Goal: Find specific page/section: Find specific page/section

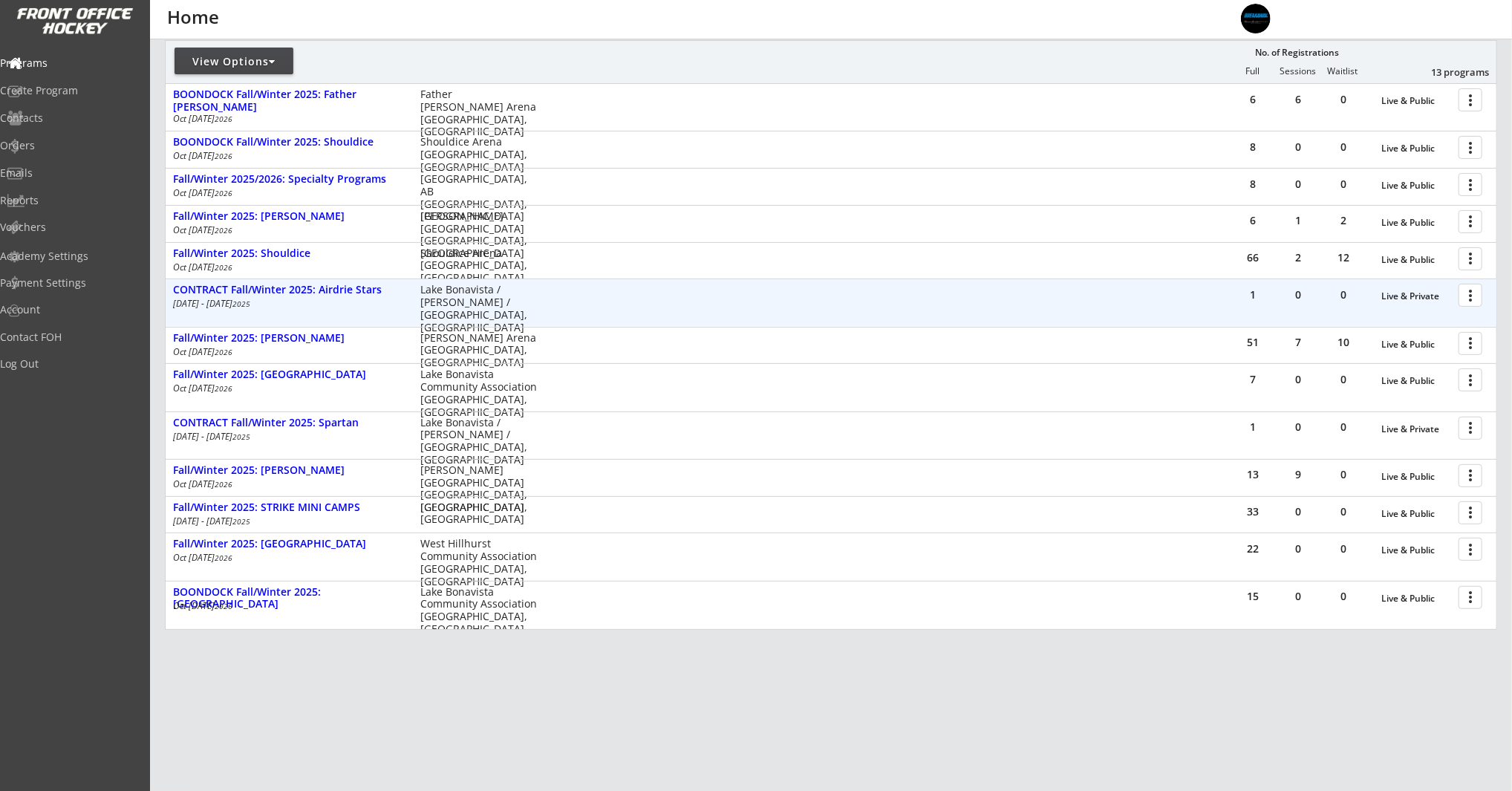
scroll to position [193, 0]
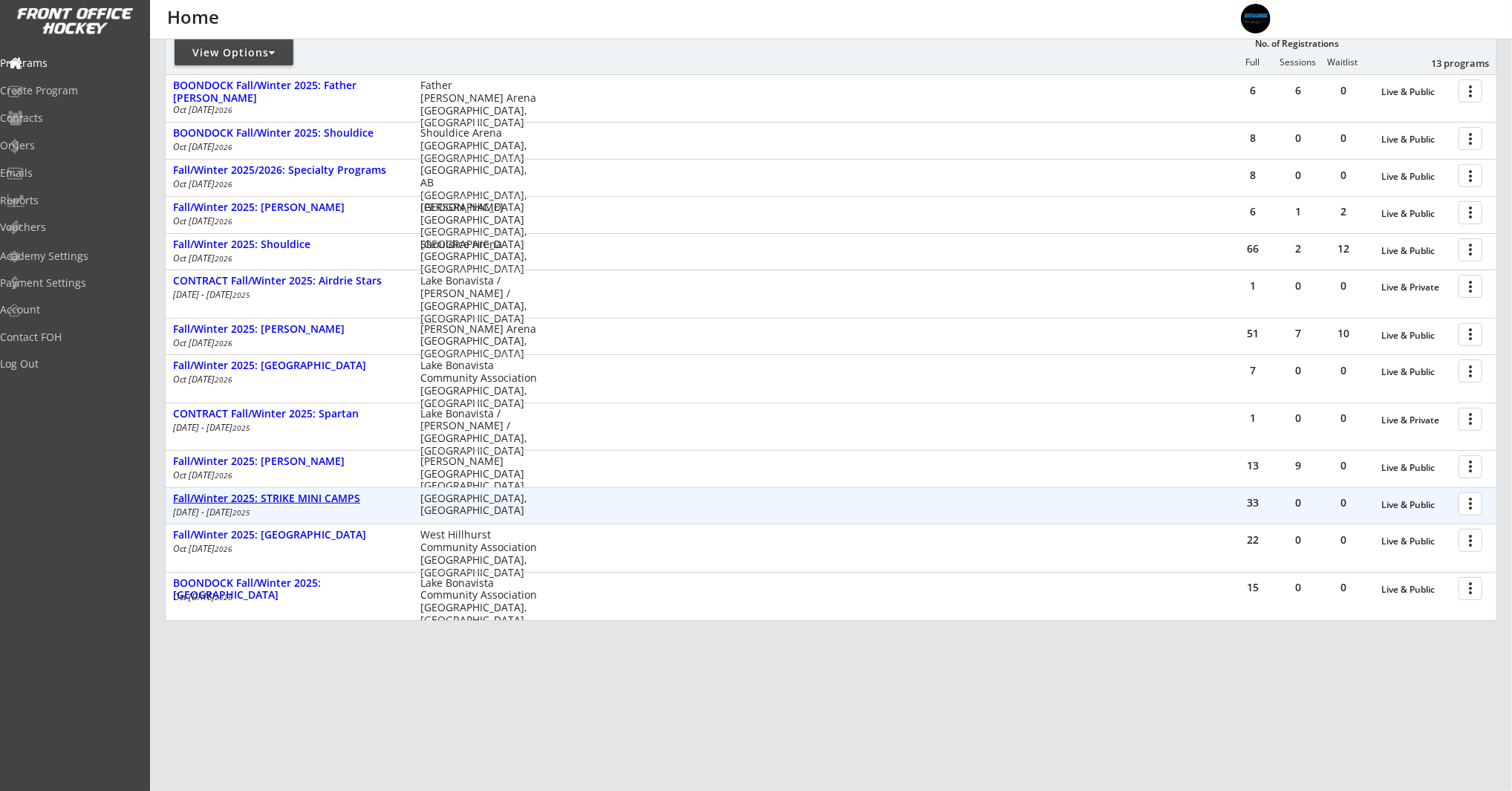
click at [330, 497] on div "Fall/Winter 2025: STRIKE MINI CAMPS" at bounding box center [289, 498] width 232 height 13
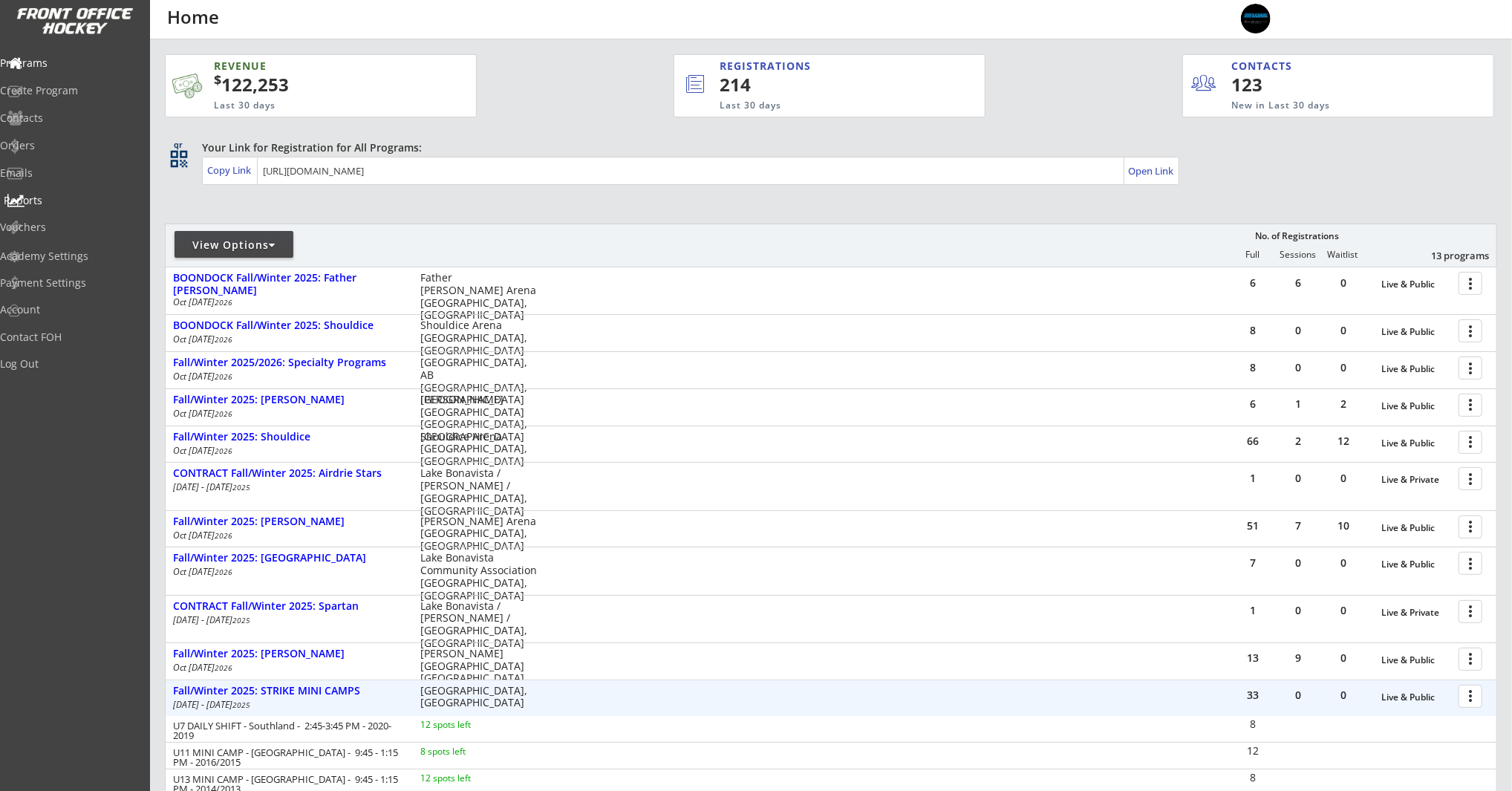
scroll to position [1, 0]
click at [58, 201] on div "Reports" at bounding box center [70, 200] width 133 height 10
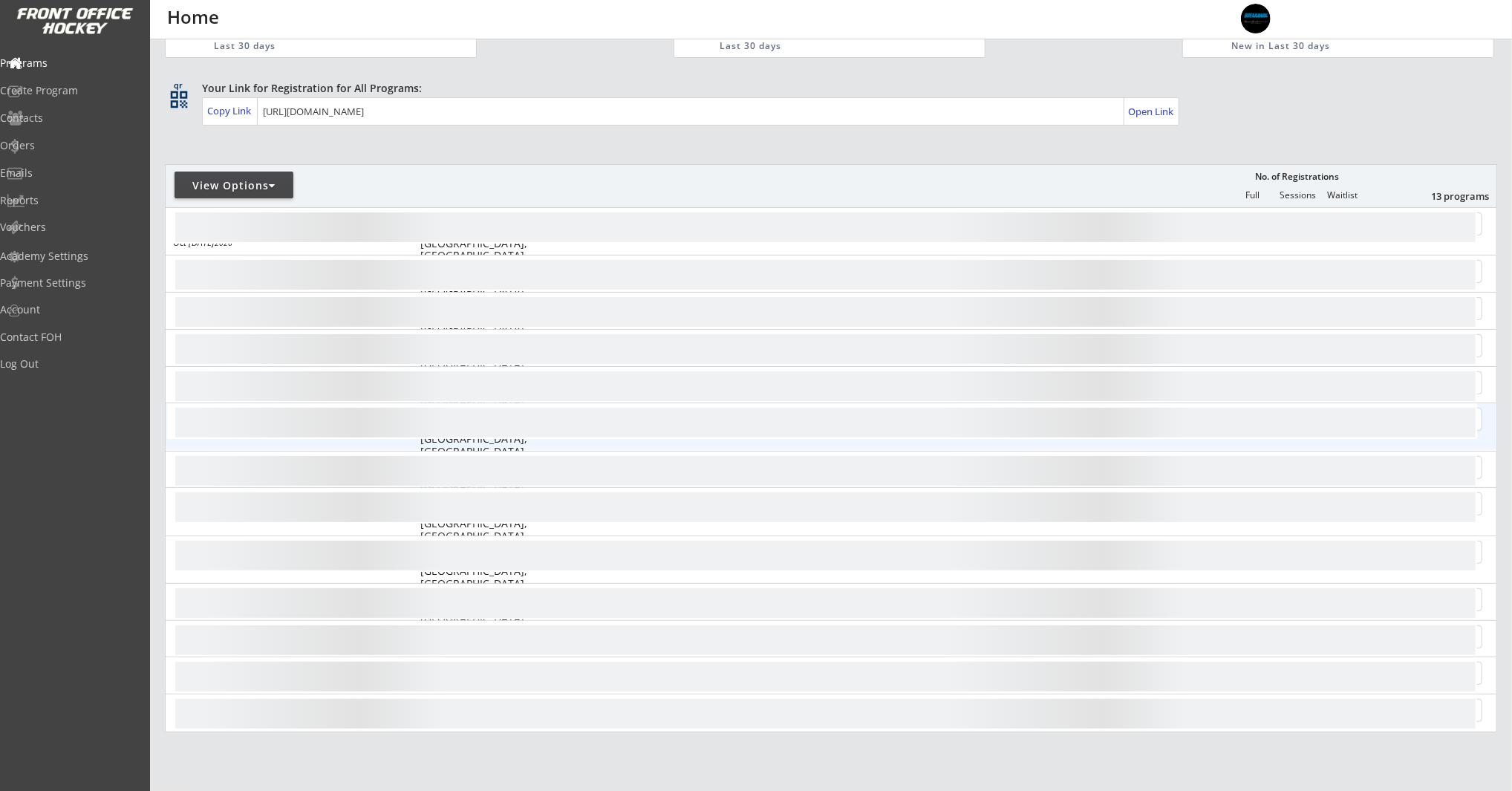
scroll to position [193, 0]
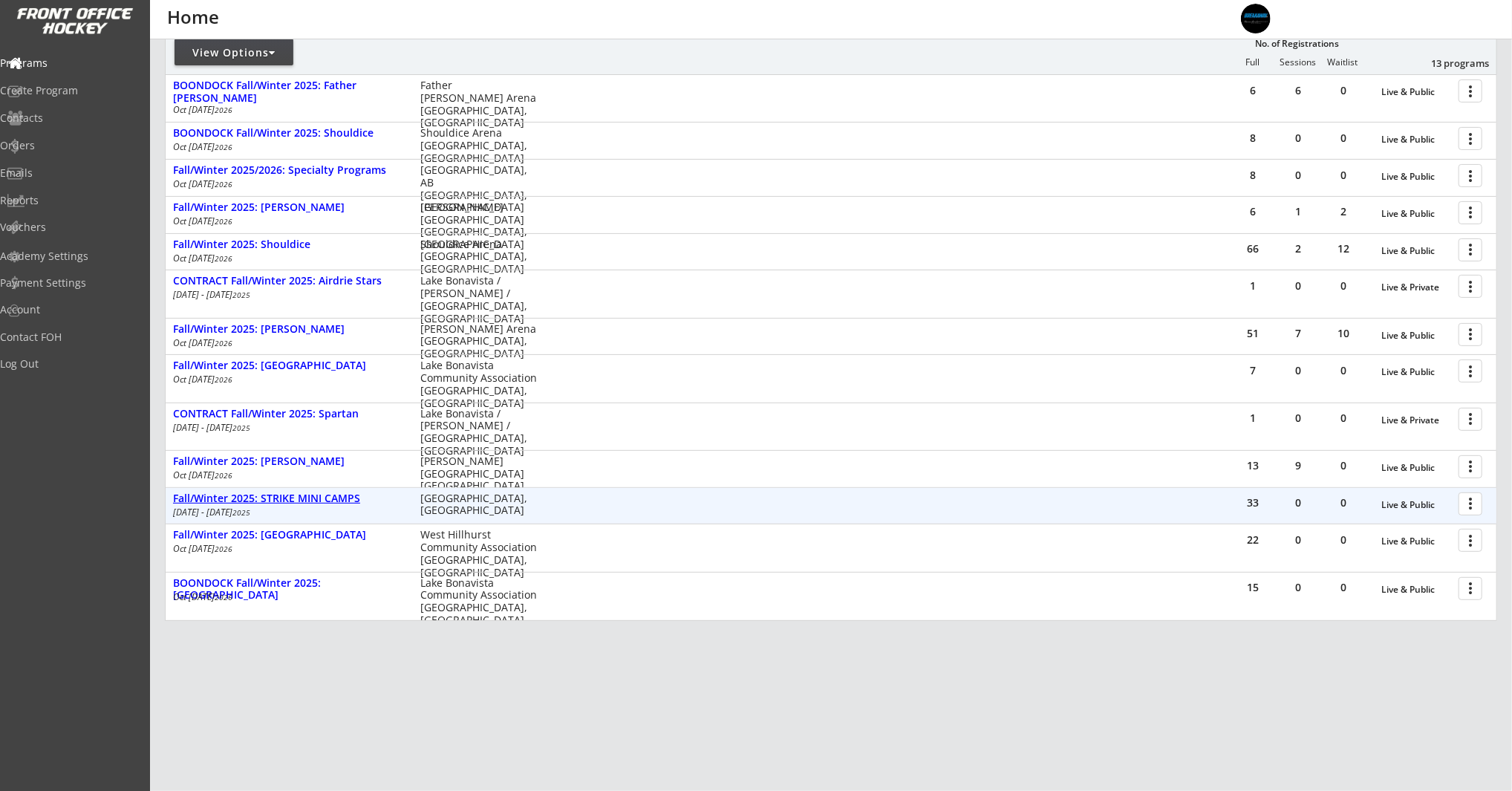
click at [346, 496] on div "Fall/Winter 2025: STRIKE MINI CAMPS" at bounding box center [289, 498] width 232 height 13
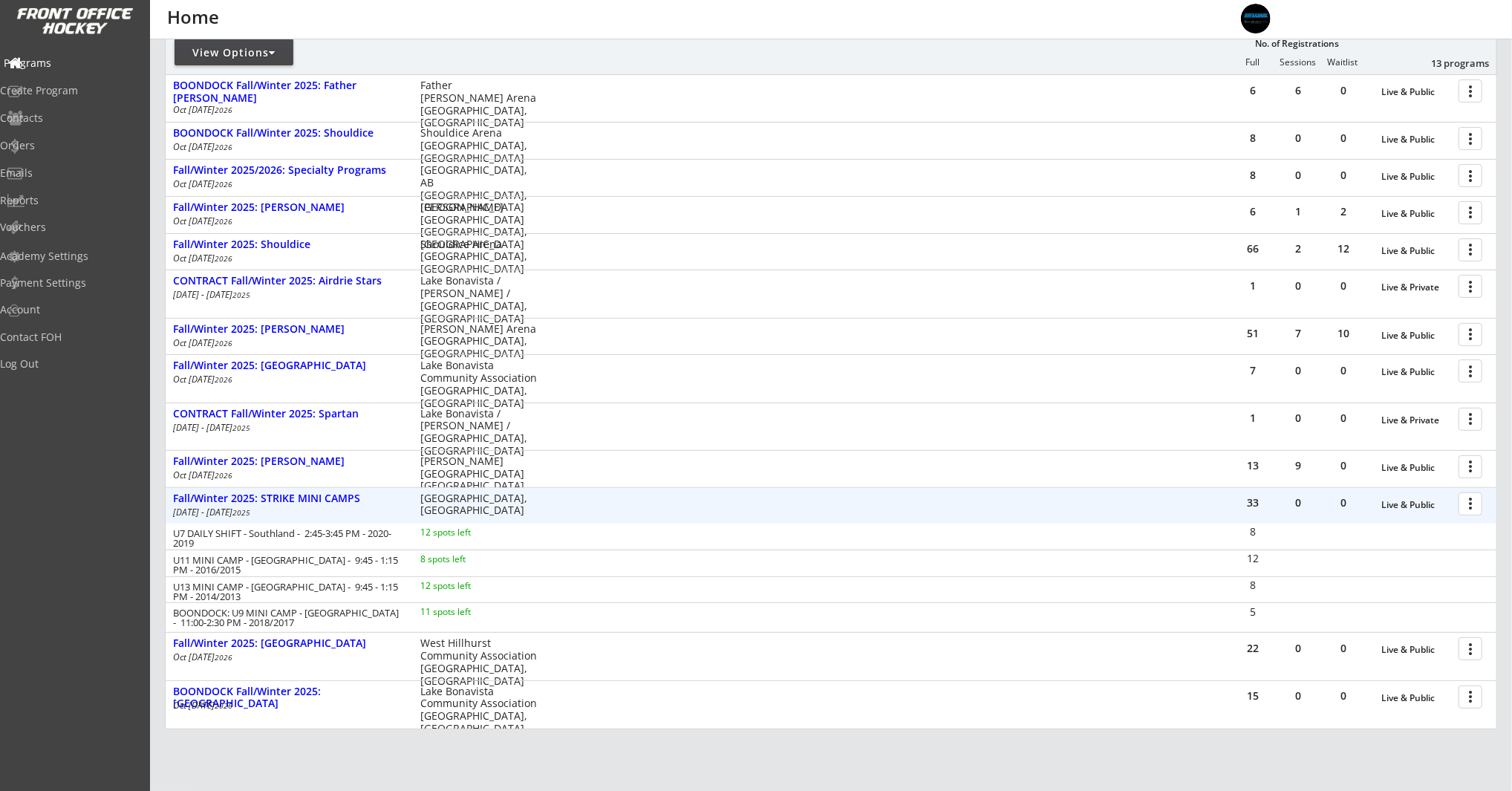
click at [44, 74] on div "Programs" at bounding box center [70, 64] width 141 height 26
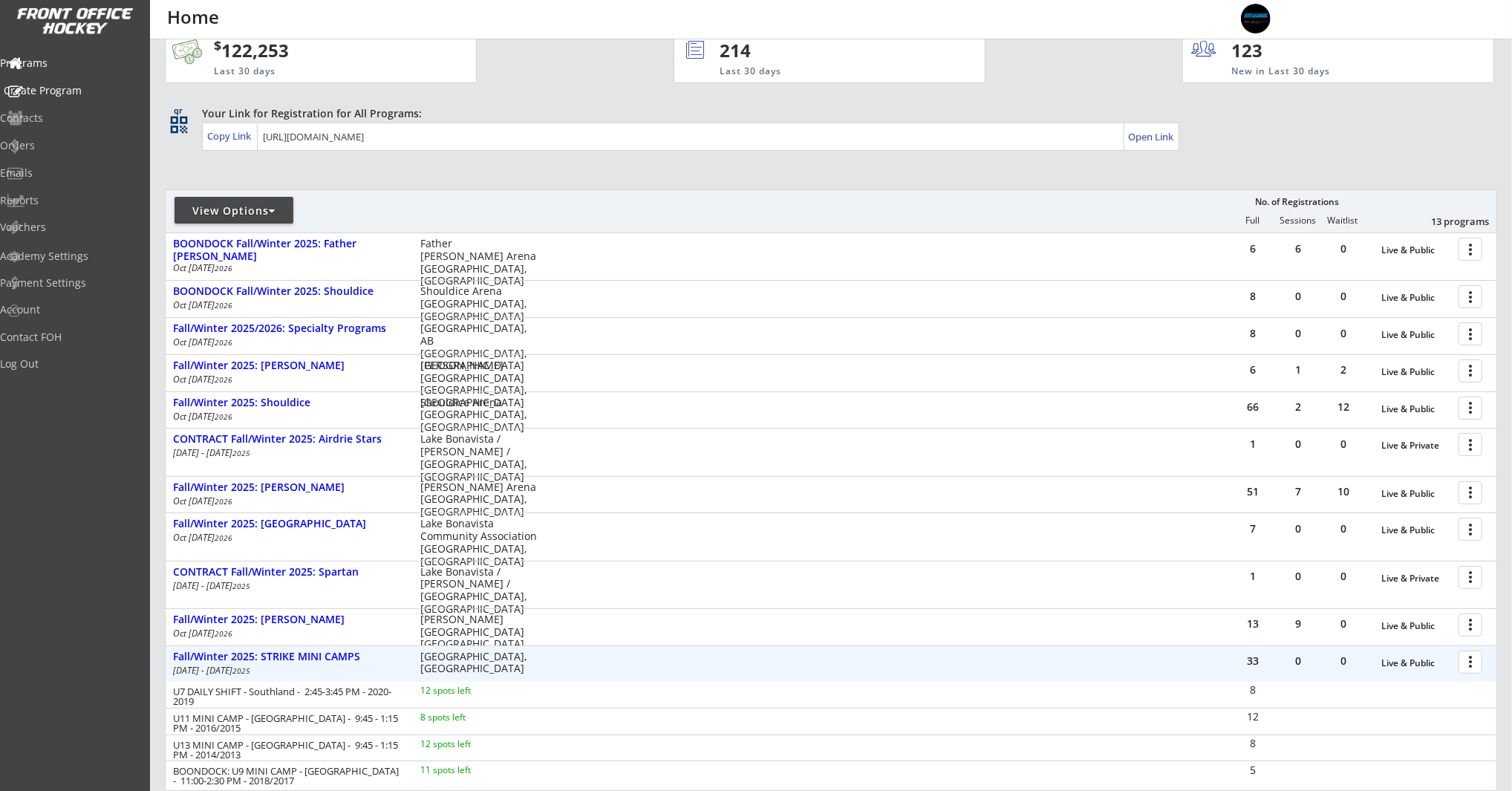
scroll to position [0, 0]
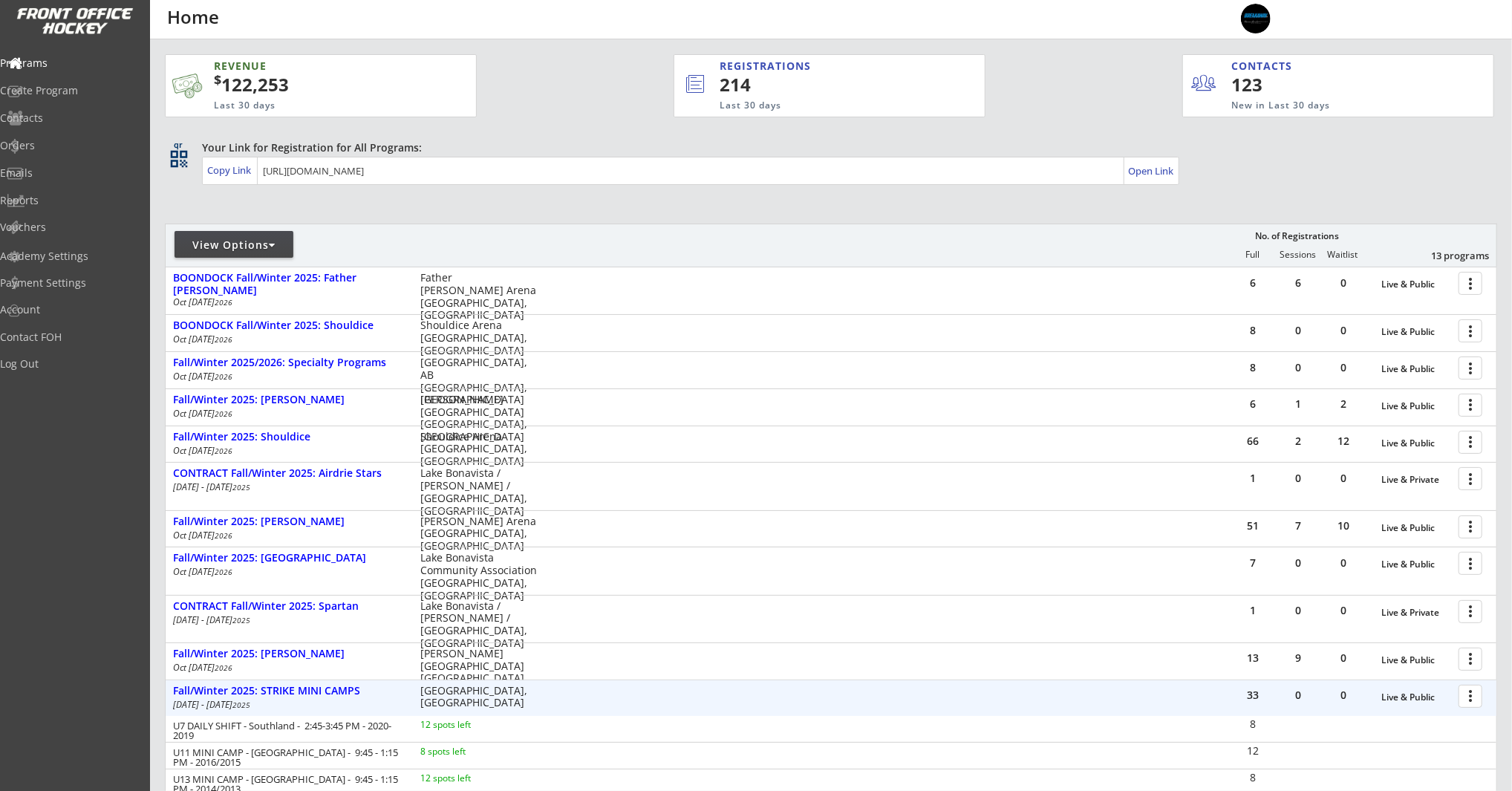
click at [564, 93] on div "REVENUE $ 122,253 Last 30 days REGISTRATIONS 214 Last 30 days CONTACTS 123 New …" at bounding box center [829, 78] width 1329 height 79
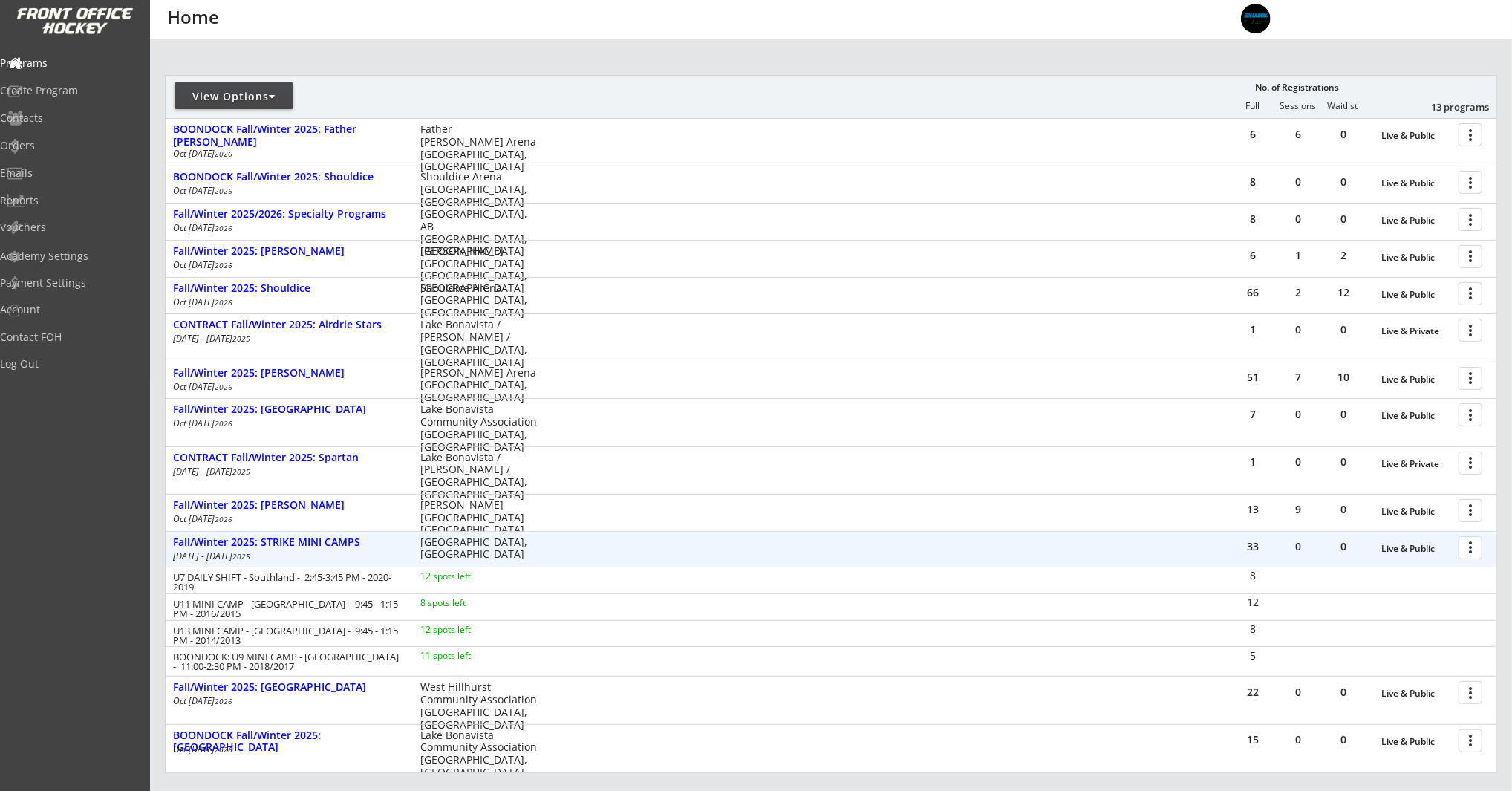
scroll to position [155, 0]
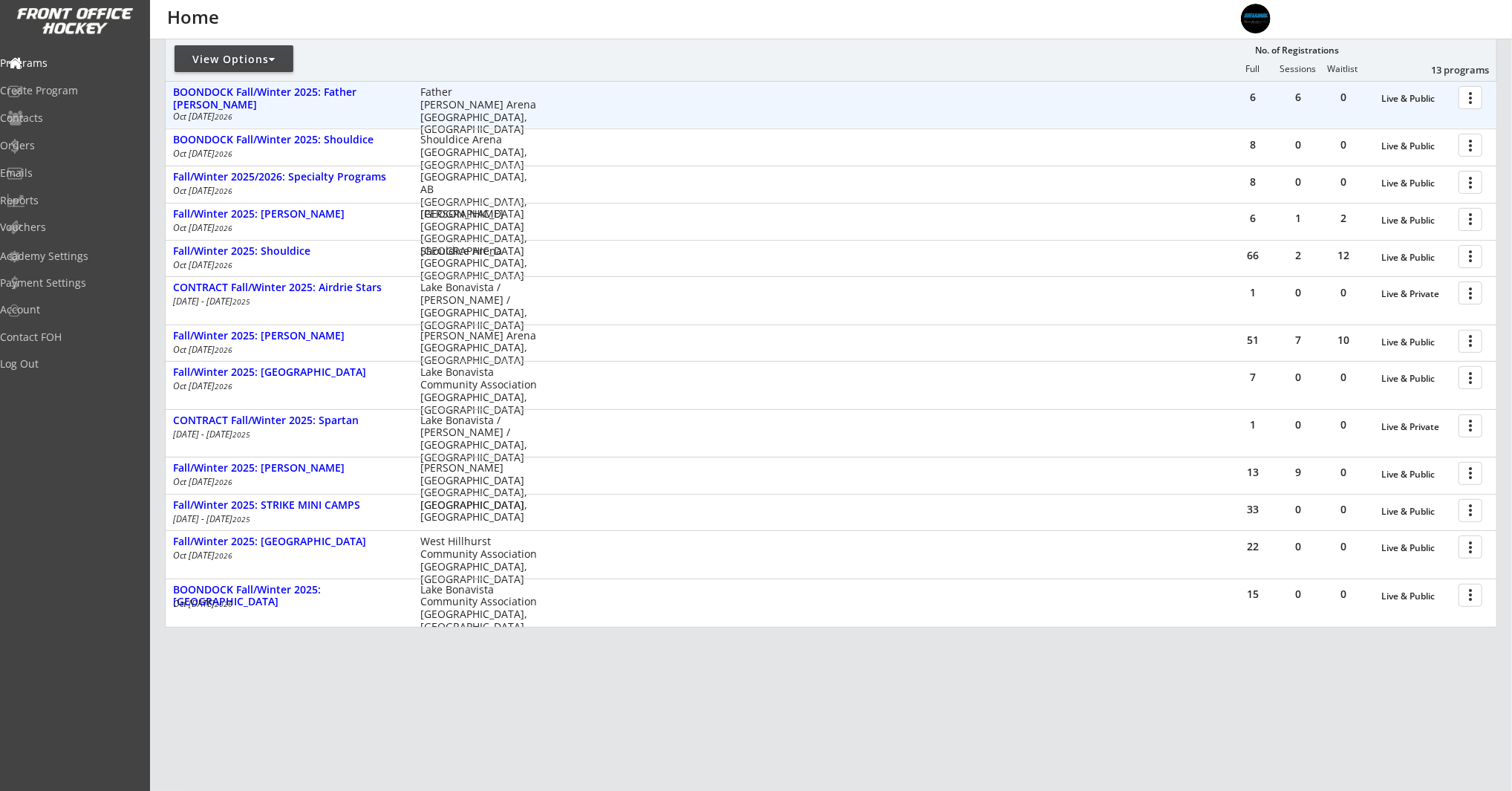
scroll to position [193, 0]
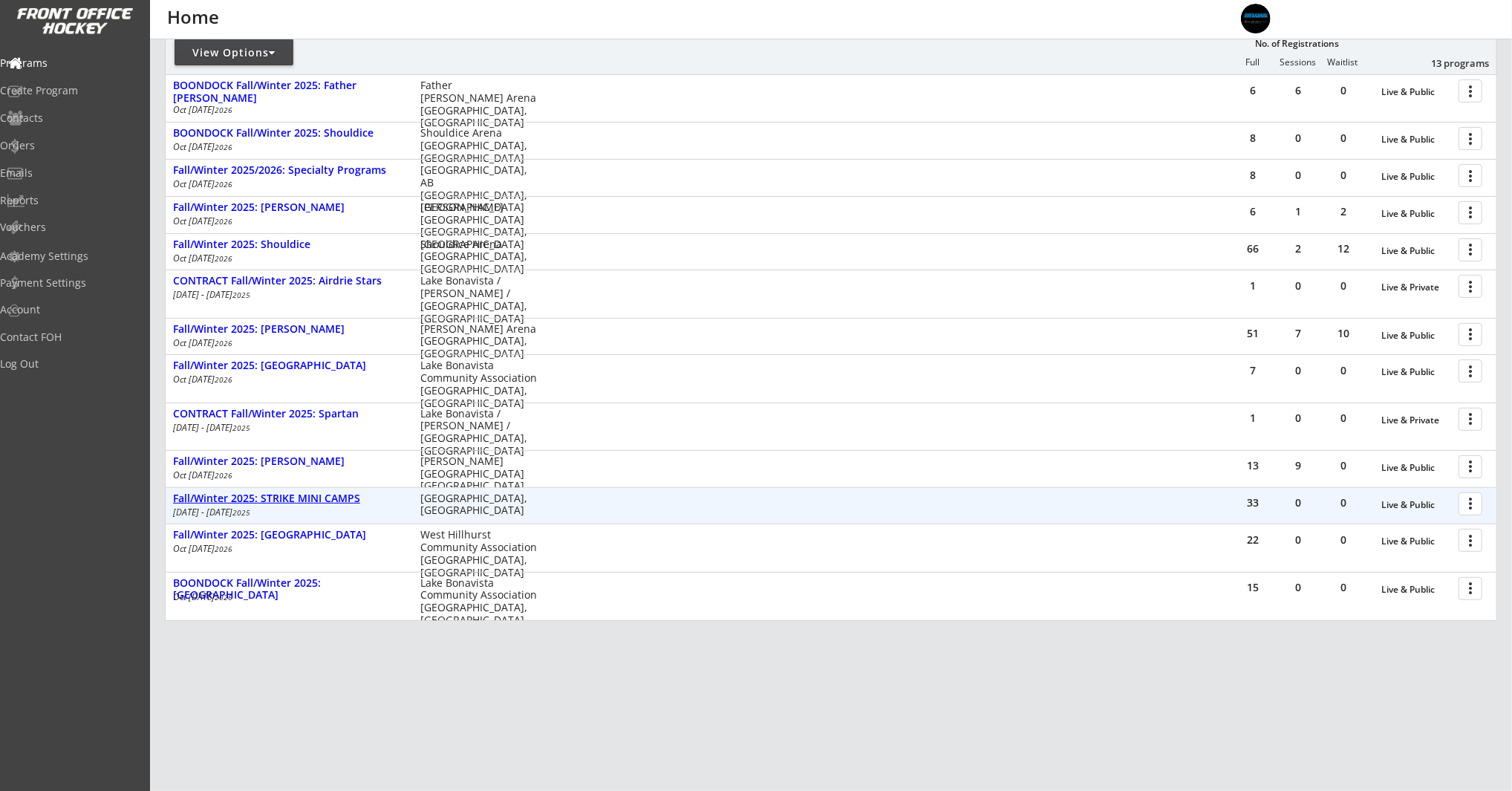
click at [327, 497] on div "Fall/Winter 2025: STRIKE MINI CAMPS" at bounding box center [289, 498] width 232 height 13
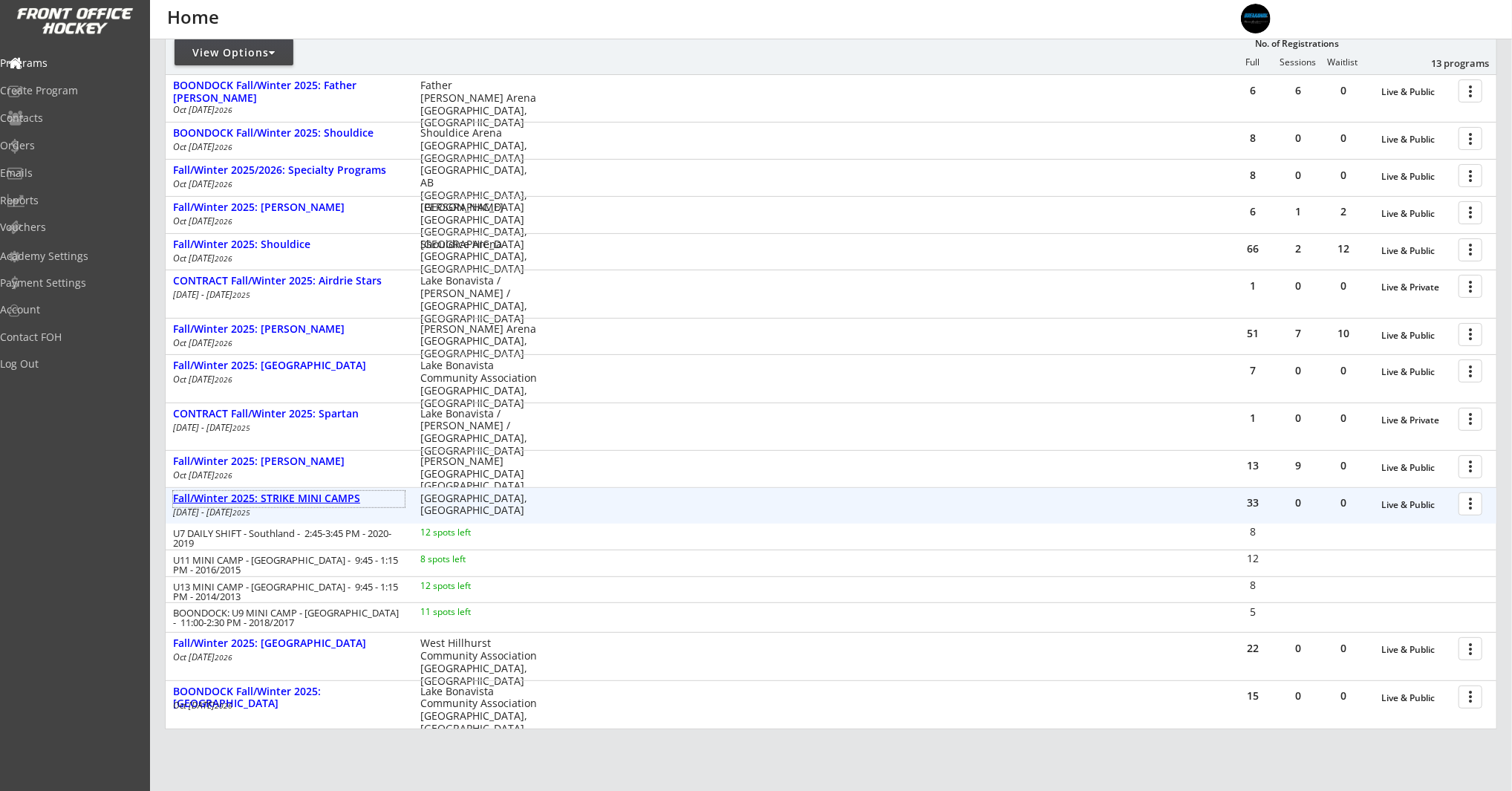
click at [342, 502] on div "Fall/Winter 2025: STRIKE MINI CAMPS" at bounding box center [289, 498] width 232 height 13
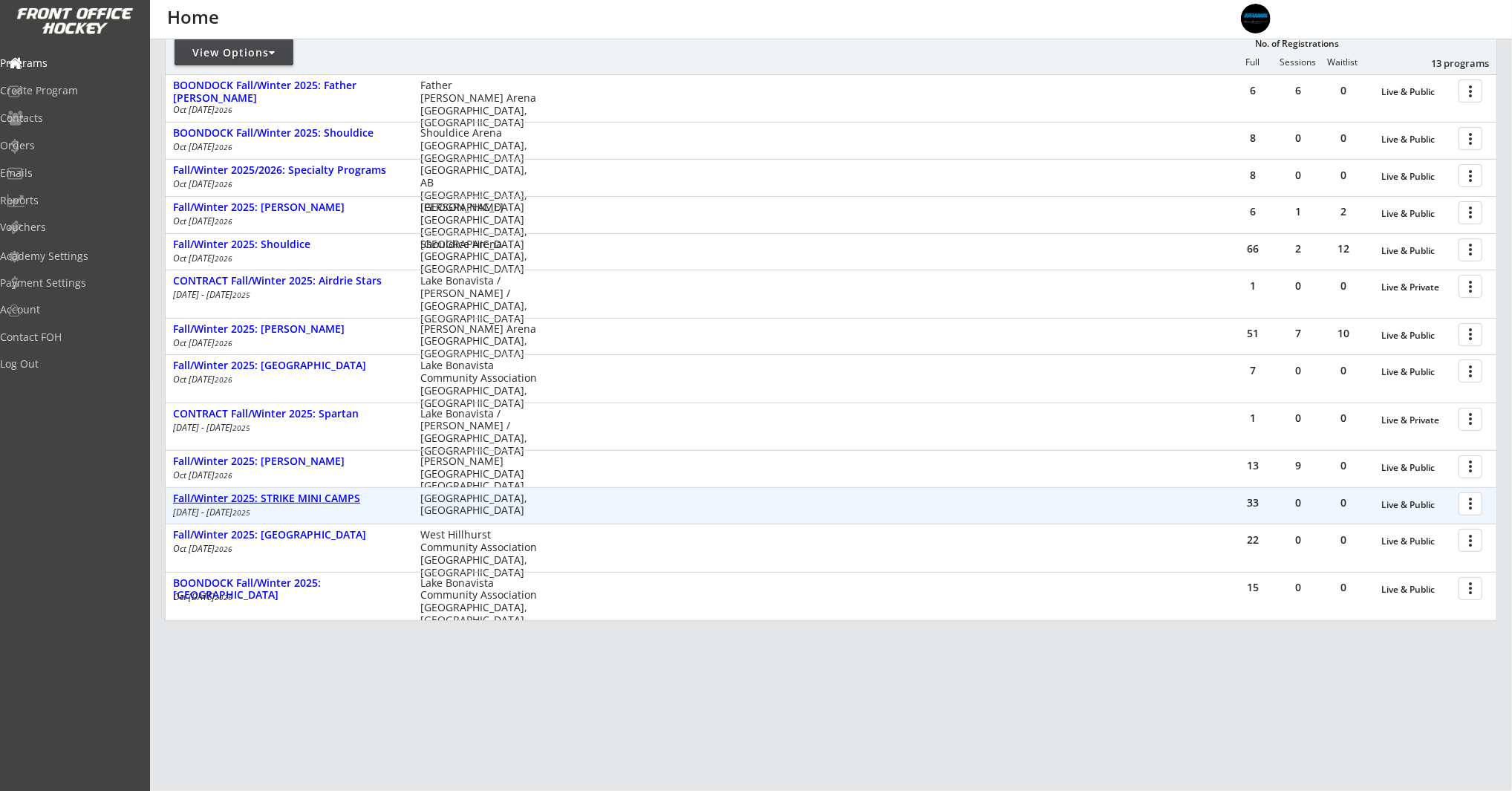
click at [323, 496] on div "Fall/Winter 2025: STRIKE MINI CAMPS" at bounding box center [289, 498] width 232 height 13
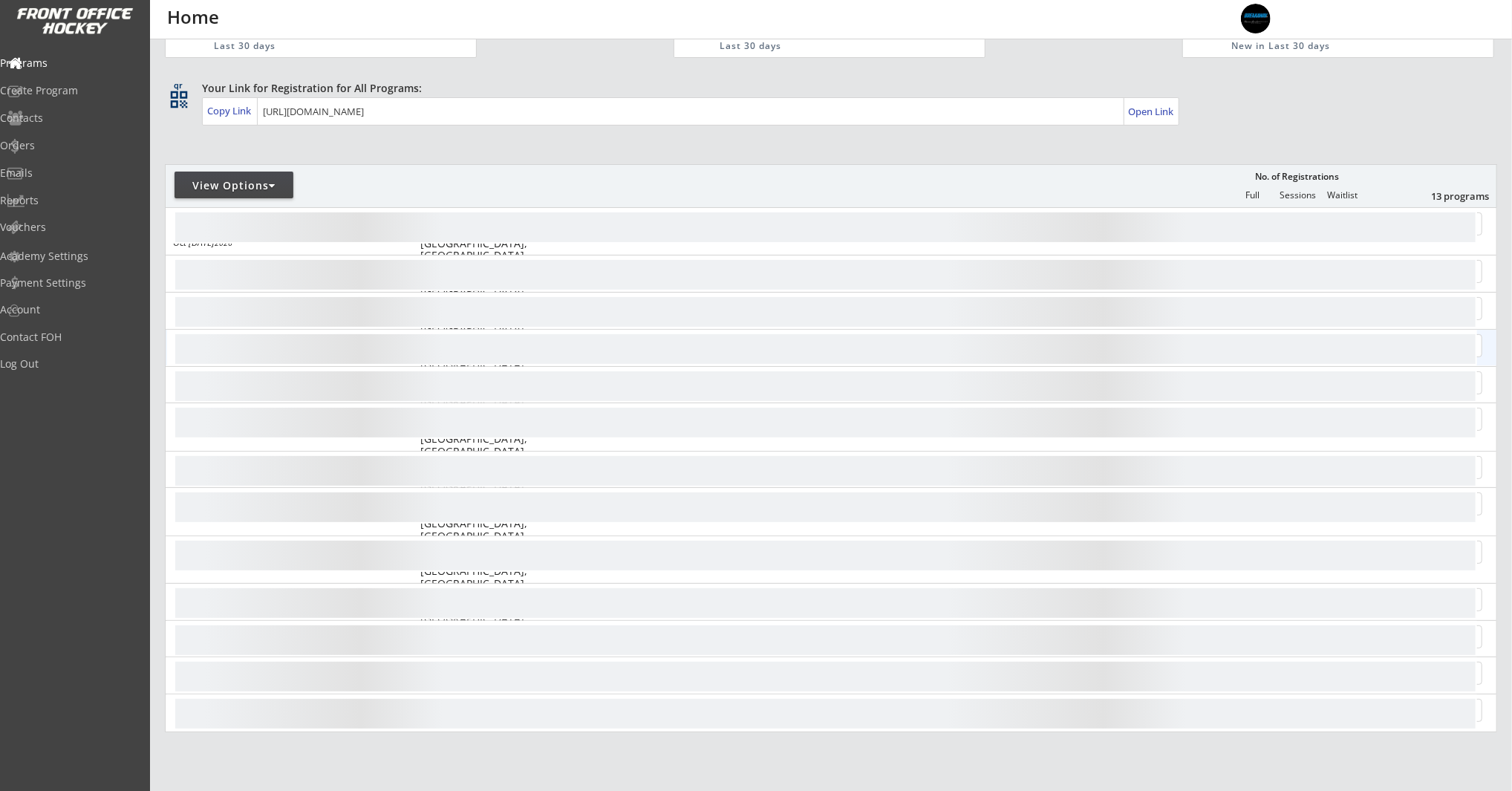
scroll to position [193, 0]
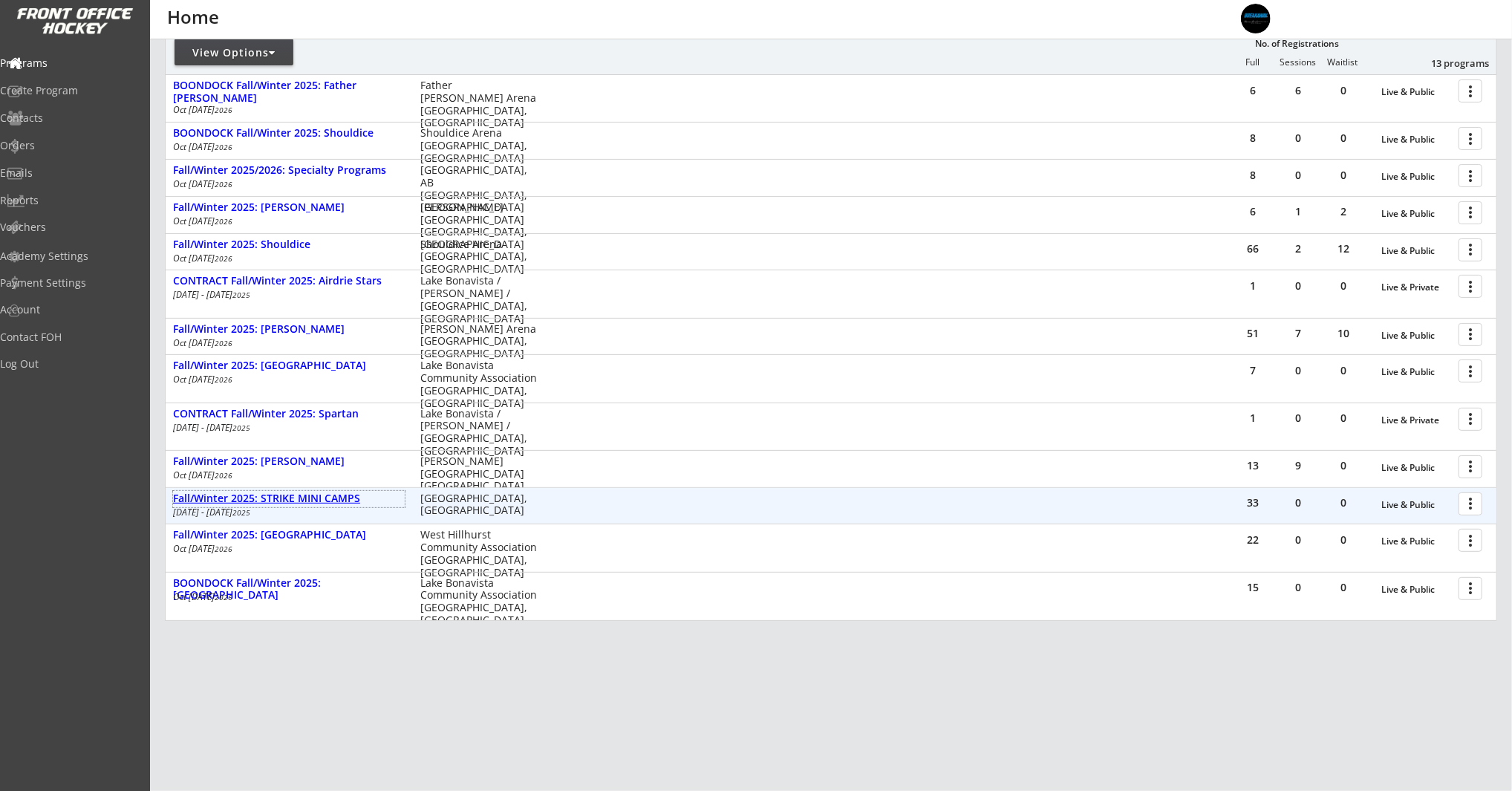
click at [312, 503] on div "Fall/Winter 2025: STRIKE MINI CAMPS" at bounding box center [289, 498] width 232 height 13
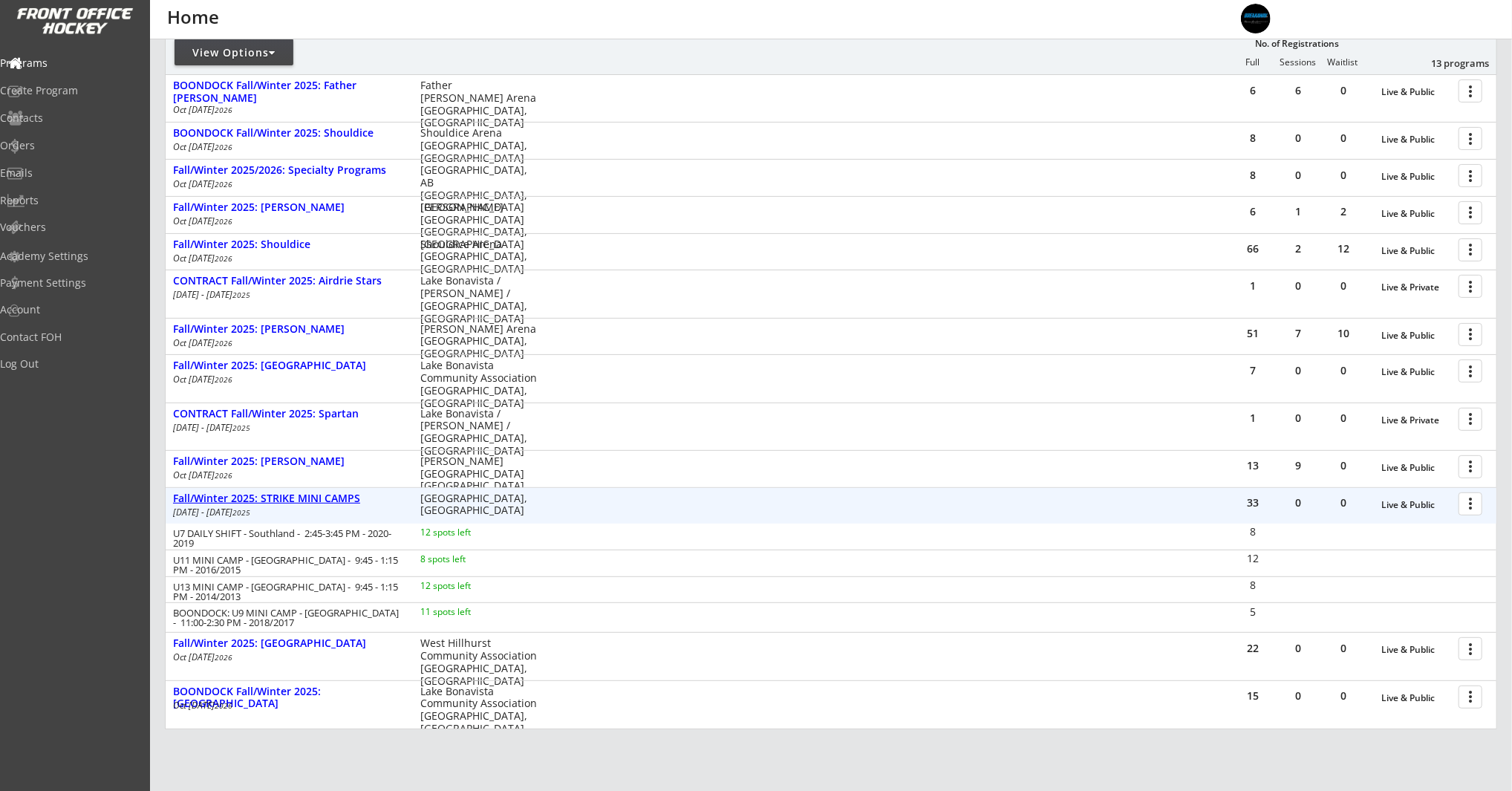
click at [227, 496] on div "Fall/Winter 2025: STRIKE MINI CAMPS" at bounding box center [289, 498] width 232 height 13
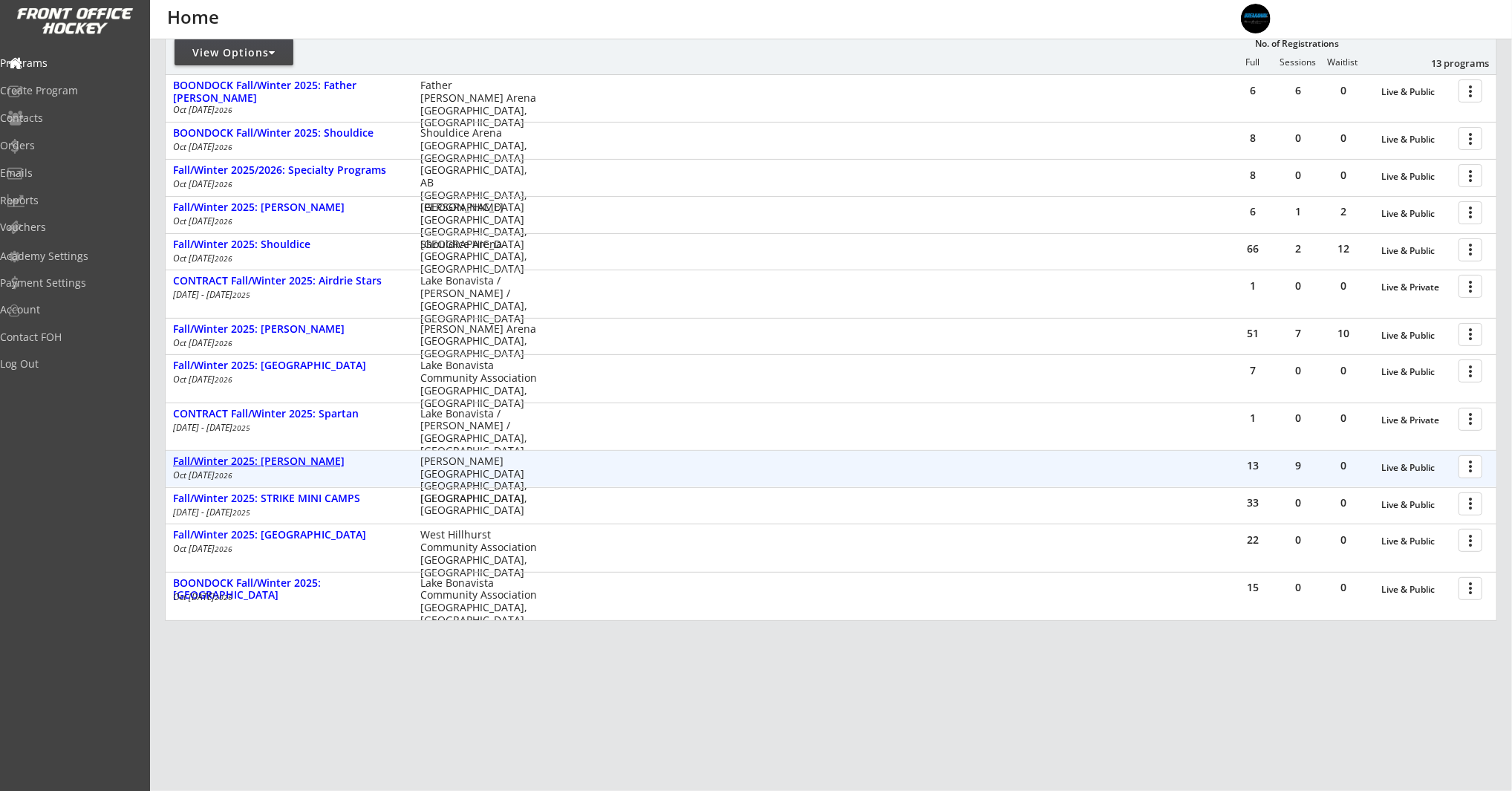
click at [274, 457] on div "Fall/Winter 2025: [PERSON_NAME]" at bounding box center [289, 461] width 232 height 13
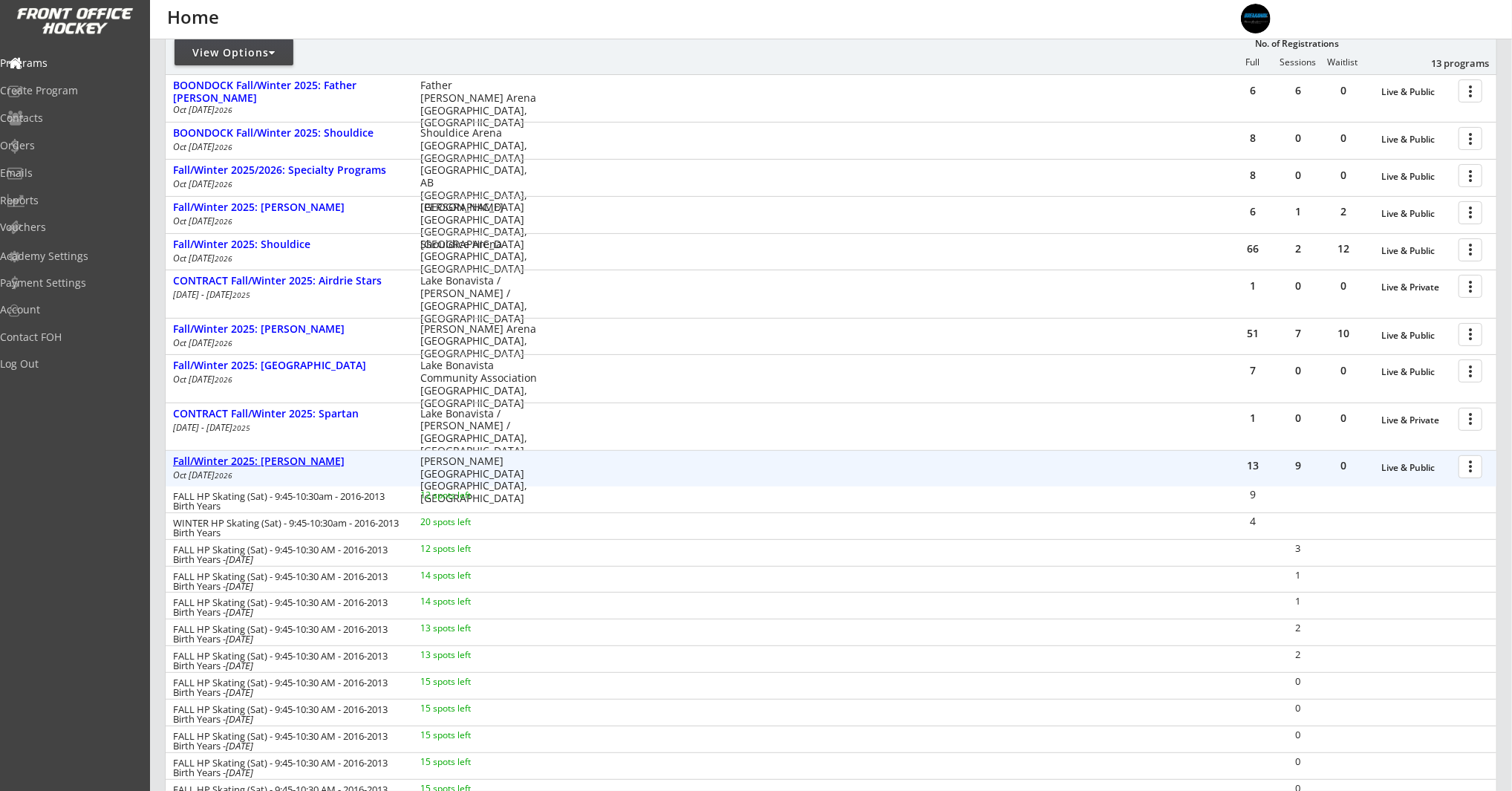
click at [274, 457] on div "Fall/Winter 2025: [PERSON_NAME]" at bounding box center [289, 461] width 232 height 13
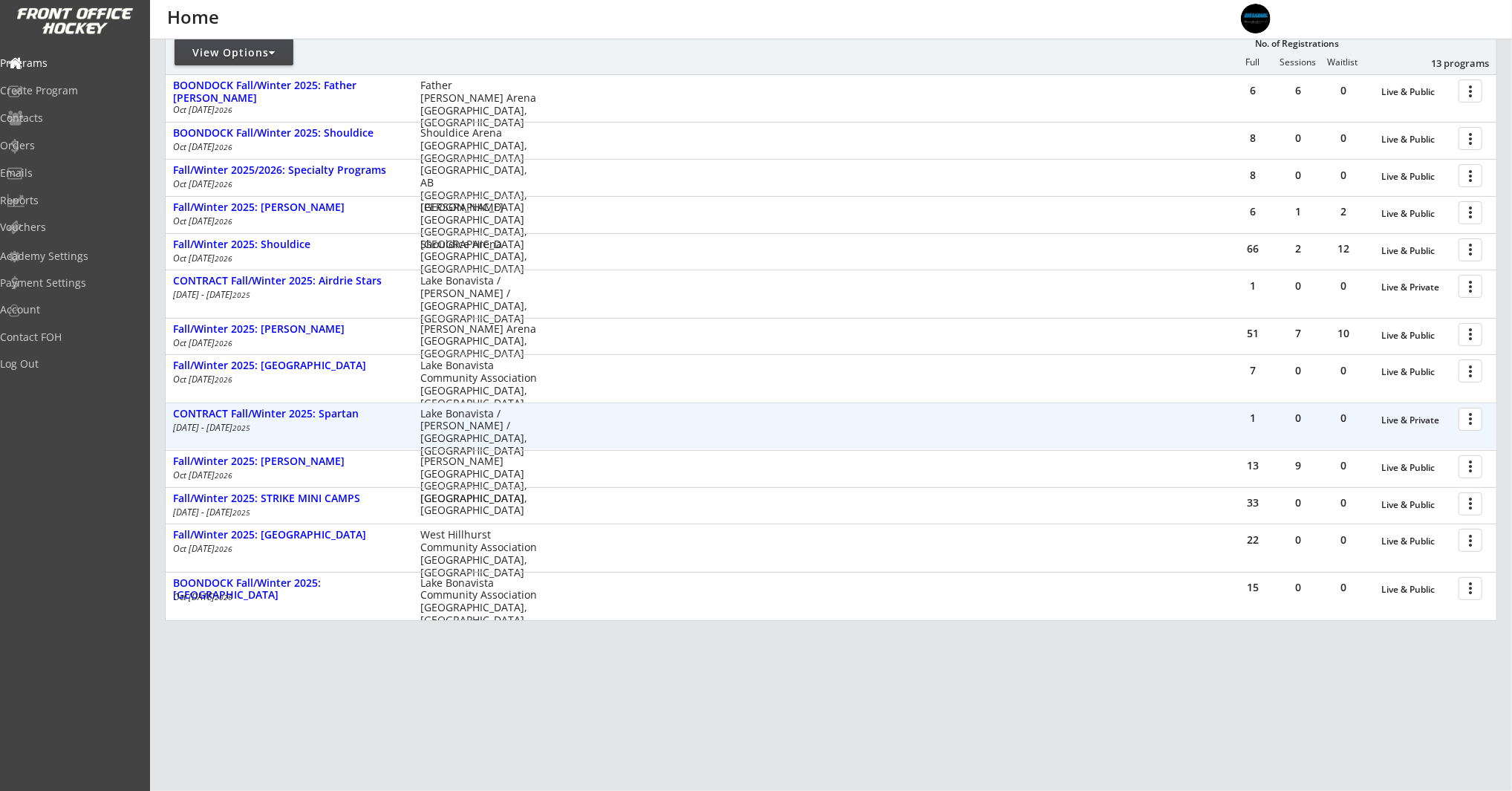
scroll to position [0, 0]
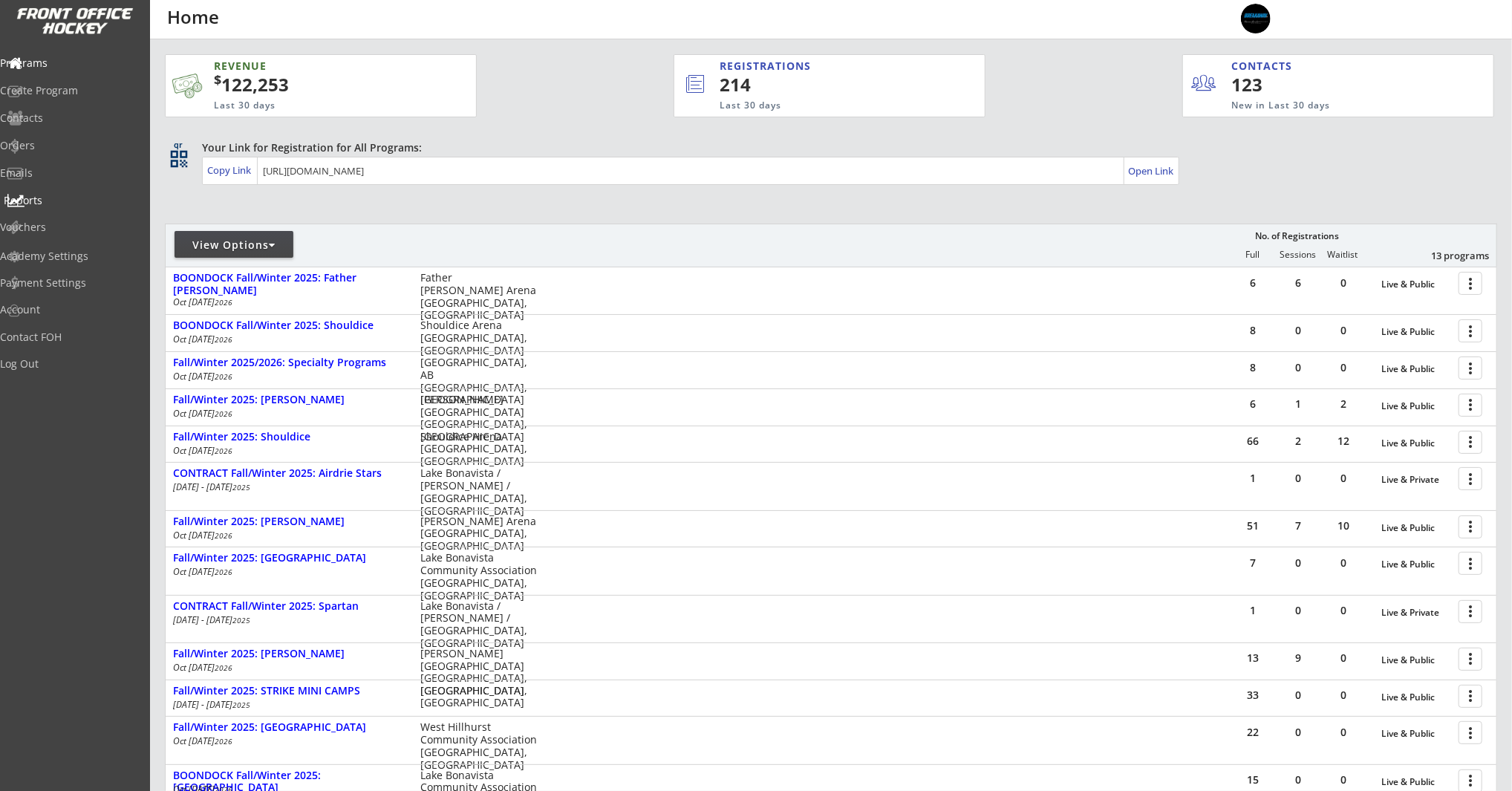
click at [67, 199] on div "Reports" at bounding box center [70, 200] width 133 height 10
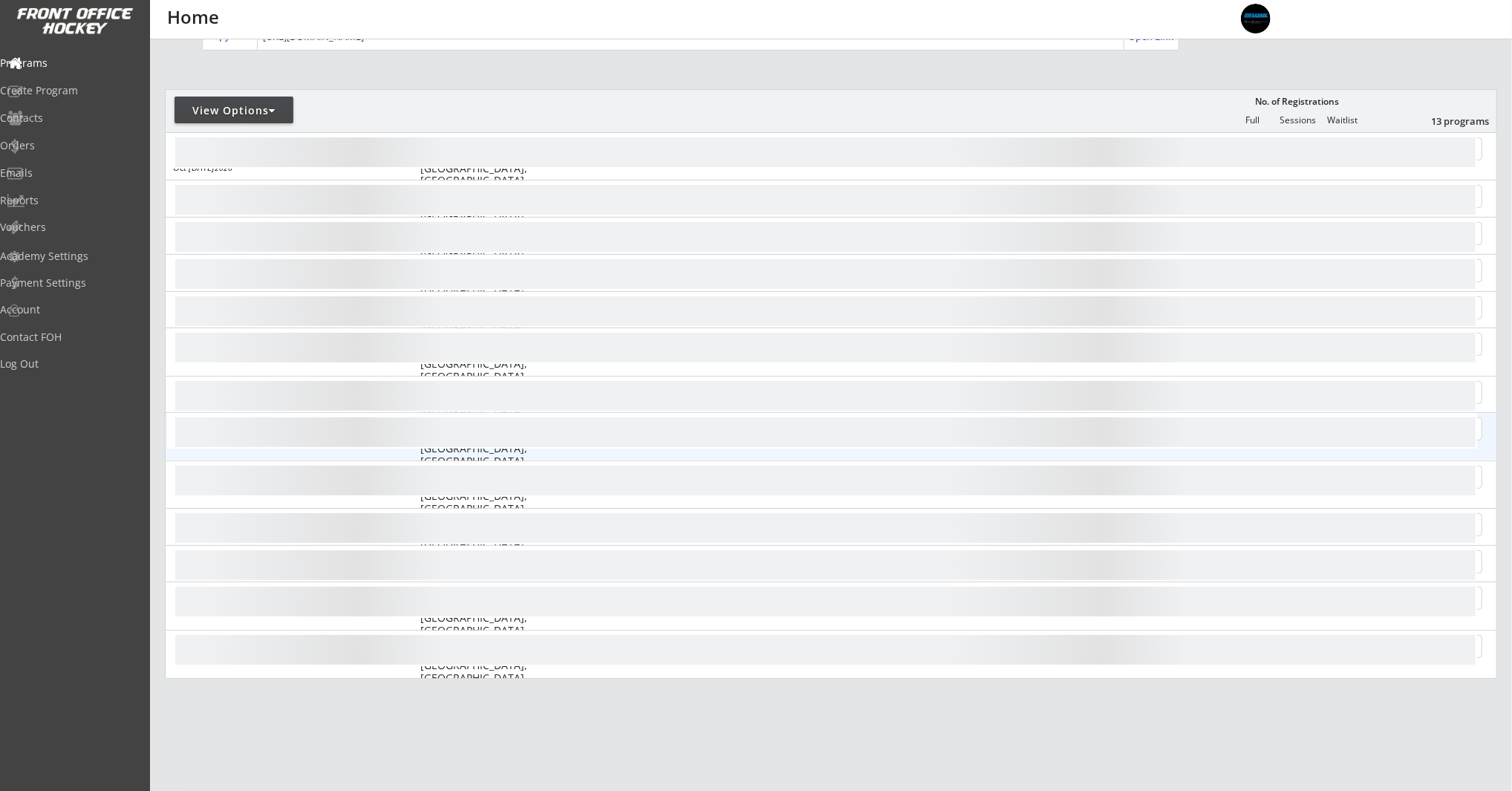
scroll to position [193, 0]
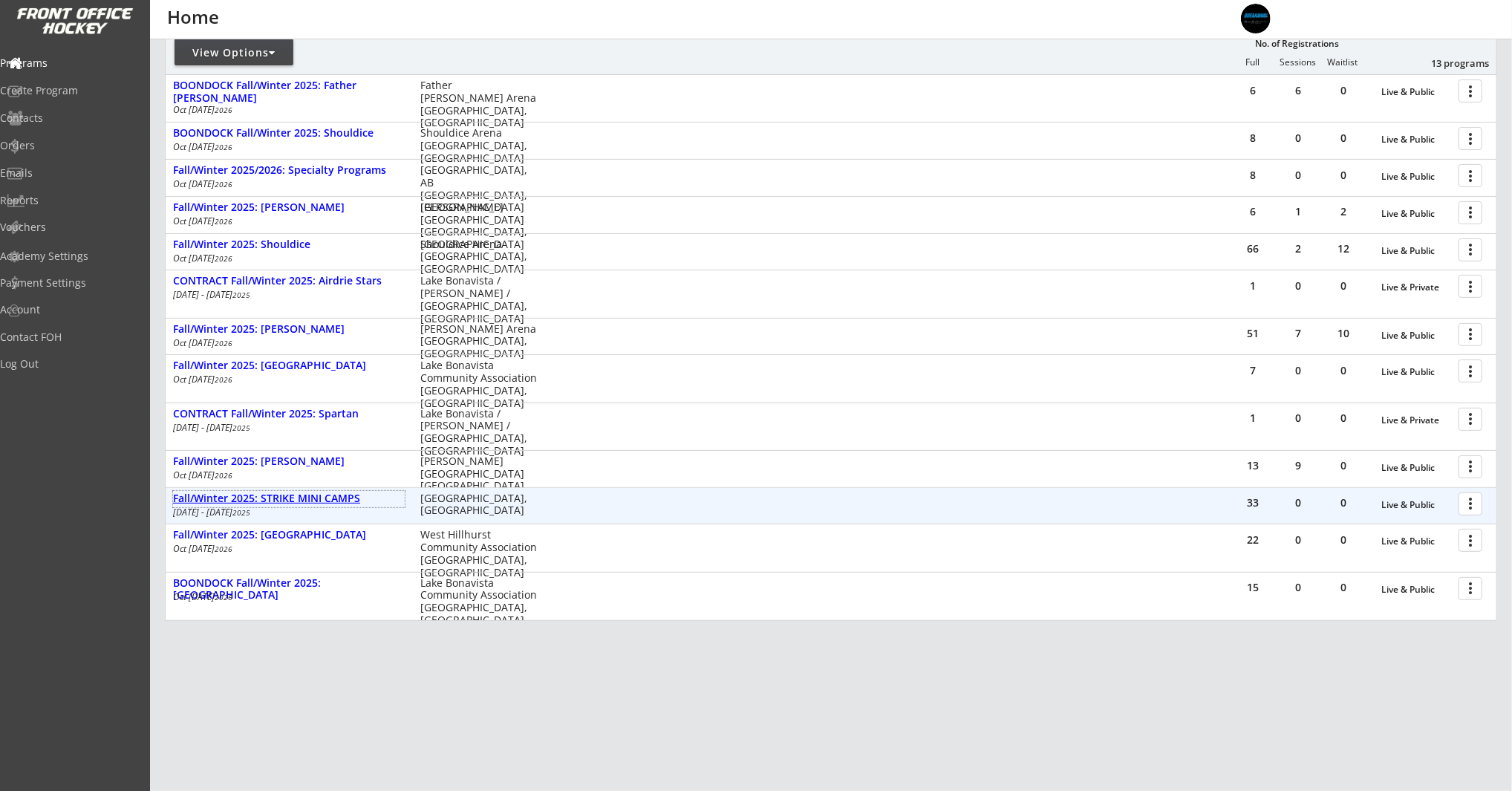
click at [239, 499] on div "Fall/Winter 2025: STRIKE MINI CAMPS" at bounding box center [289, 498] width 232 height 13
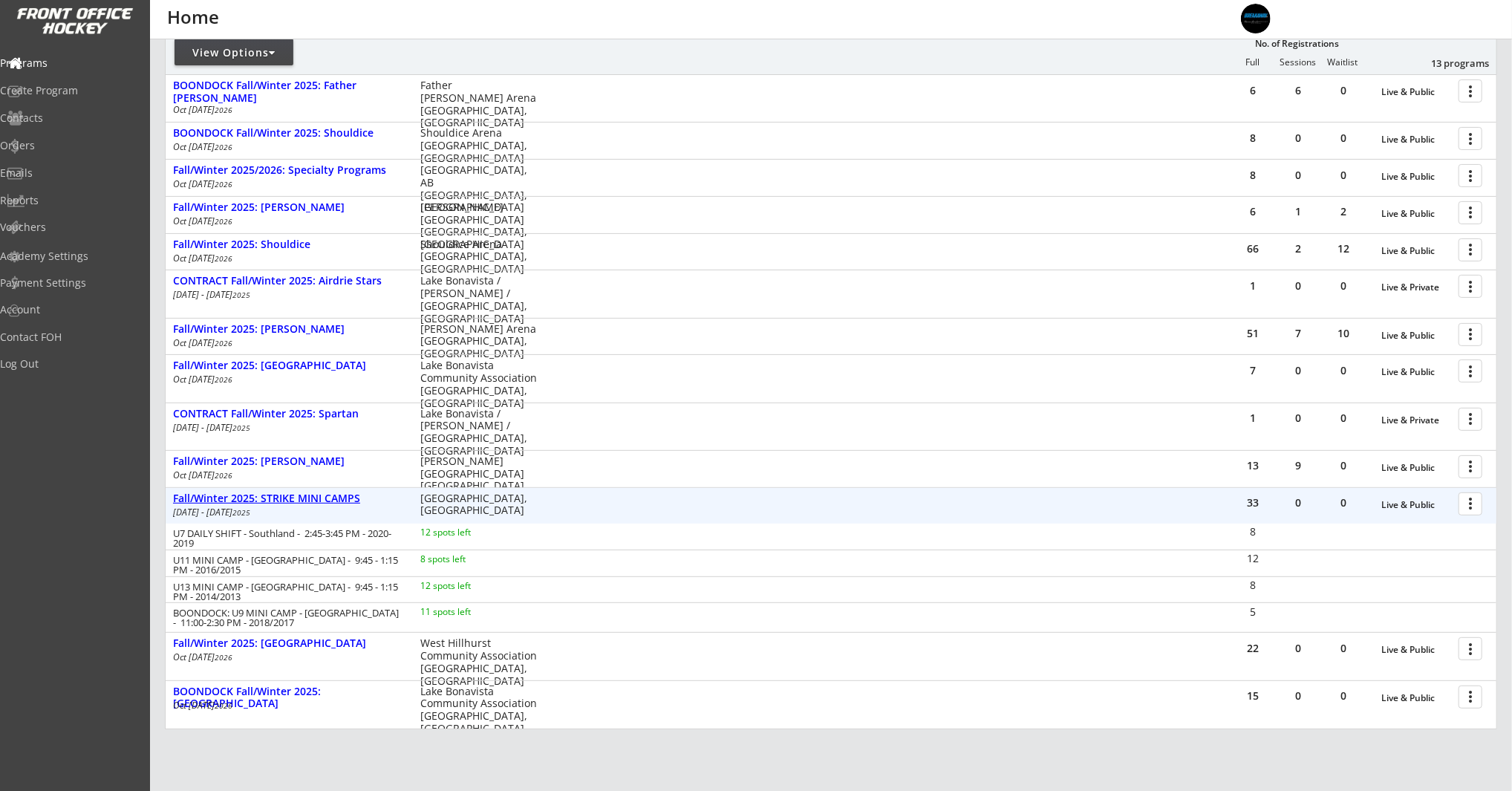
click at [239, 499] on div "Fall/Winter 2025: STRIKE MINI CAMPS" at bounding box center [289, 498] width 232 height 13
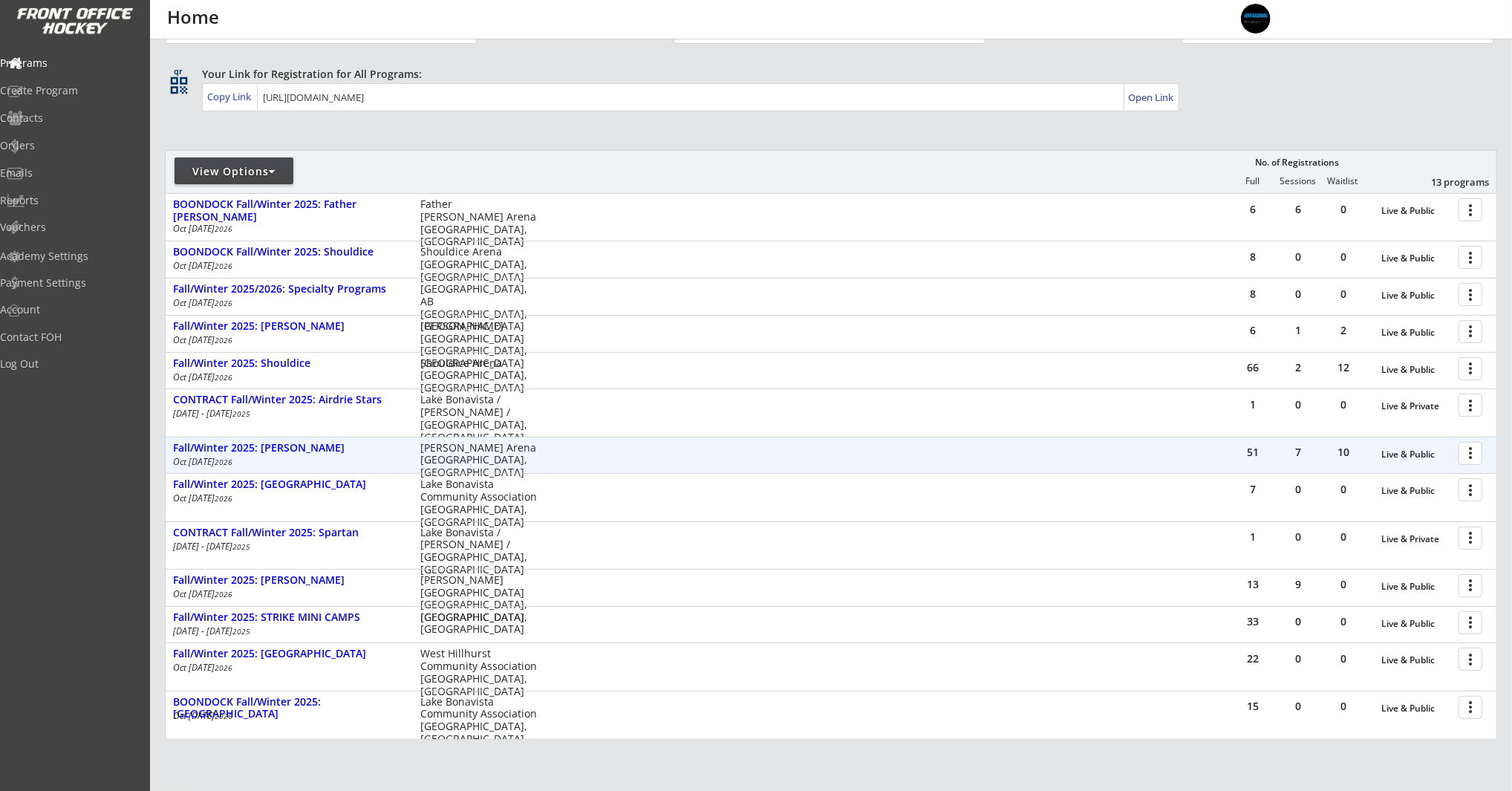
scroll to position [69, 0]
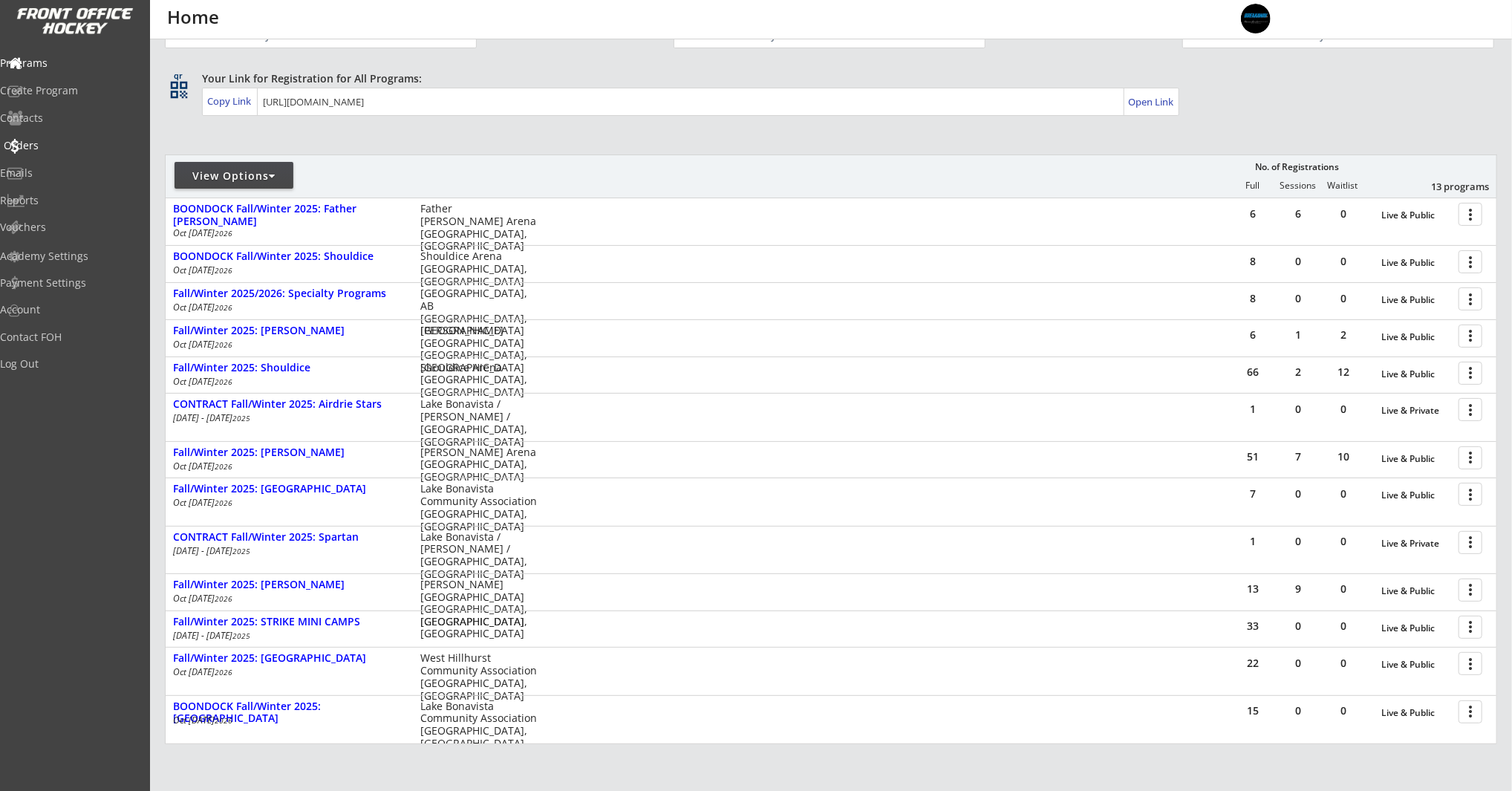
click at [31, 144] on div "Orders" at bounding box center [70, 145] width 133 height 10
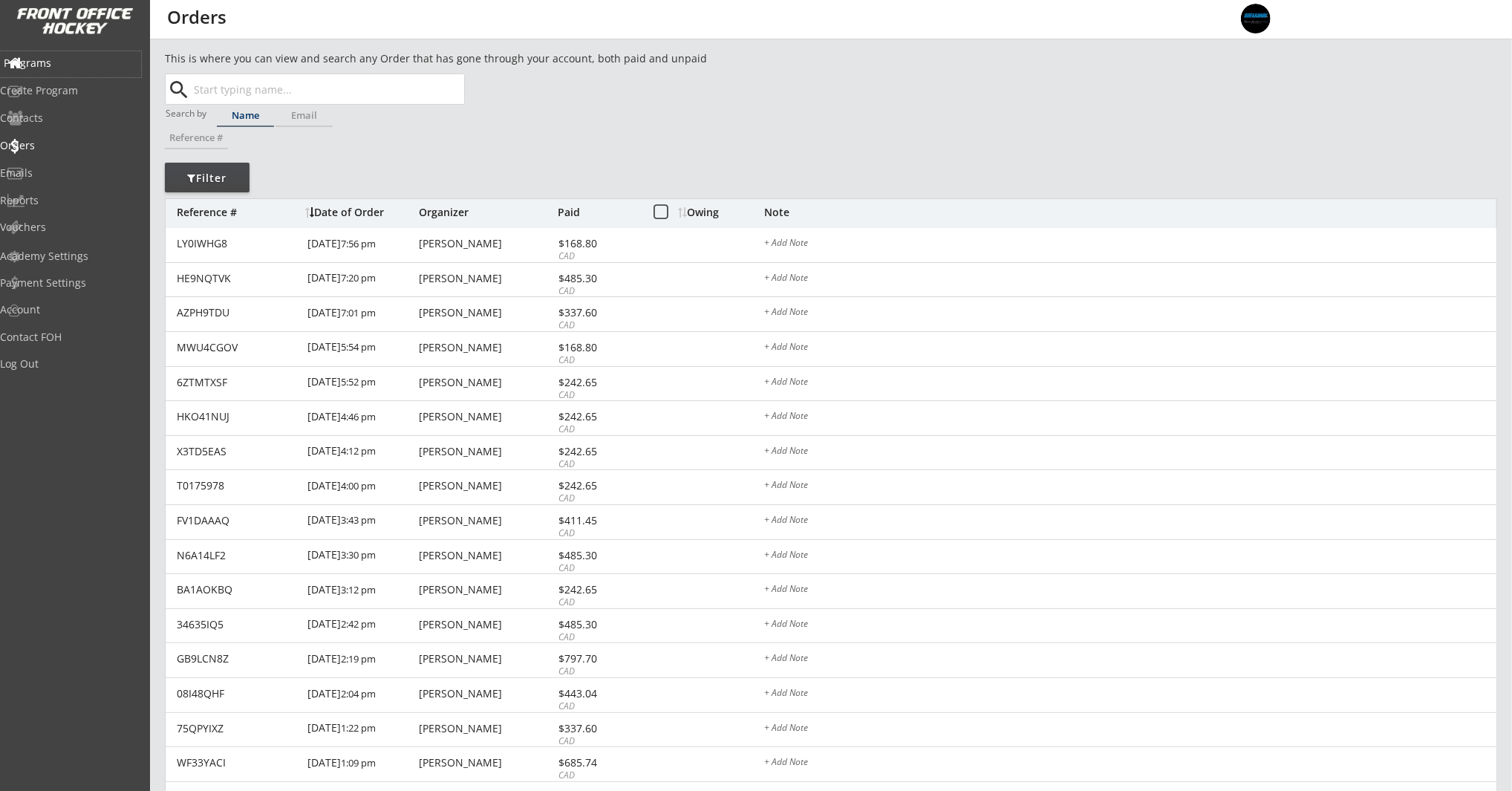
click at [60, 63] on div "Programs" at bounding box center [70, 63] width 133 height 10
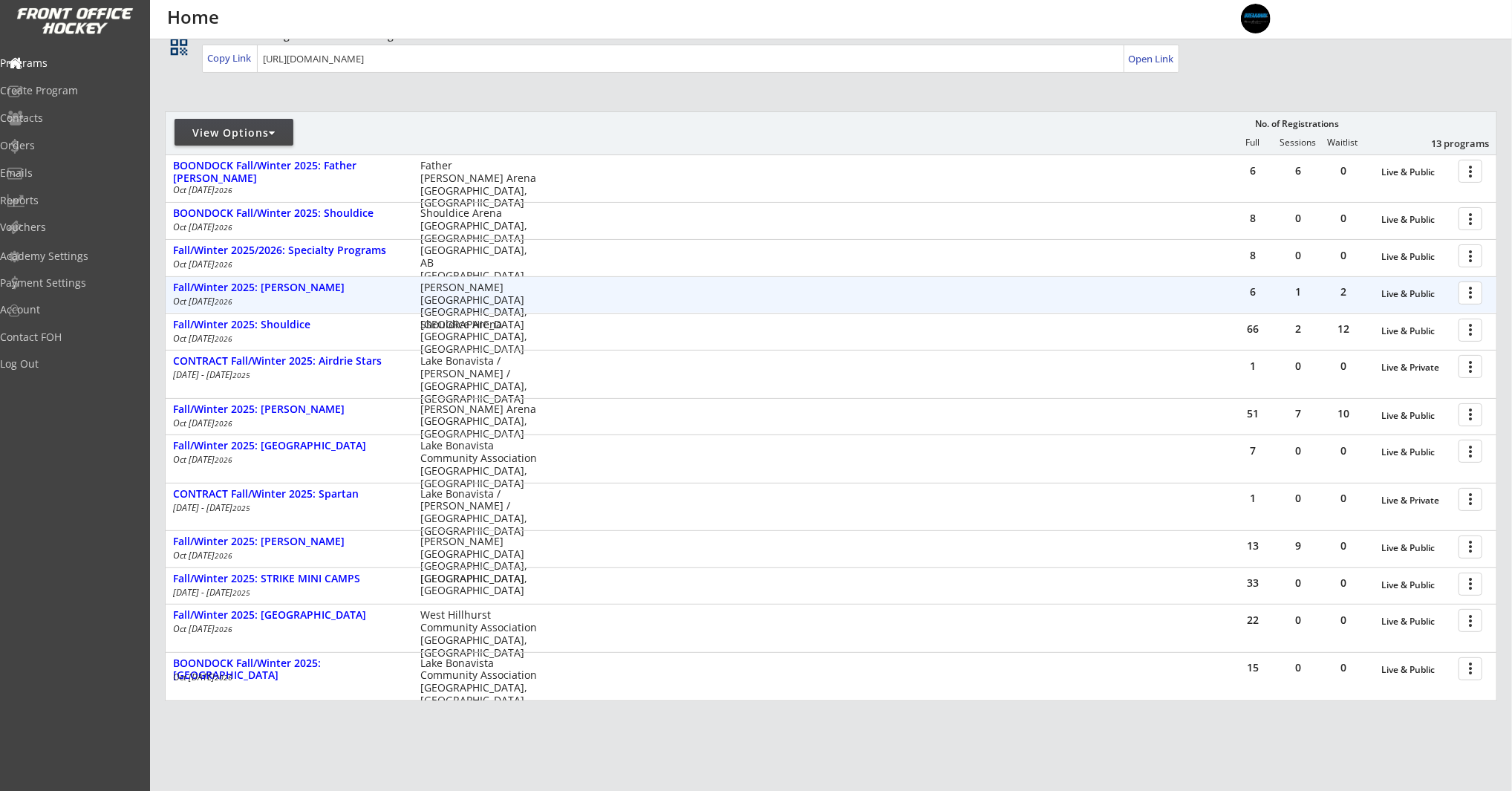
scroll to position [193, 0]
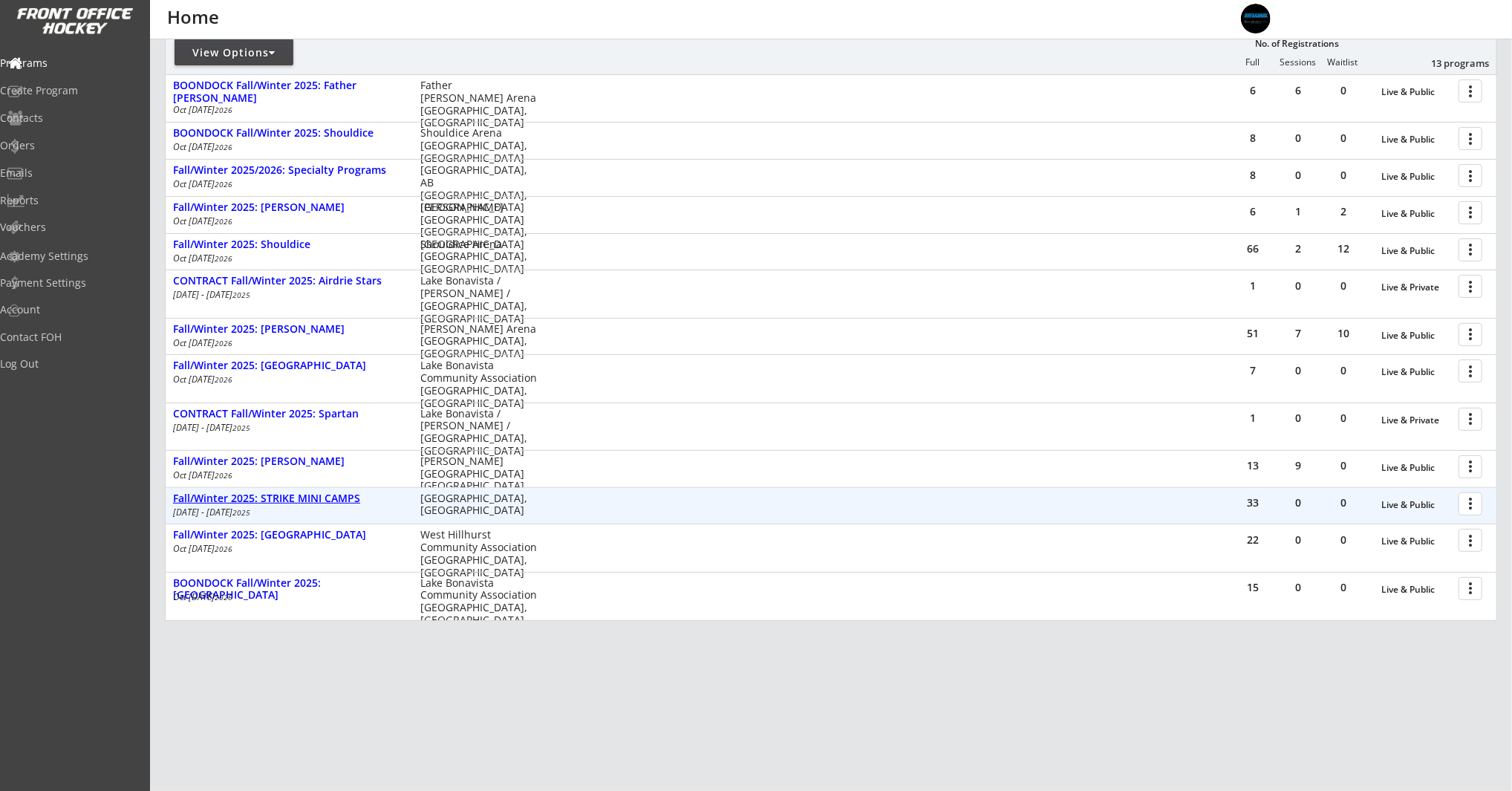
click at [321, 493] on div "Fall/Winter 2025: STRIKE MINI CAMPS" at bounding box center [289, 498] width 232 height 13
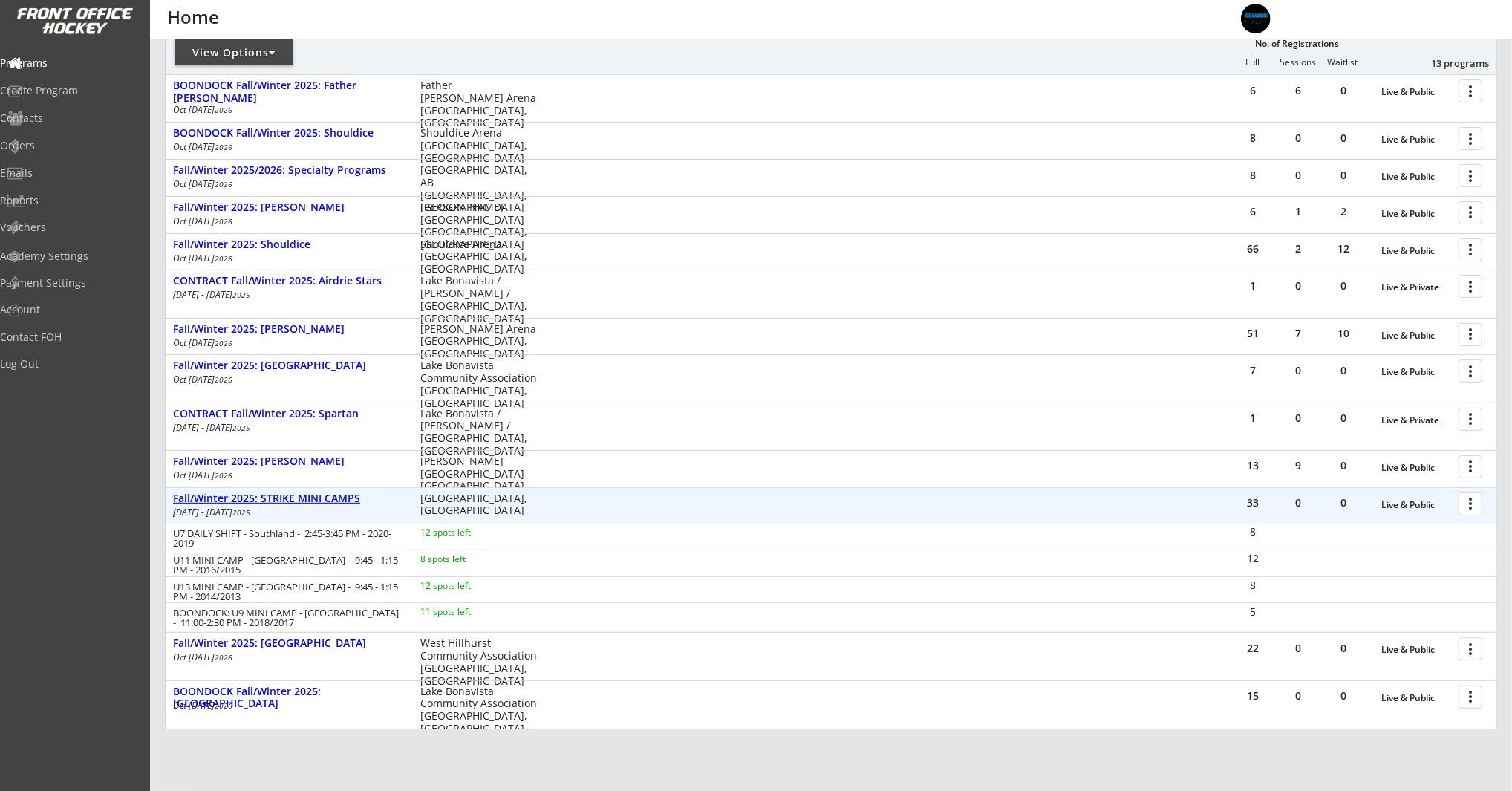
click at [324, 501] on div "Fall/Winter 2025: STRIKE MINI CAMPS" at bounding box center [289, 498] width 232 height 13
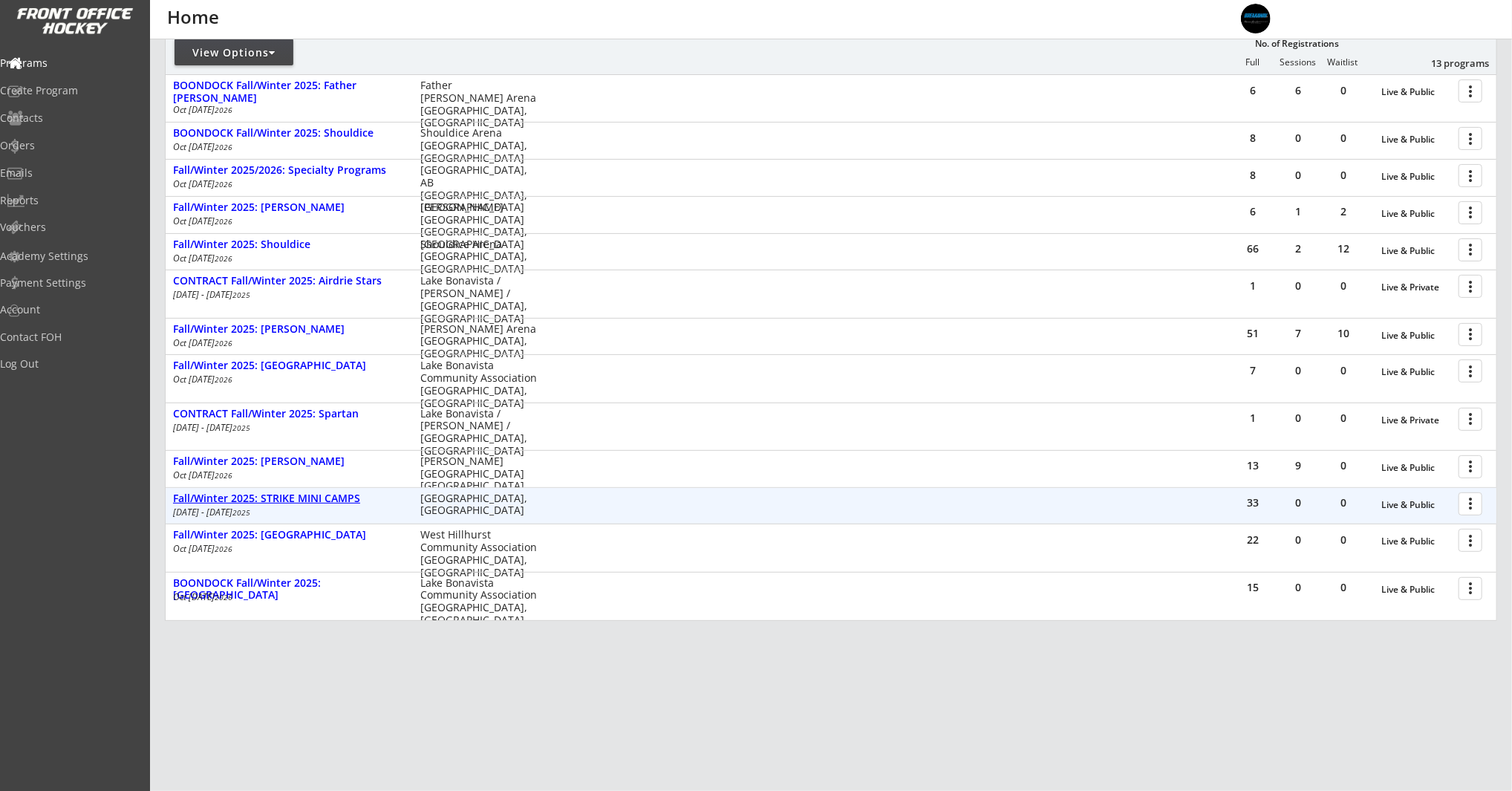
click at [324, 501] on div "Fall/Winter 2025: STRIKE MINI CAMPS" at bounding box center [289, 498] width 232 height 13
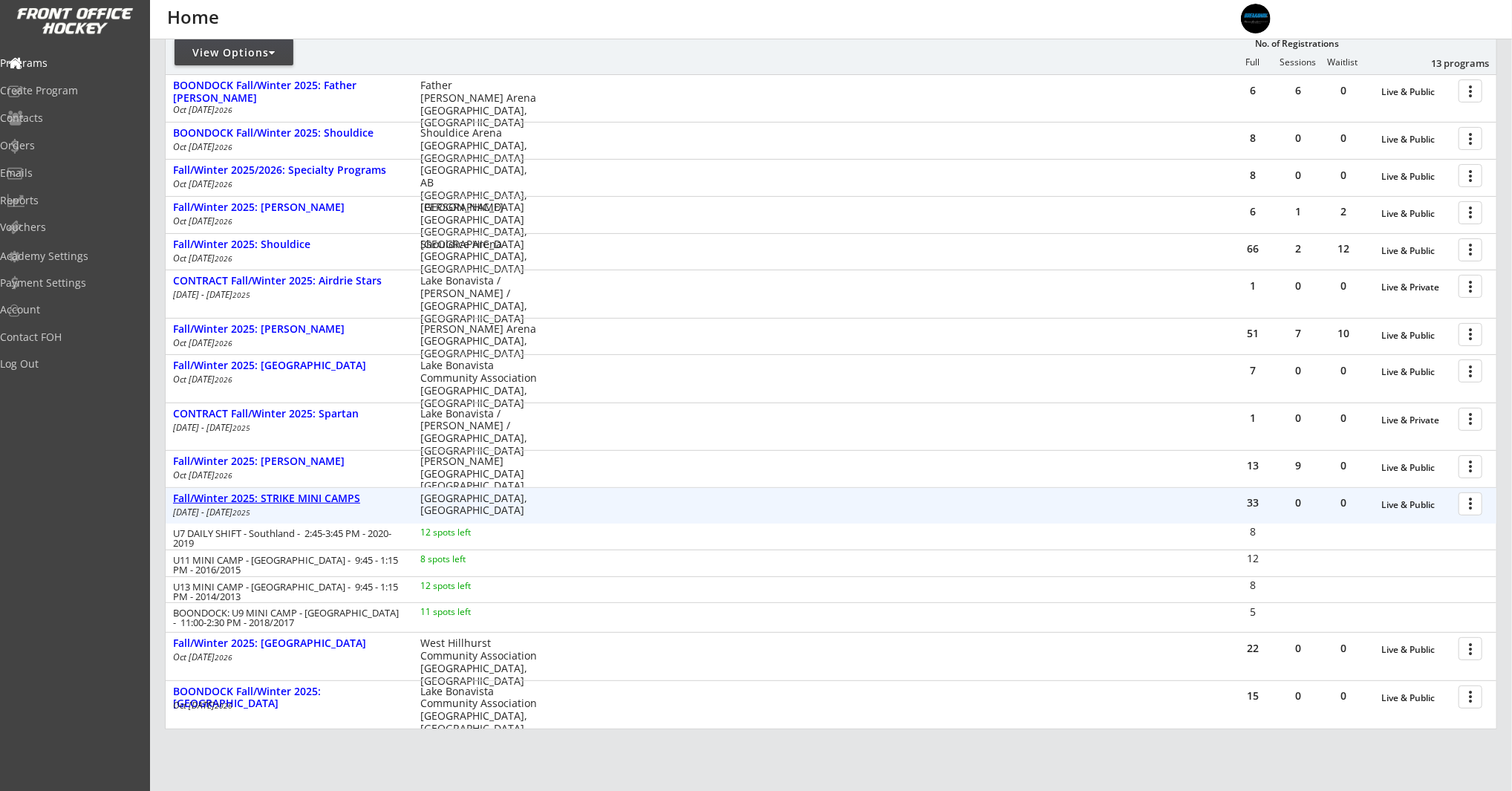
click at [324, 501] on div "Fall/Winter 2025: STRIKE MINI CAMPS" at bounding box center [289, 498] width 232 height 13
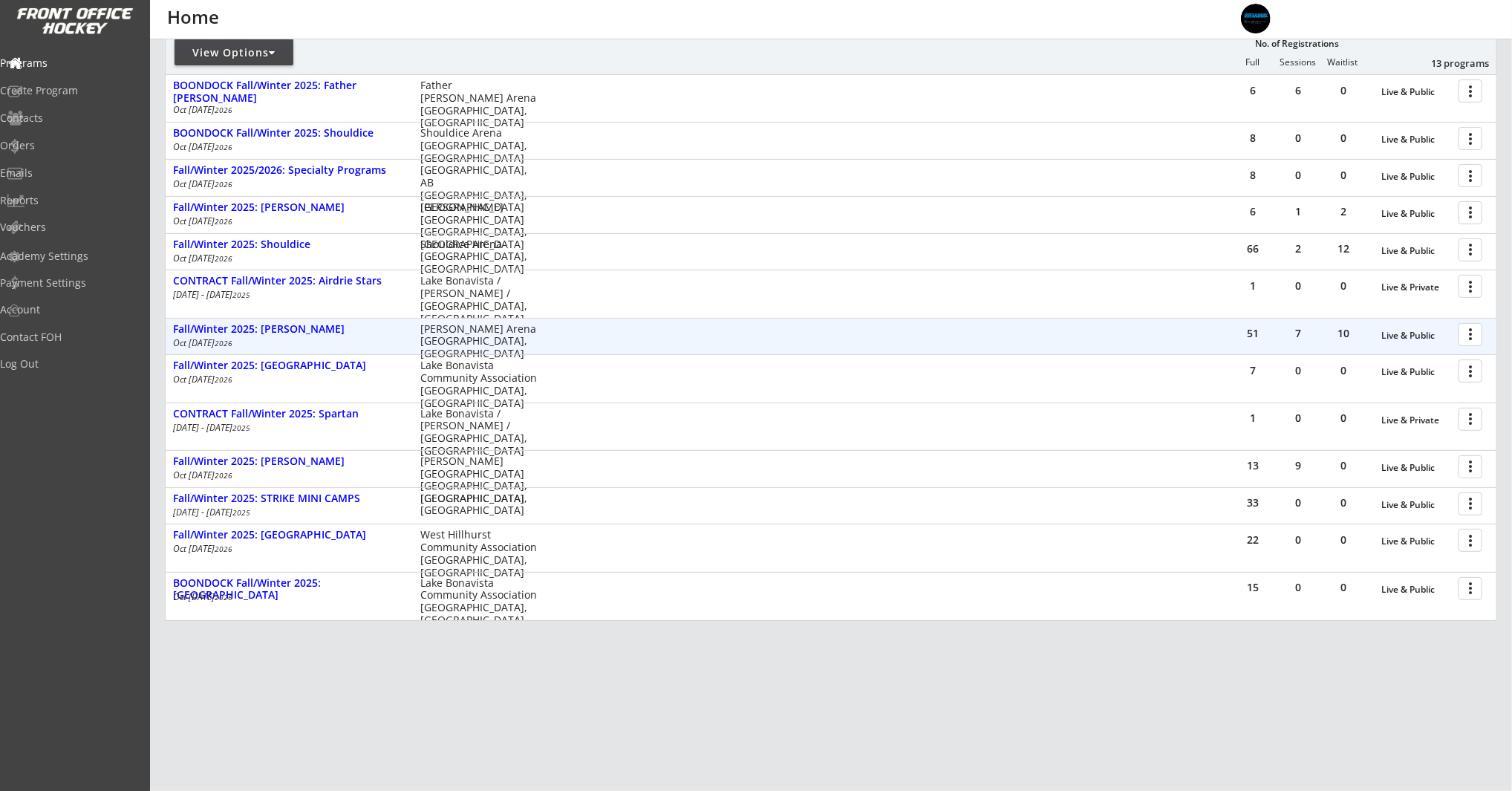
click at [293, 338] on div "Oct 3 - Mar 13 2026" at bounding box center [287, 343] width 227 height 9
click at [302, 326] on div "Fall/Winter 2025: [PERSON_NAME]" at bounding box center [289, 329] width 232 height 13
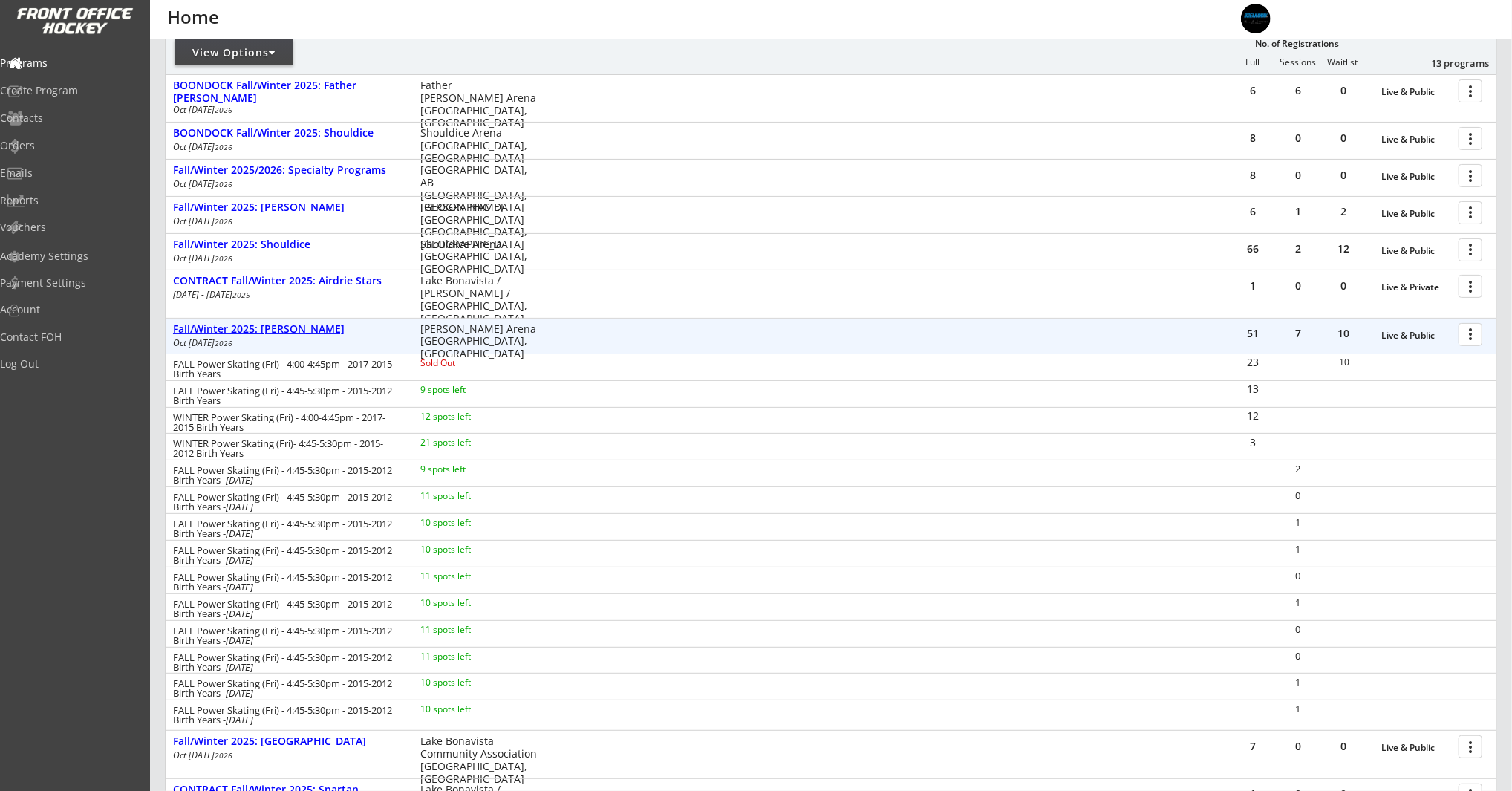
click at [302, 326] on div "Fall/Winter 2025: [PERSON_NAME]" at bounding box center [289, 329] width 232 height 13
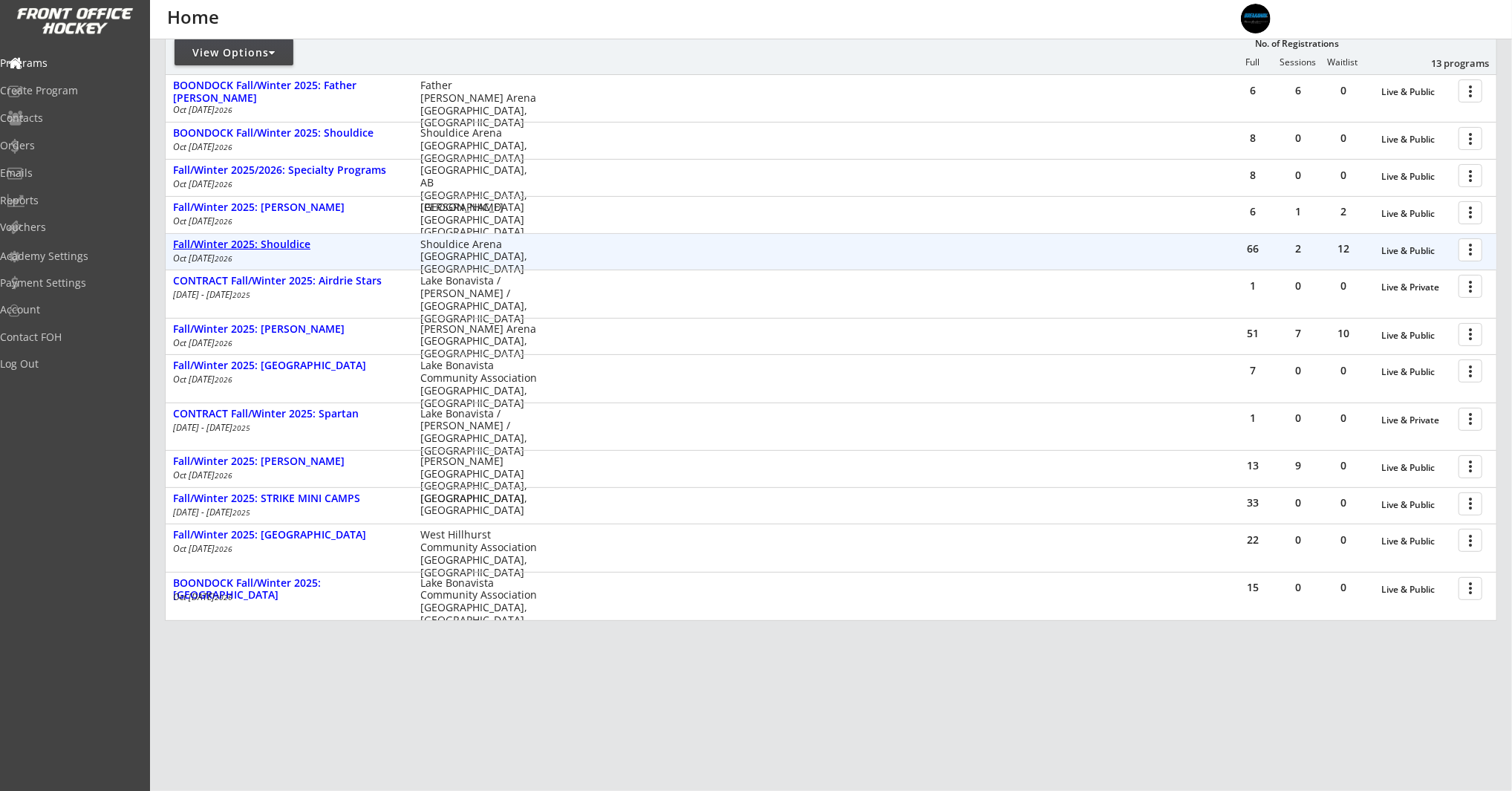
click at [297, 243] on div "Fall/Winter 2025: Shouldice" at bounding box center [289, 244] width 232 height 13
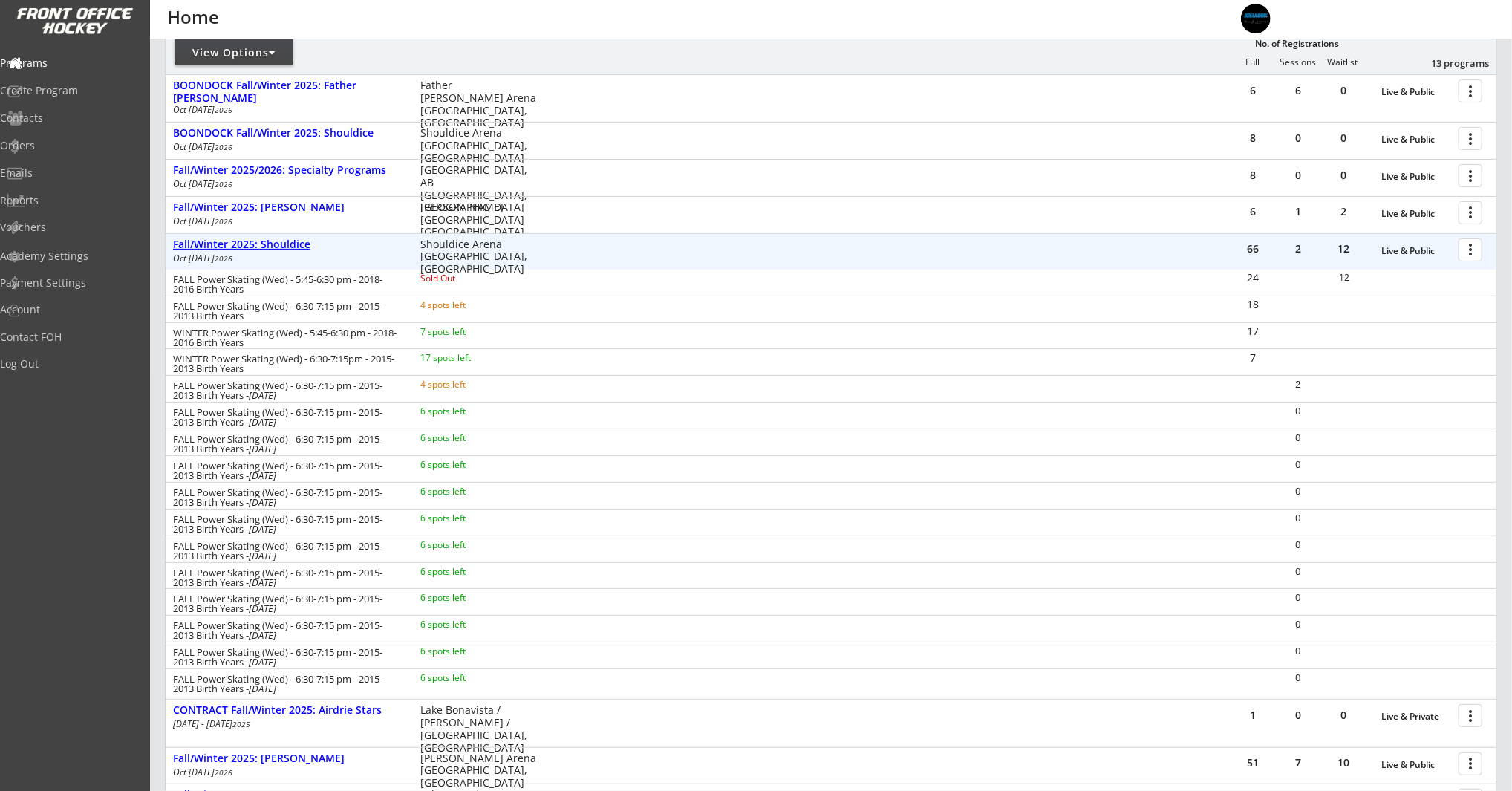
click at [297, 243] on div "Fall/Winter 2025: Shouldice" at bounding box center [289, 244] width 232 height 13
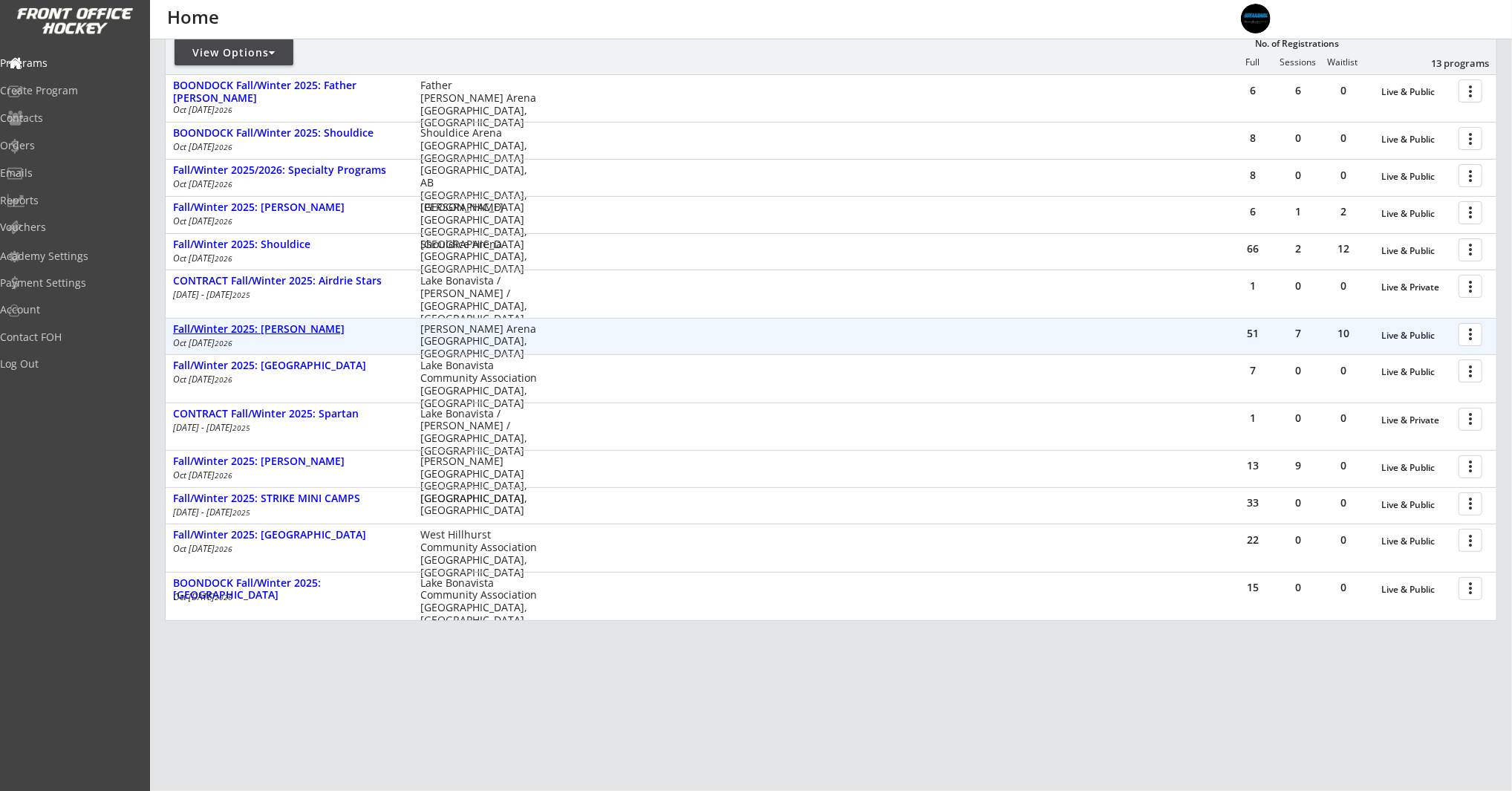
click at [299, 335] on div "Fall/Winter 2025: [PERSON_NAME]" at bounding box center [289, 330] width 232 height 17
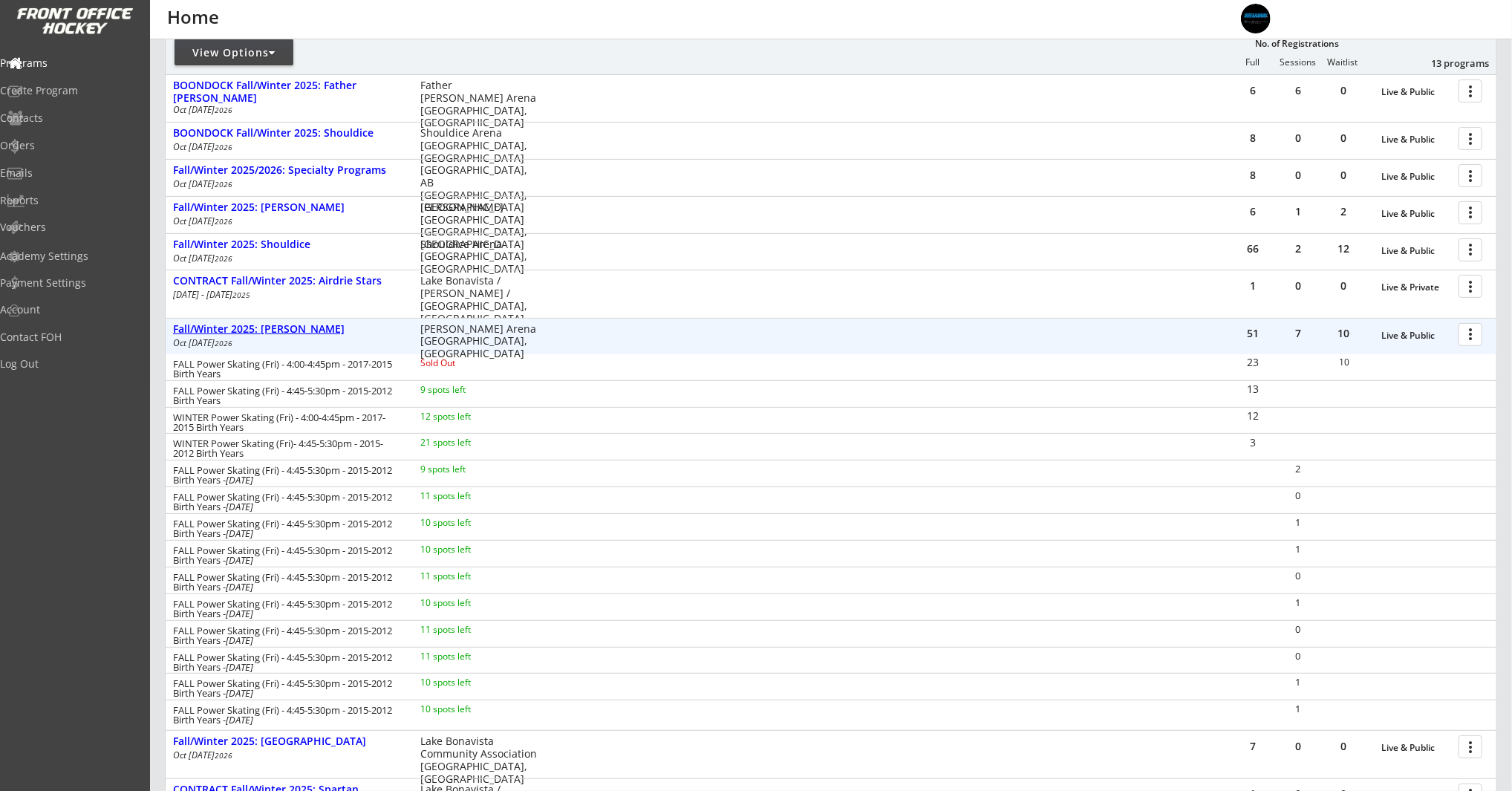
click at [305, 328] on div "Fall/Winter 2025: [PERSON_NAME]" at bounding box center [289, 329] width 232 height 13
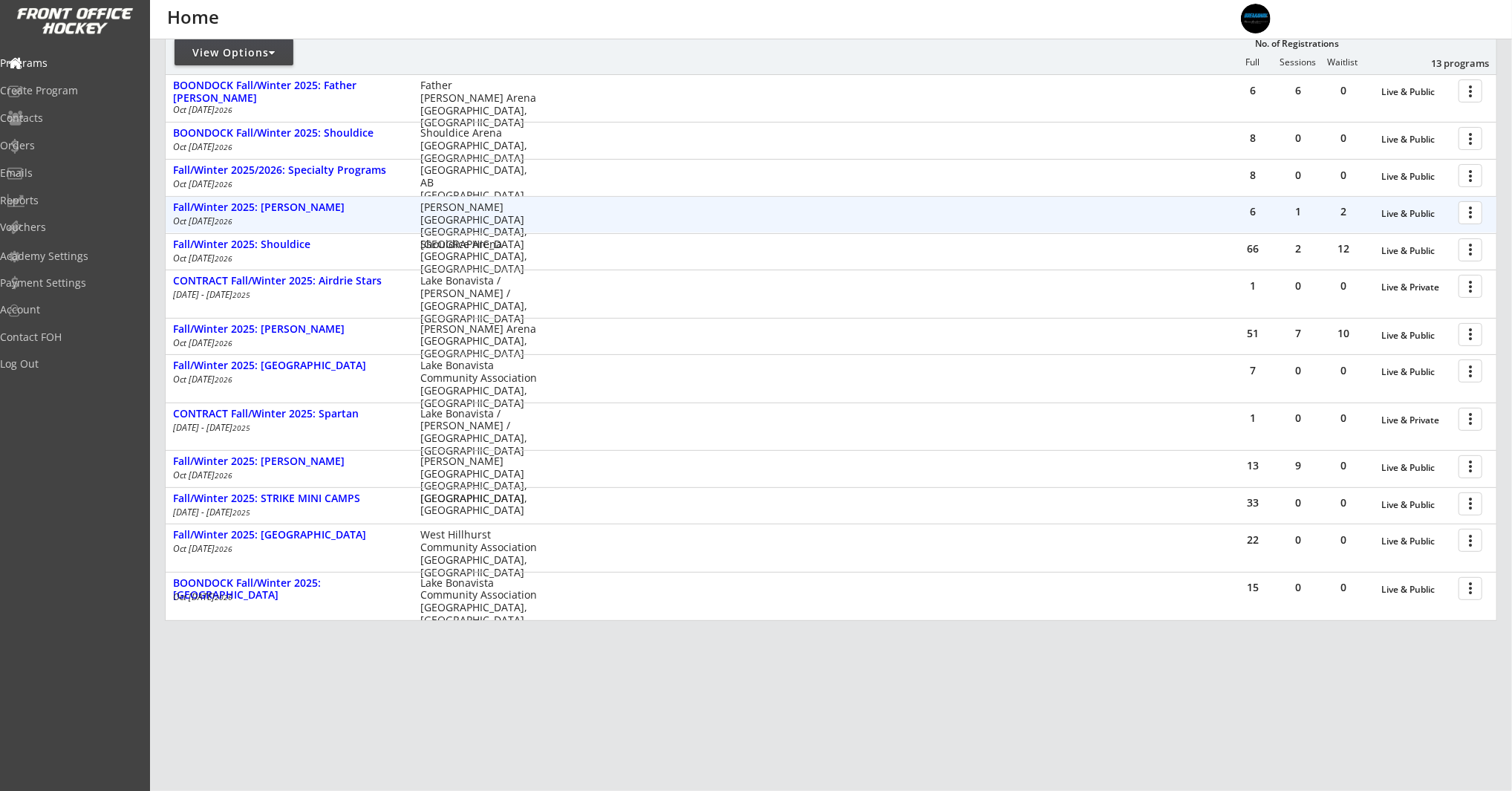
click at [294, 215] on div "Fall/Winter 2025: Rose Kohn Oct 1 - Mar 18 2026 Rose Kohn Arena Calgary, AB" at bounding box center [358, 214] width 386 height 28
click at [297, 208] on div "Fall/Winter 2025: [PERSON_NAME]" at bounding box center [289, 208] width 232 height 13
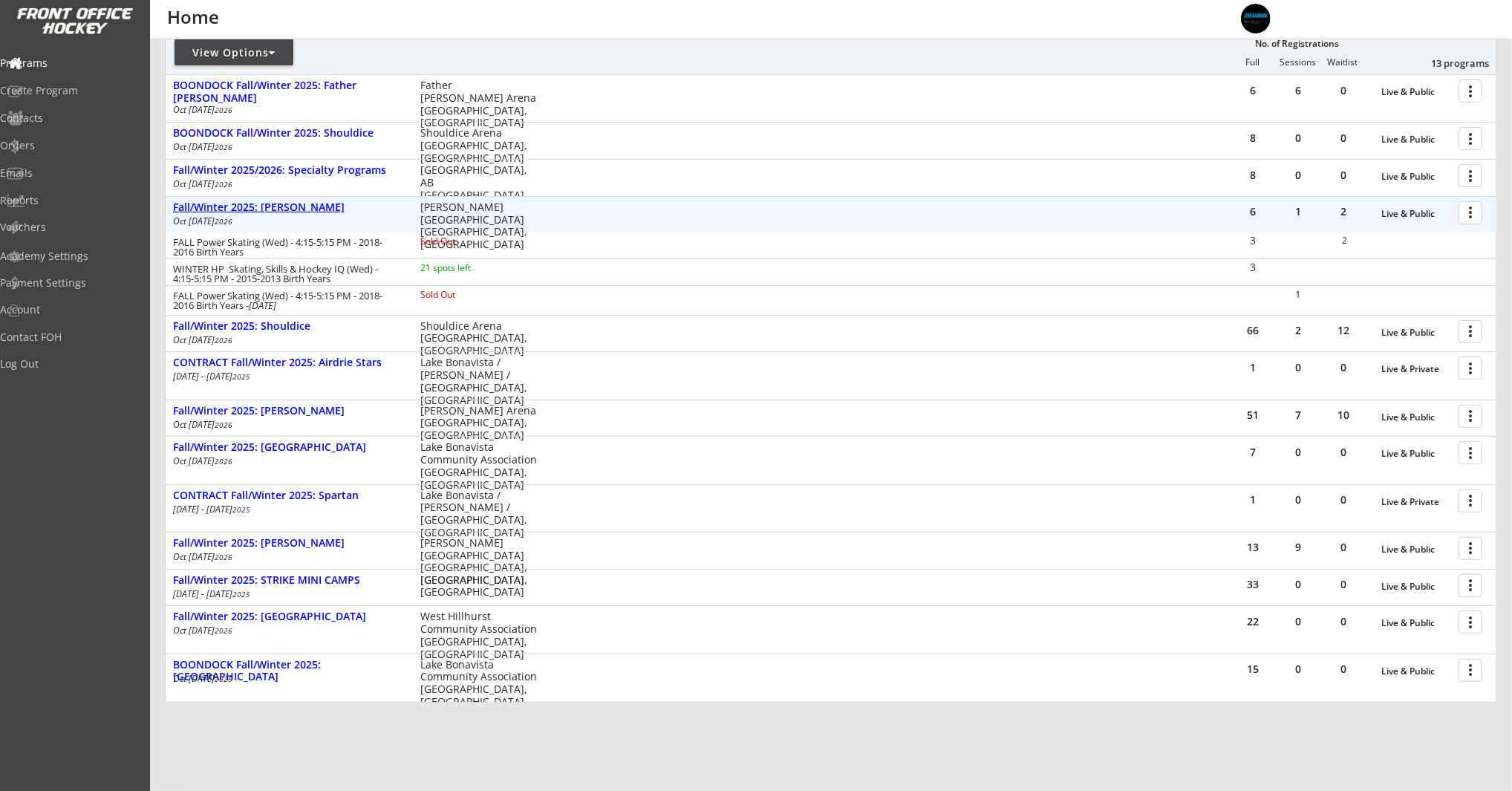
click at [296, 207] on div "Fall/Winter 2025: [PERSON_NAME]" at bounding box center [289, 208] width 232 height 13
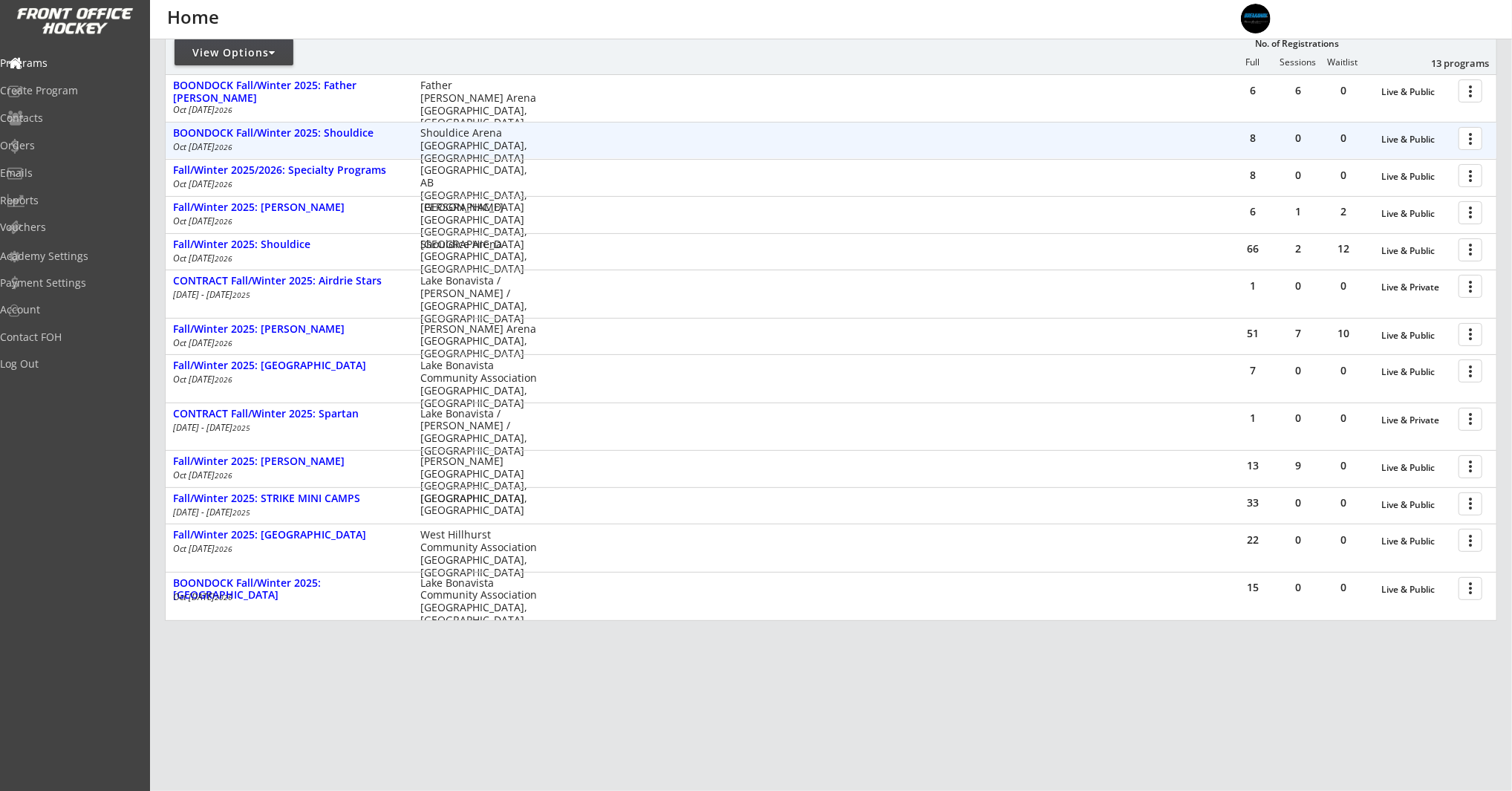
click at [309, 157] on div "8 0 0 Live & Public more_vert BOONDOCK Fall/Winter 2025: Shouldice Oct 1 - Mar …" at bounding box center [831, 140] width 1330 height 36
click at [319, 135] on div "BOONDOCK Fall/Winter 2025: Shouldice" at bounding box center [289, 133] width 232 height 13
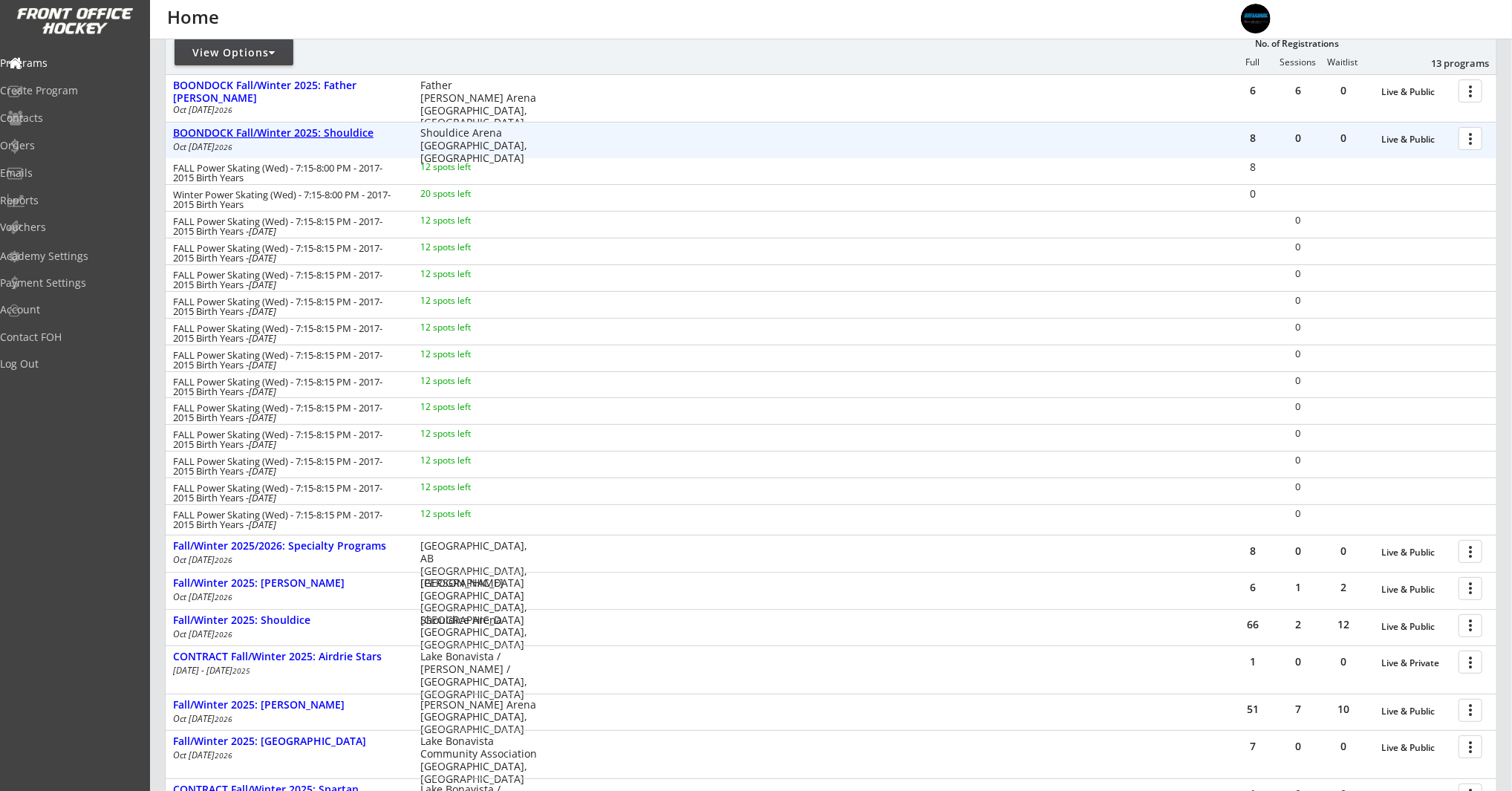
click at [319, 129] on div "BOONDOCK Fall/Winter 2025: Shouldice" at bounding box center [289, 133] width 232 height 13
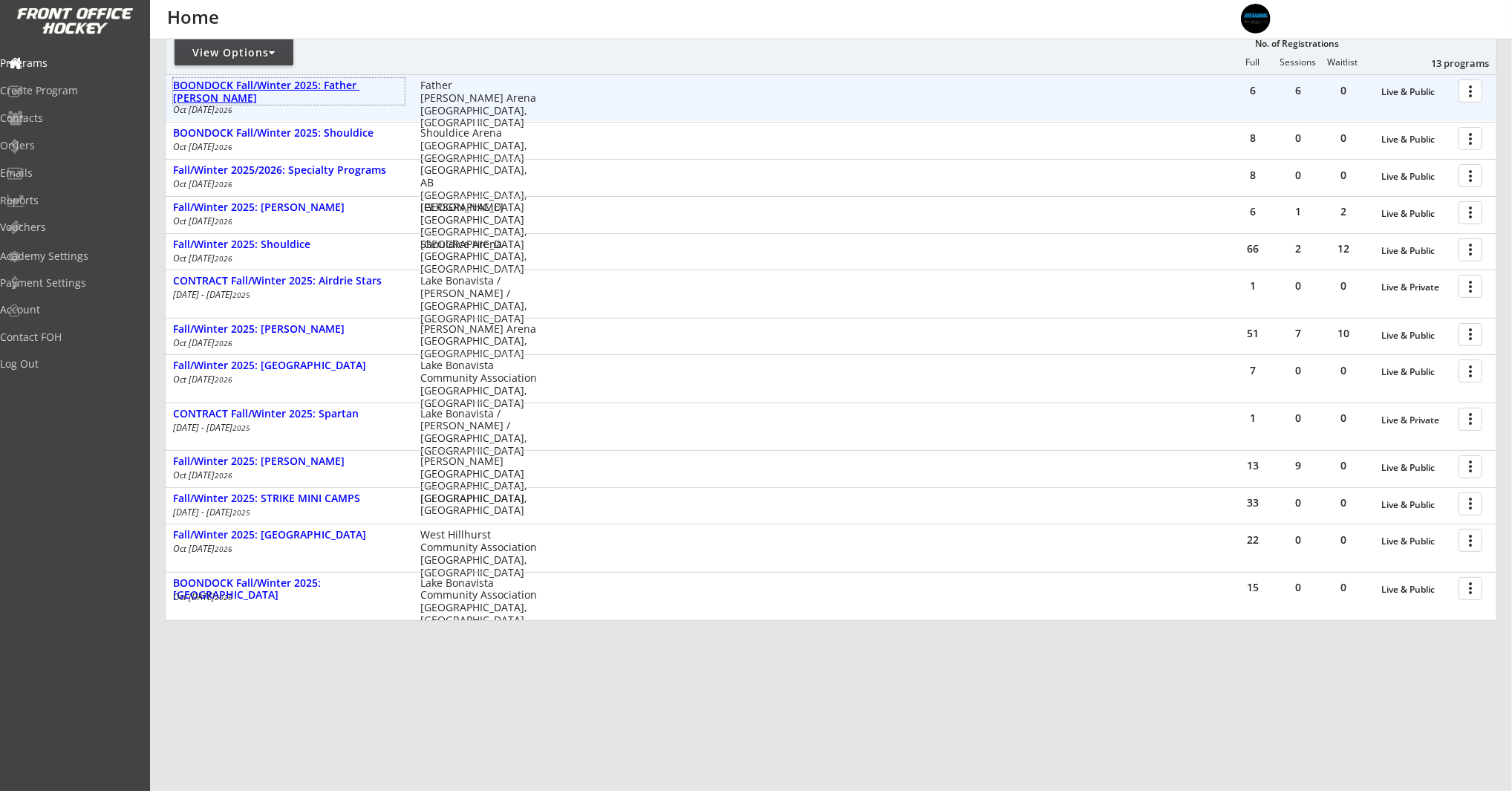
click at [367, 79] on div "BOONDOCK Fall/Winter 2025: Father [PERSON_NAME]" at bounding box center [289, 92] width 232 height 25
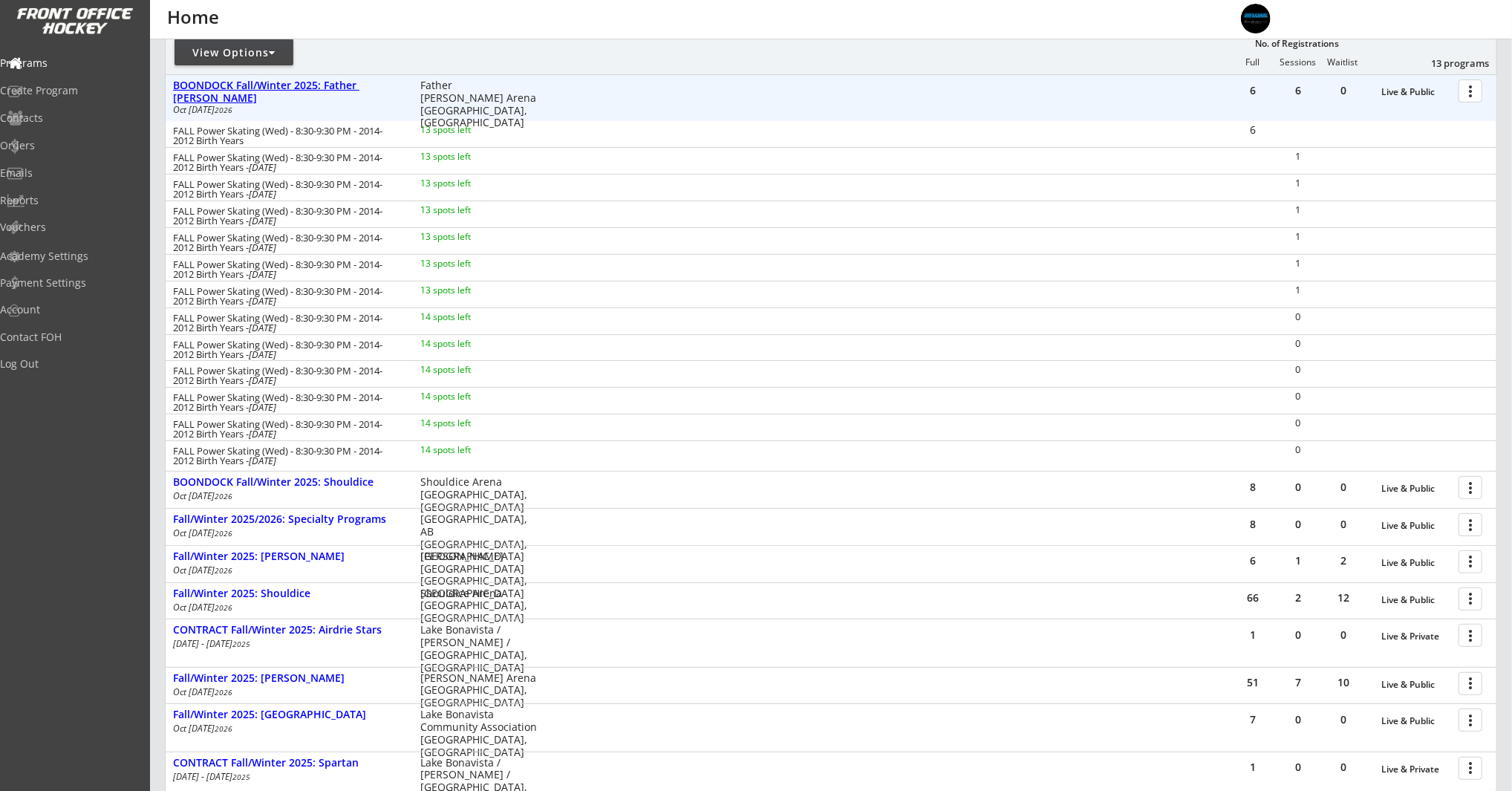
click at [367, 81] on div "BOONDOCK Fall/Winter 2025: Father [PERSON_NAME]" at bounding box center [289, 92] width 232 height 25
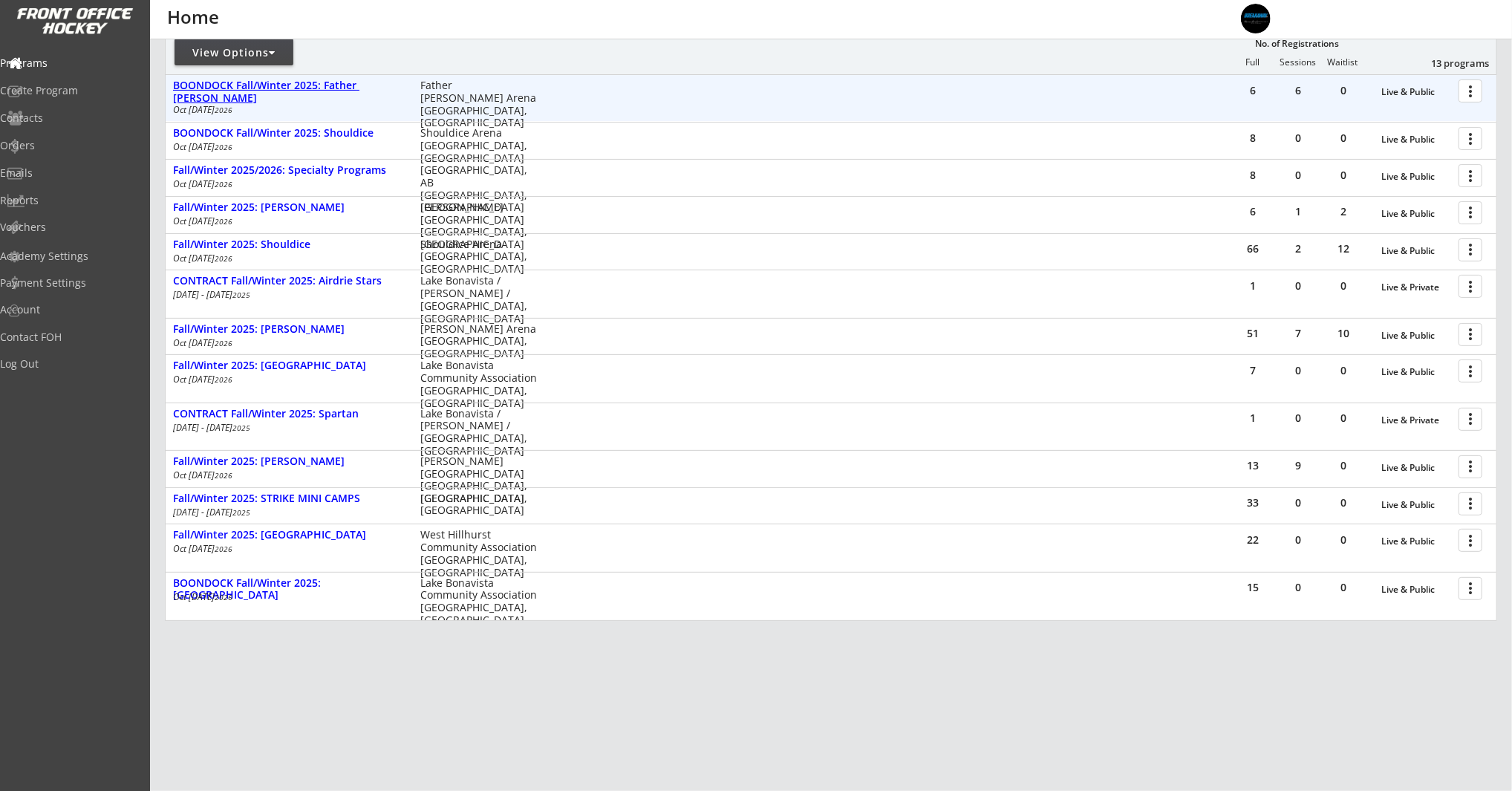
click at [367, 81] on div "BOONDOCK Fall/Winter 2025: Father [PERSON_NAME]" at bounding box center [289, 92] width 232 height 25
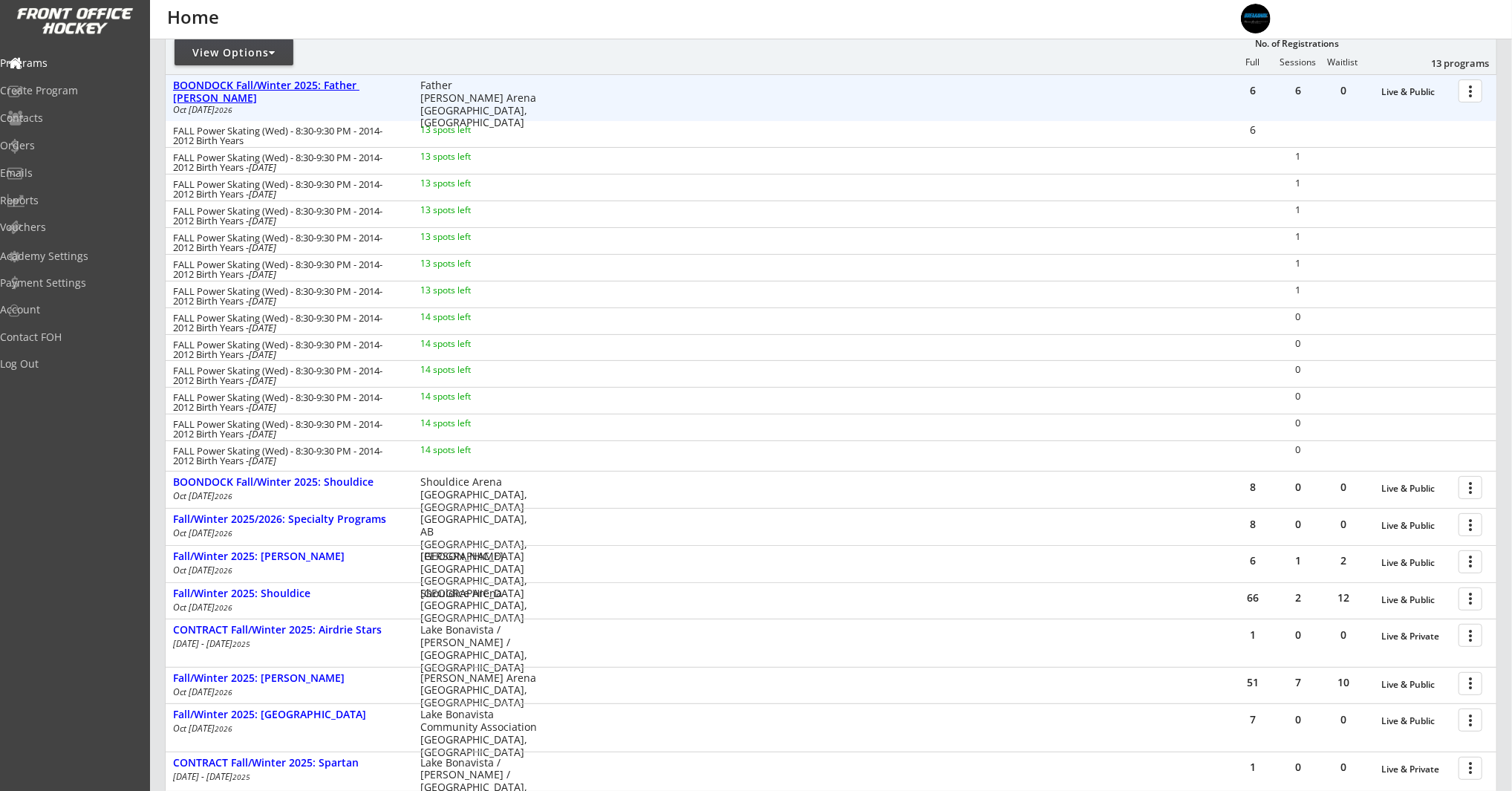
click at [367, 81] on div "BOONDOCK Fall/Winter 2025: Father [PERSON_NAME]" at bounding box center [289, 92] width 232 height 25
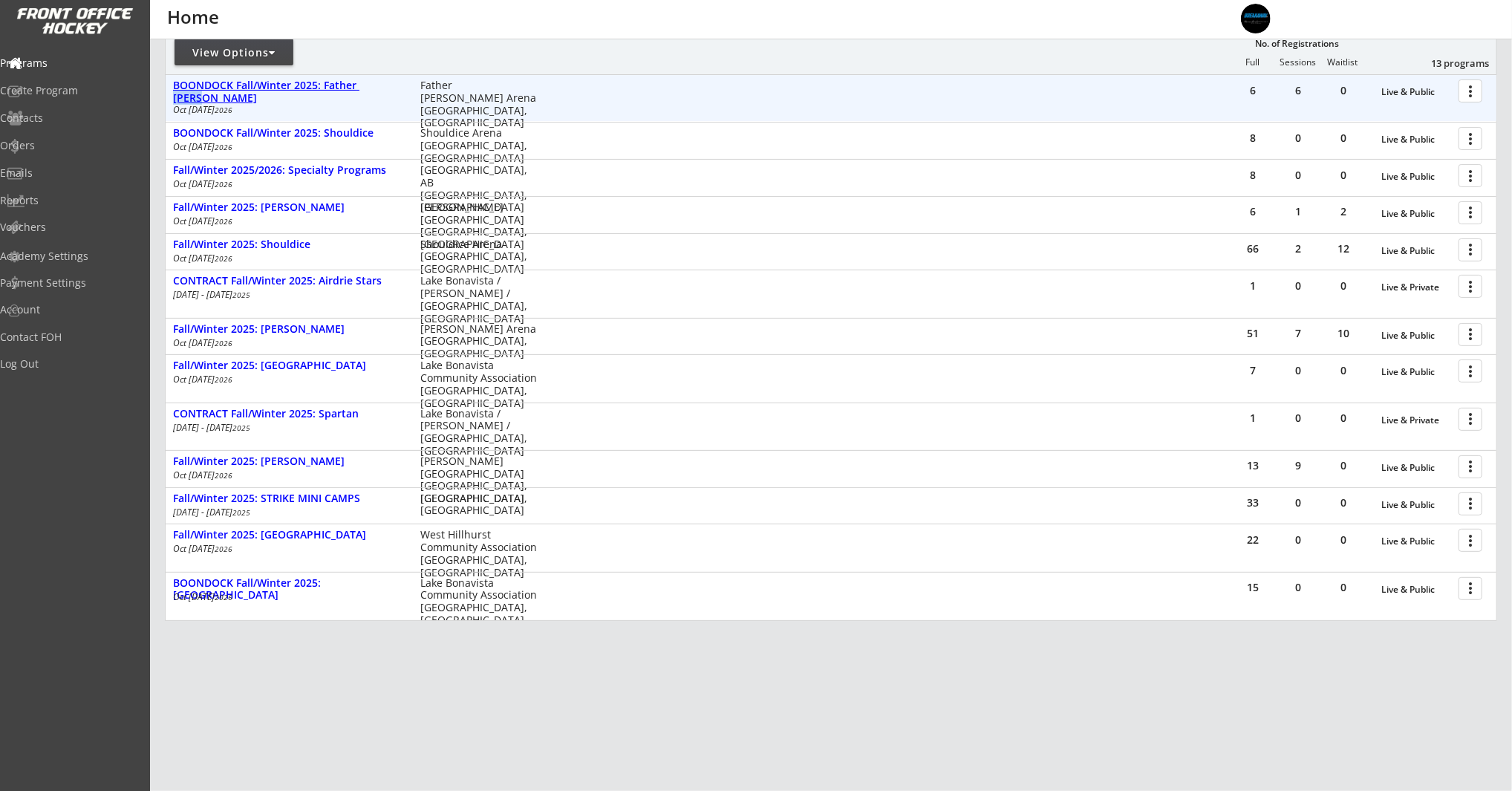
click at [367, 81] on div "BOONDOCK Fall/Winter 2025: Father [PERSON_NAME]" at bounding box center [289, 92] width 232 height 25
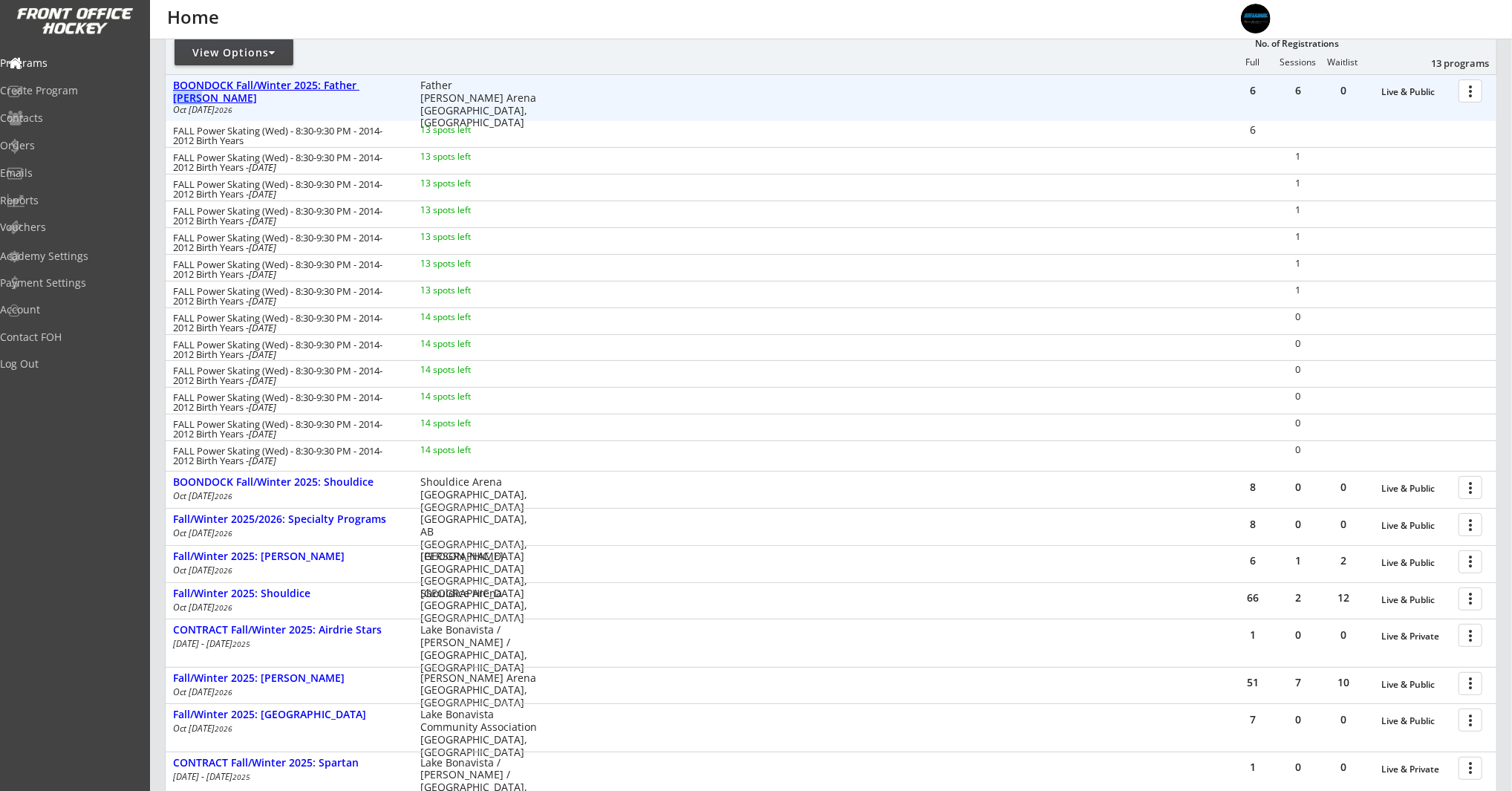
click at [367, 81] on div "BOONDOCK Fall/Winter 2025: Father [PERSON_NAME]" at bounding box center [289, 92] width 232 height 25
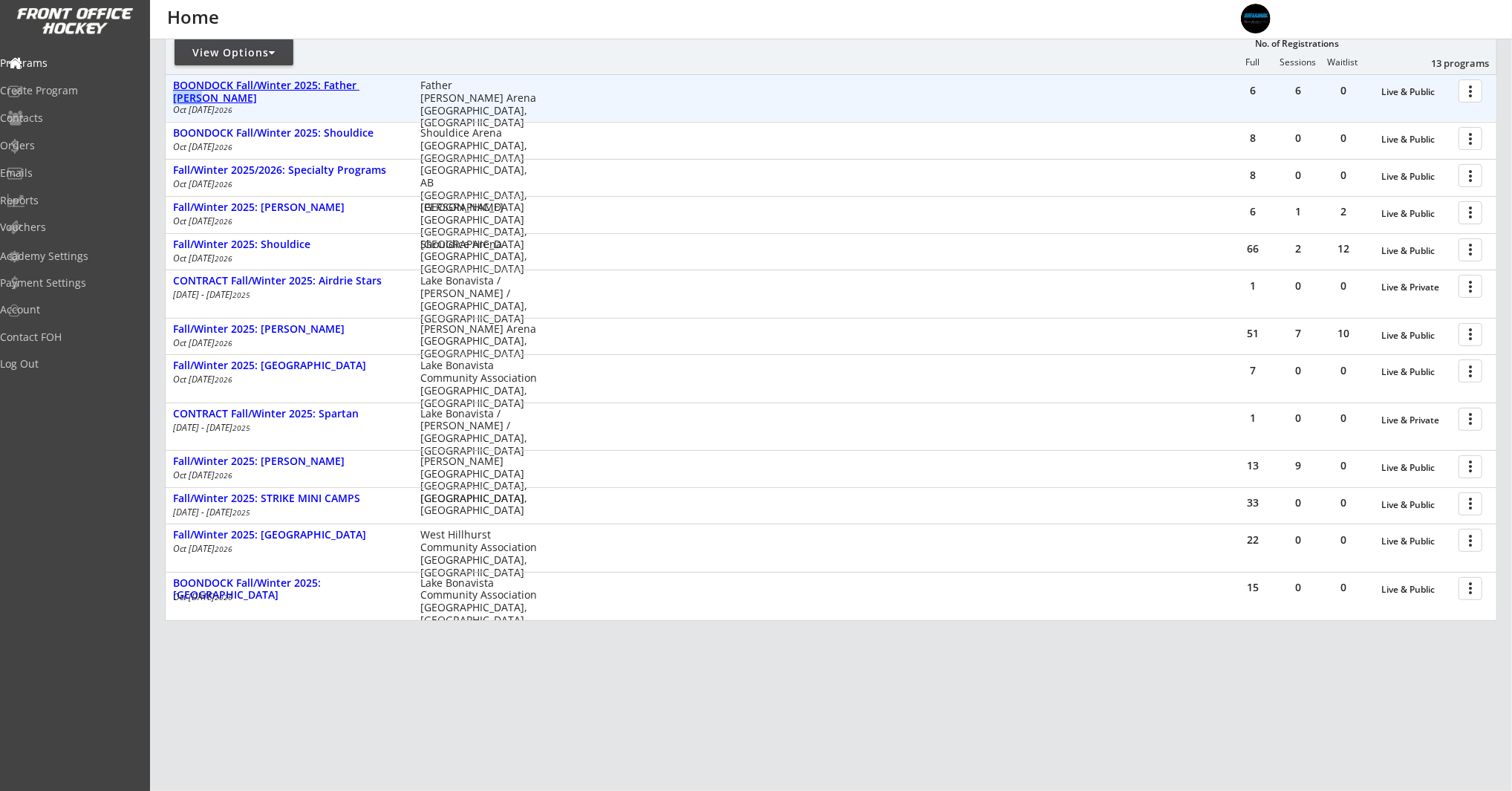
click at [367, 81] on div "BOONDOCK Fall/Winter 2025: Father [PERSON_NAME]" at bounding box center [289, 92] width 232 height 25
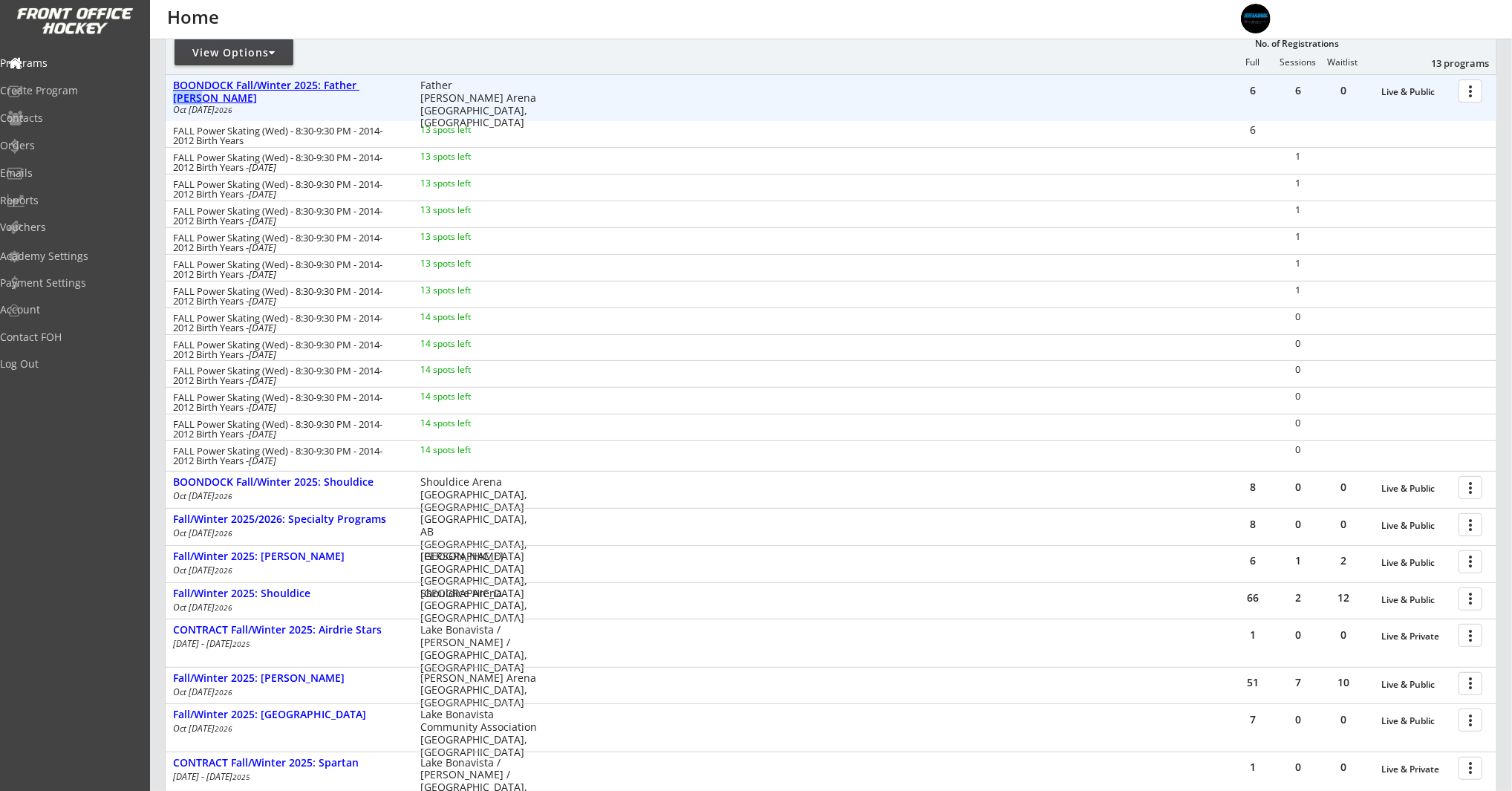
click at [367, 81] on div "BOONDOCK Fall/Winter 2025: Father [PERSON_NAME]" at bounding box center [289, 92] width 232 height 25
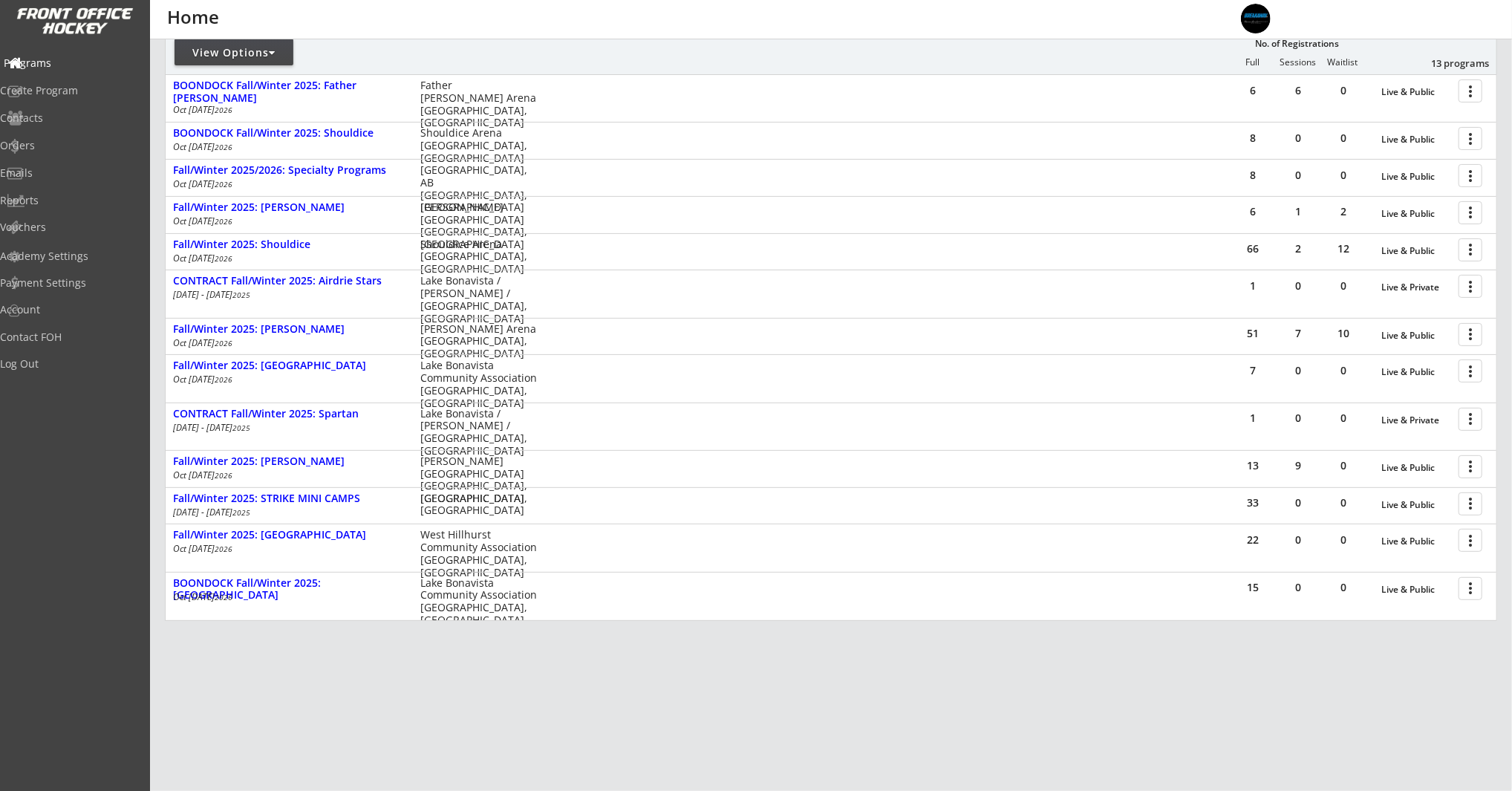
click at [78, 70] on div "Programs" at bounding box center [70, 64] width 141 height 26
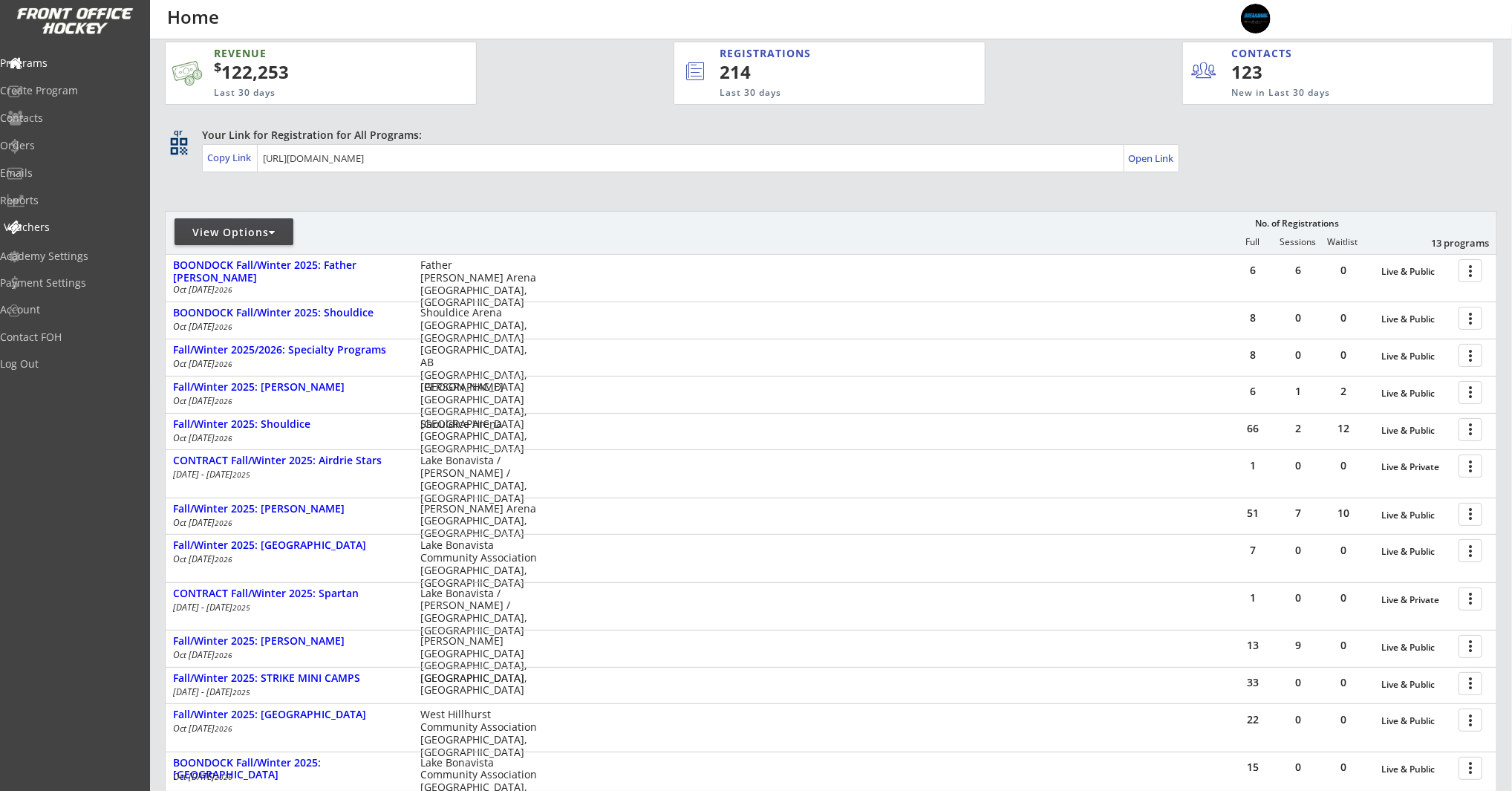
scroll to position [0, 0]
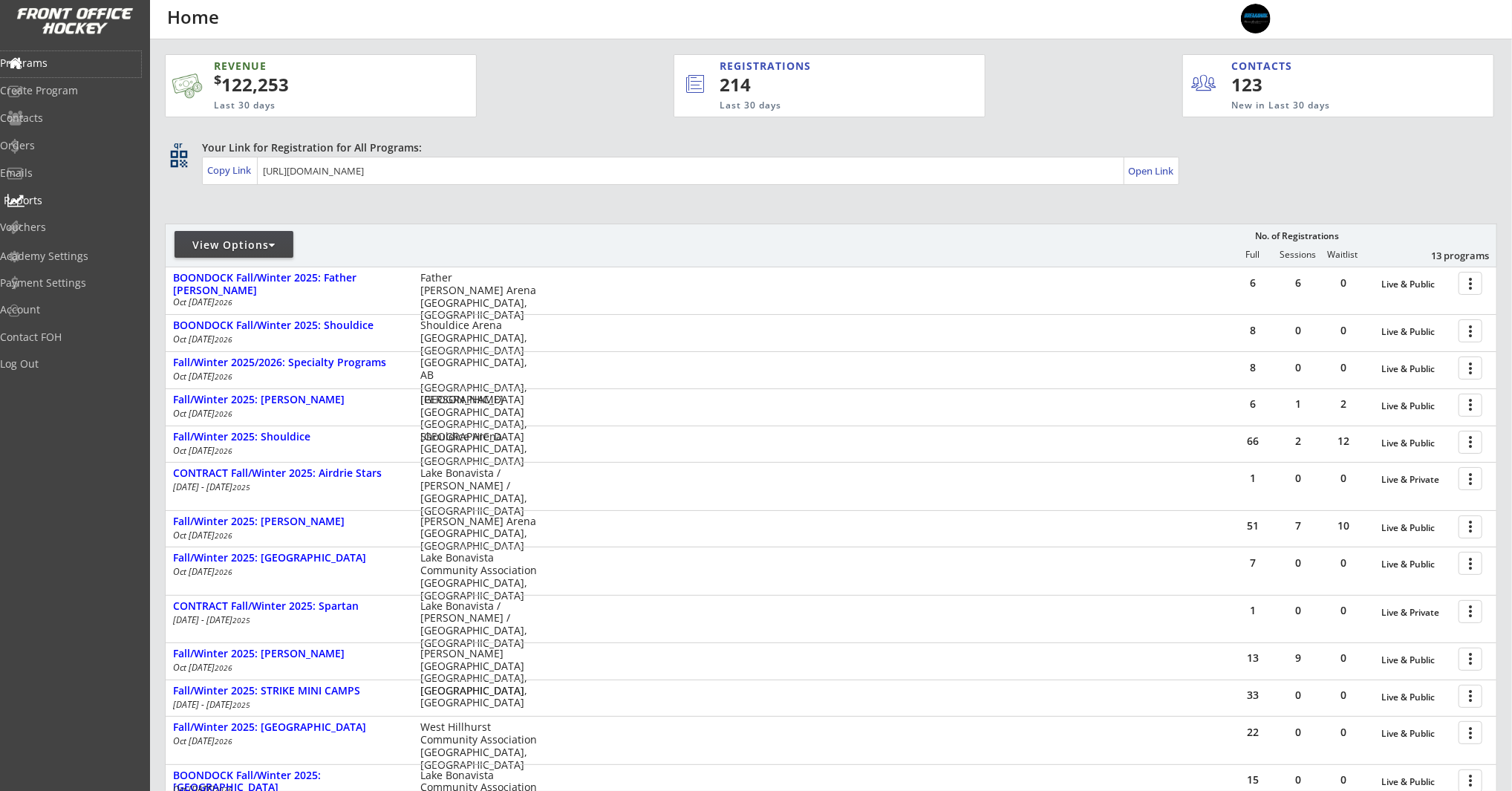
click at [67, 203] on div "Reports" at bounding box center [70, 200] width 133 height 10
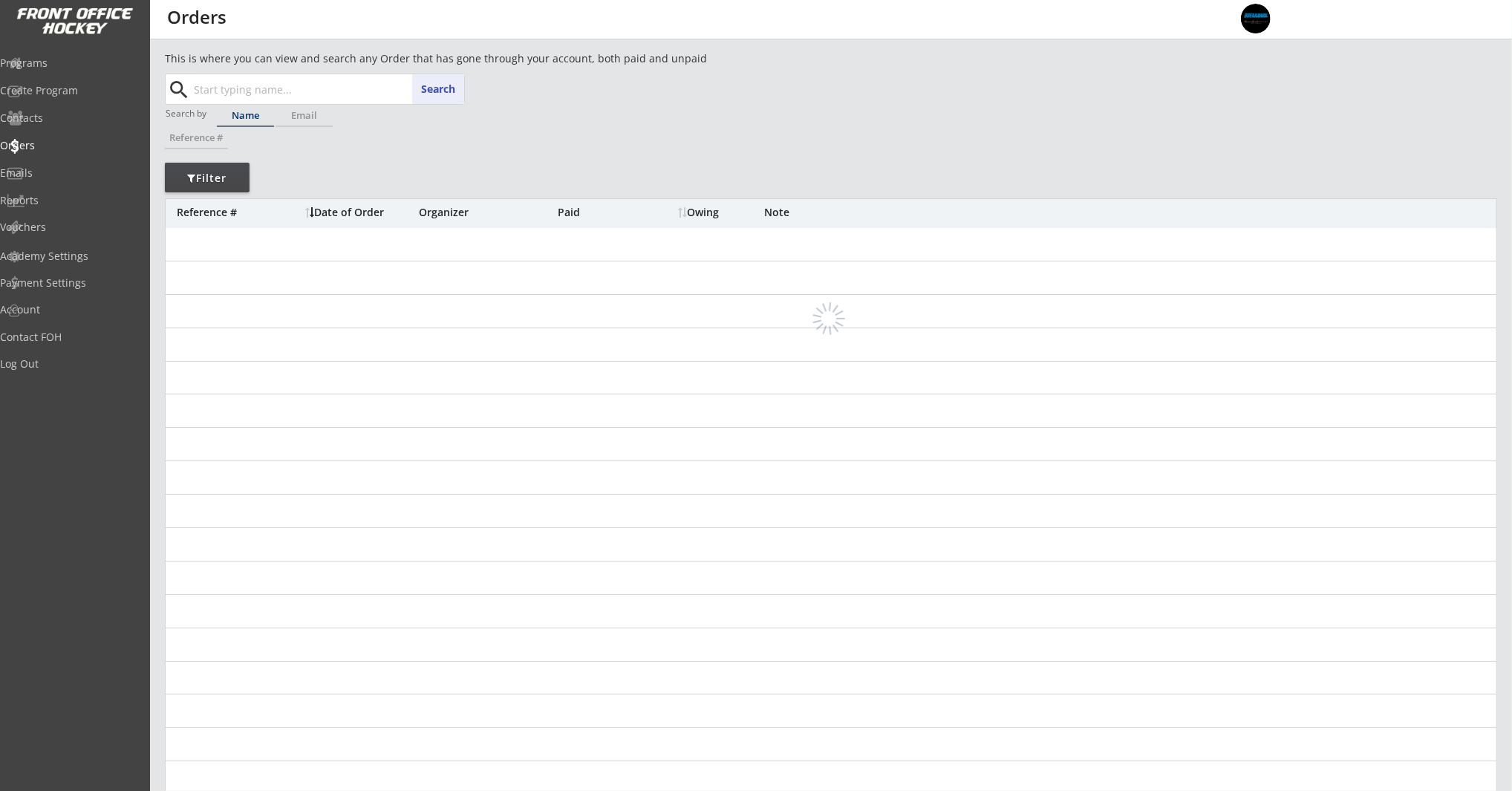
click at [243, 78] on input "text" at bounding box center [327, 89] width 273 height 30
paste input "mick.olson@watsongloves.com"
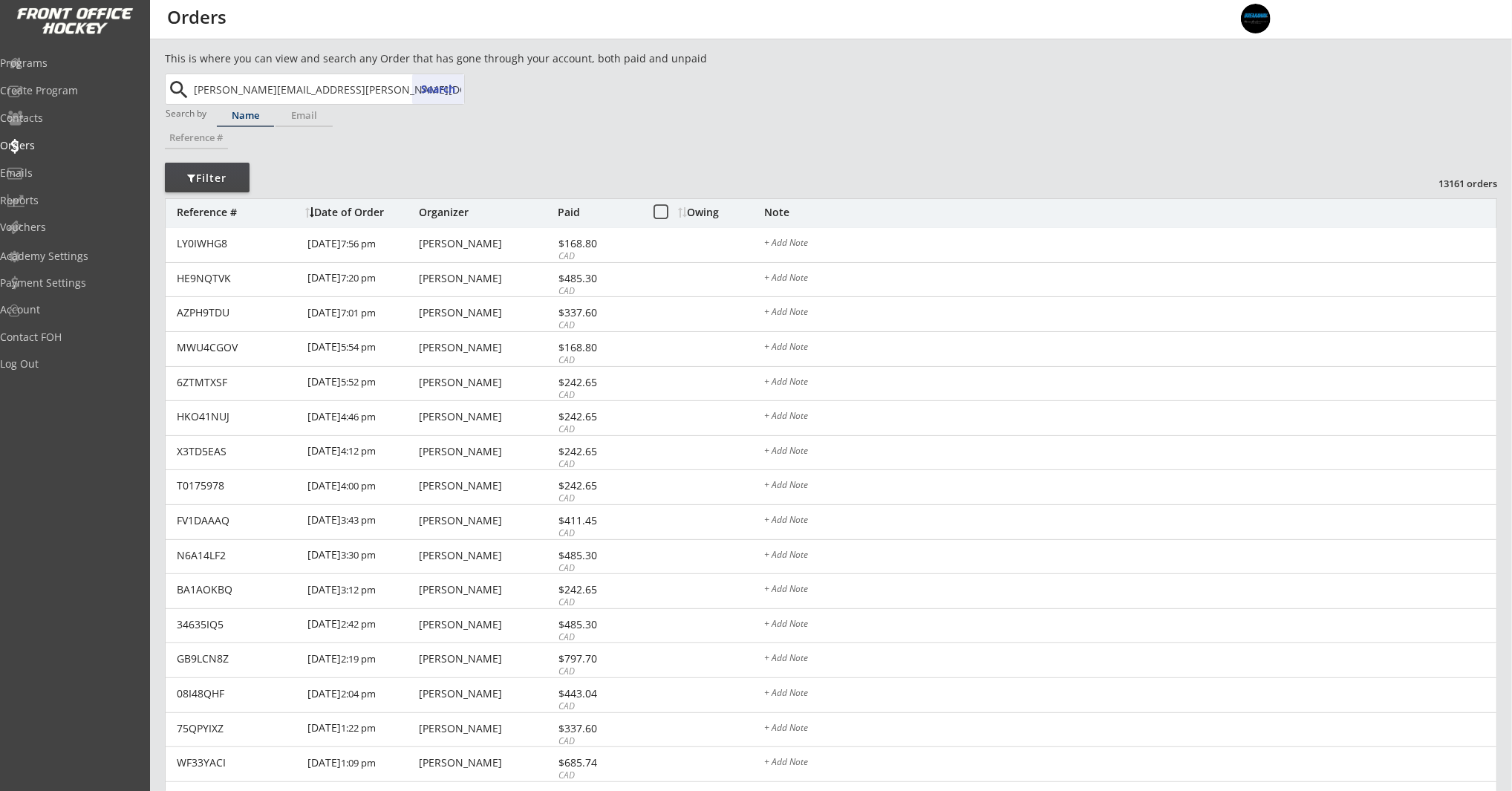
type input "mick.olson@watsongloves.com"
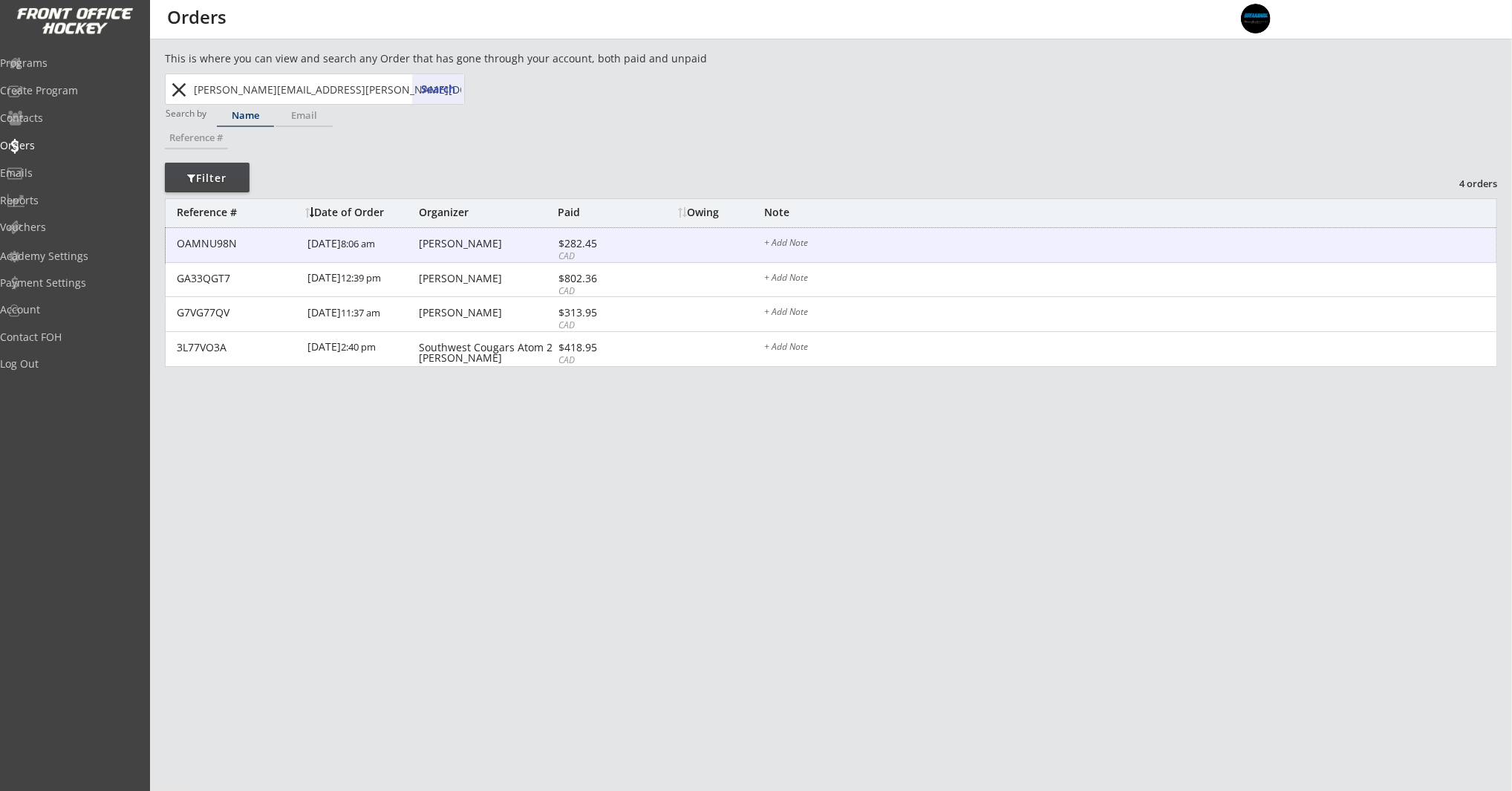
click at [428, 245] on div "Mick Olson" at bounding box center [487, 243] width 135 height 10
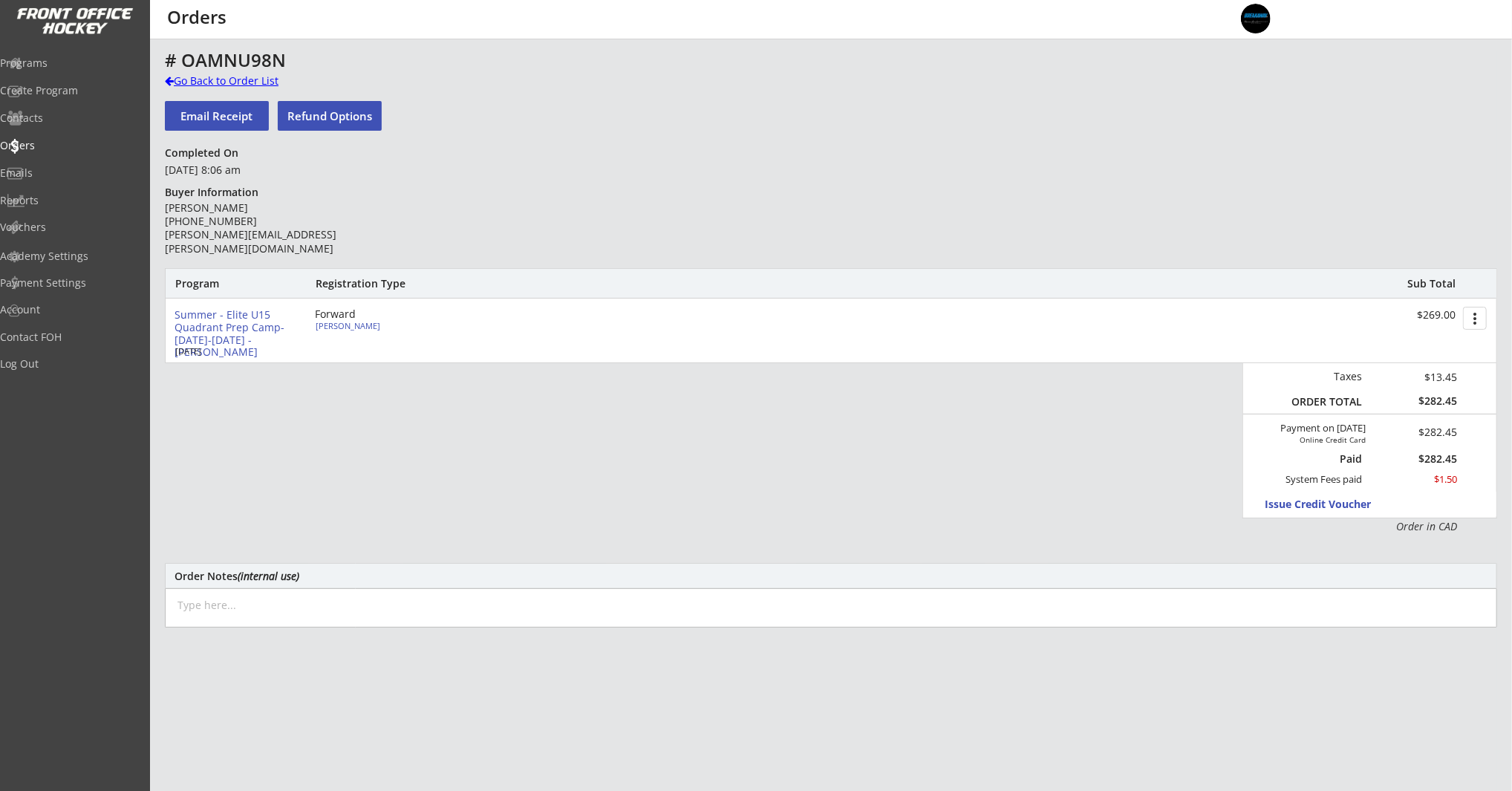
click at [190, 83] on div "Go Back to Order List" at bounding box center [242, 81] width 153 height 15
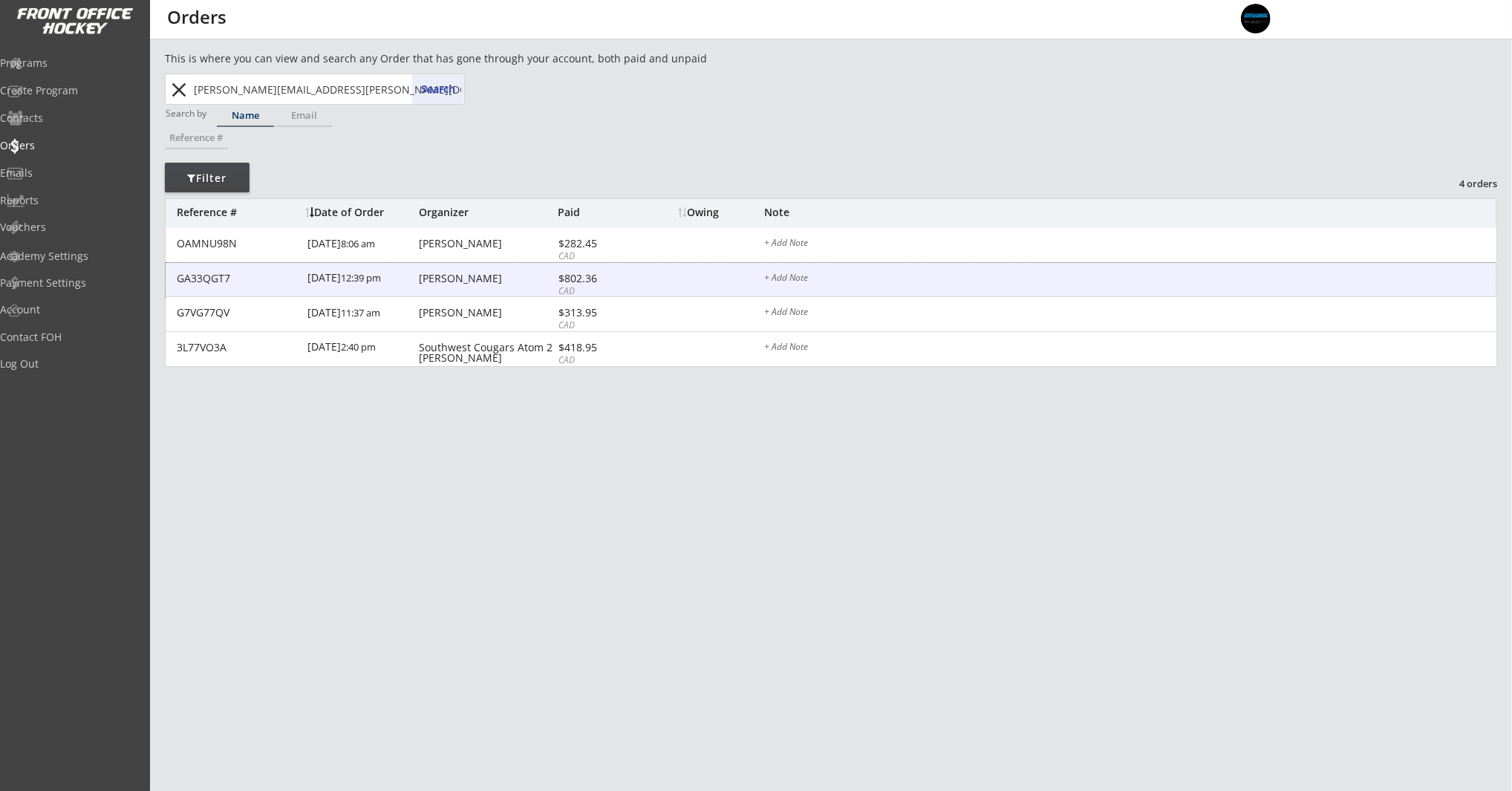
click at [407, 273] on div "9/25/19 12:39 pm" at bounding box center [361, 280] width 107 height 33
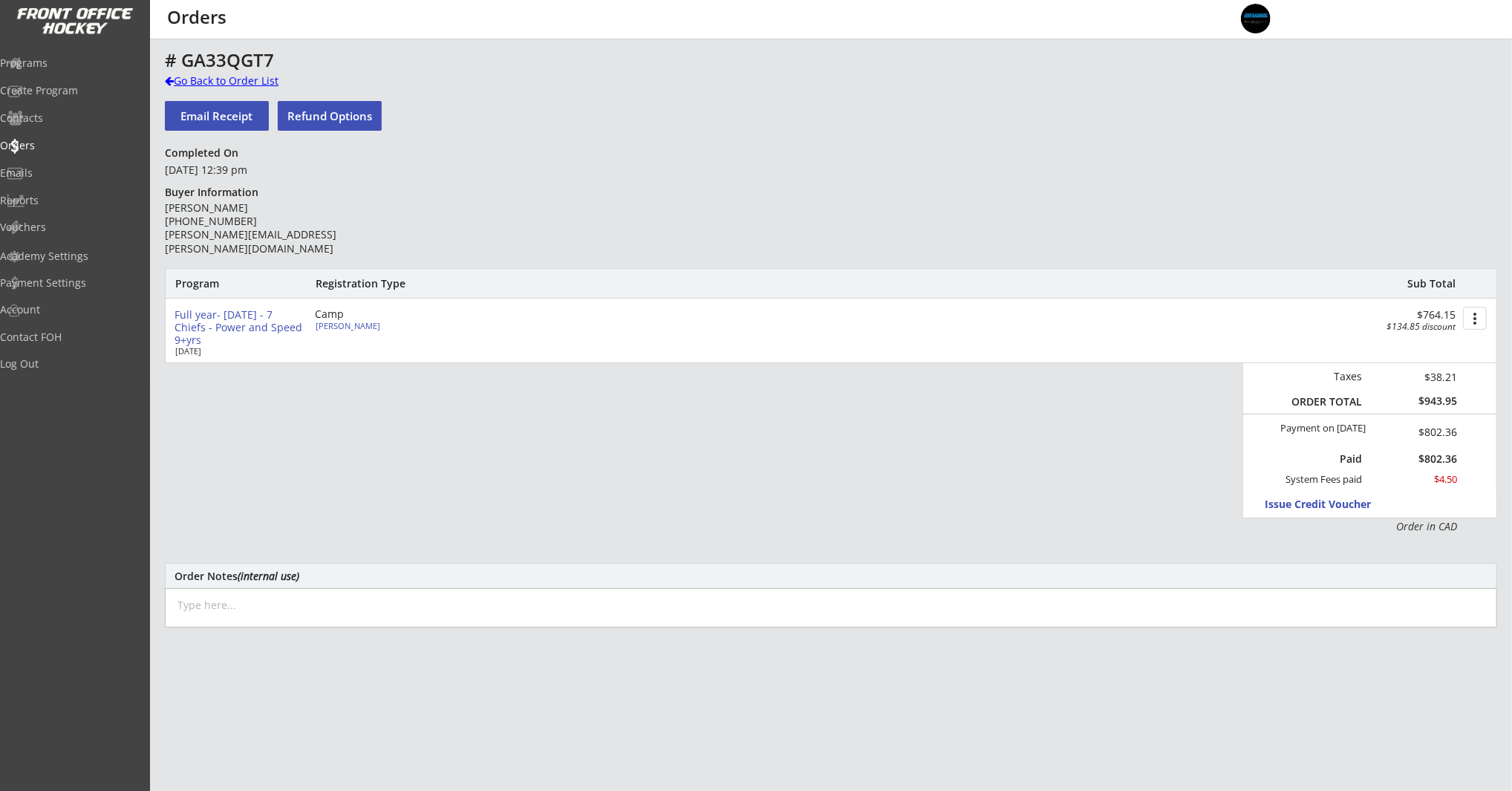
click at [215, 80] on div "Go Back to Order List" at bounding box center [242, 81] width 153 height 15
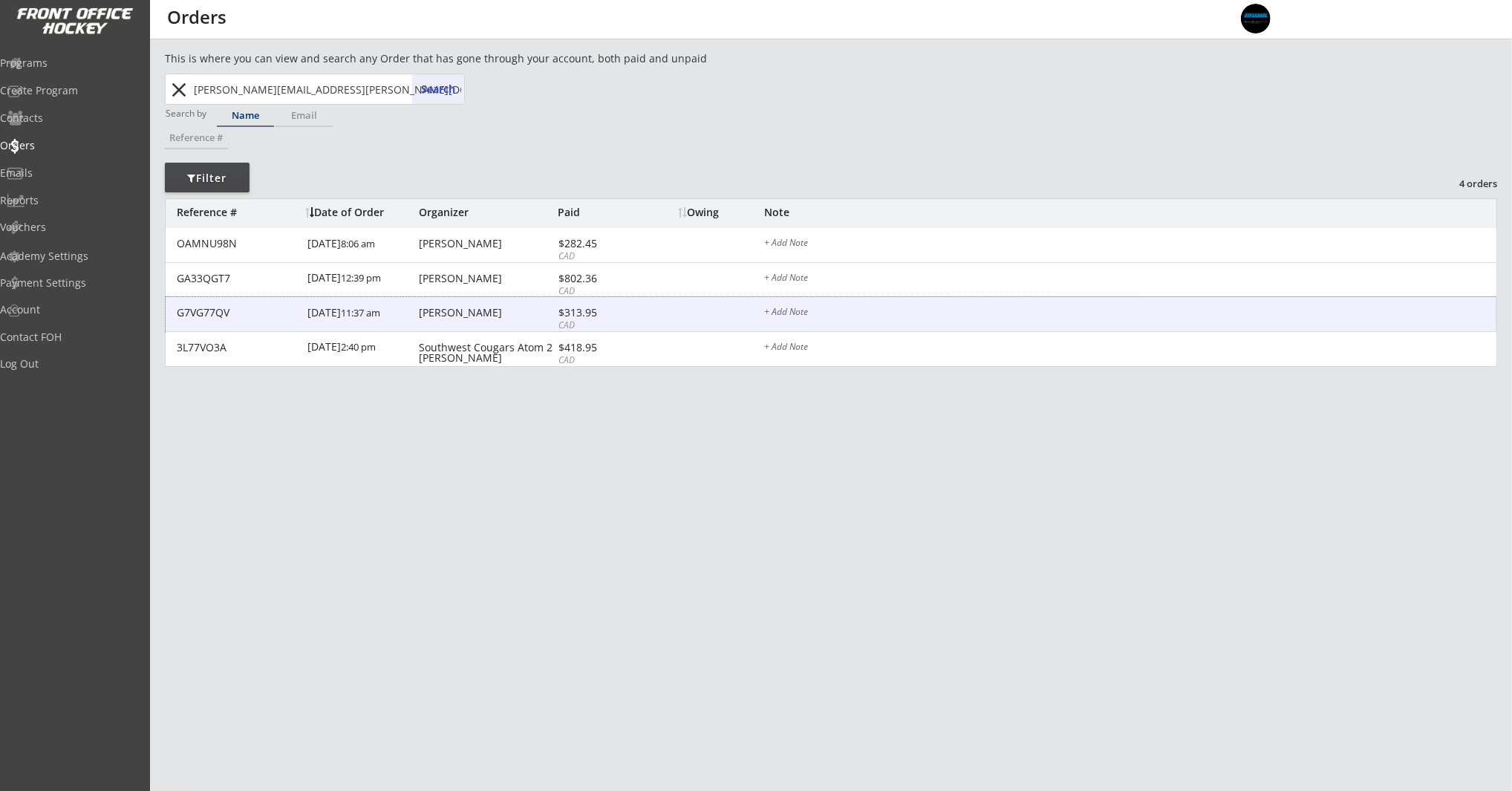
click at [445, 313] on div "Mick Olson" at bounding box center [487, 313] width 135 height 10
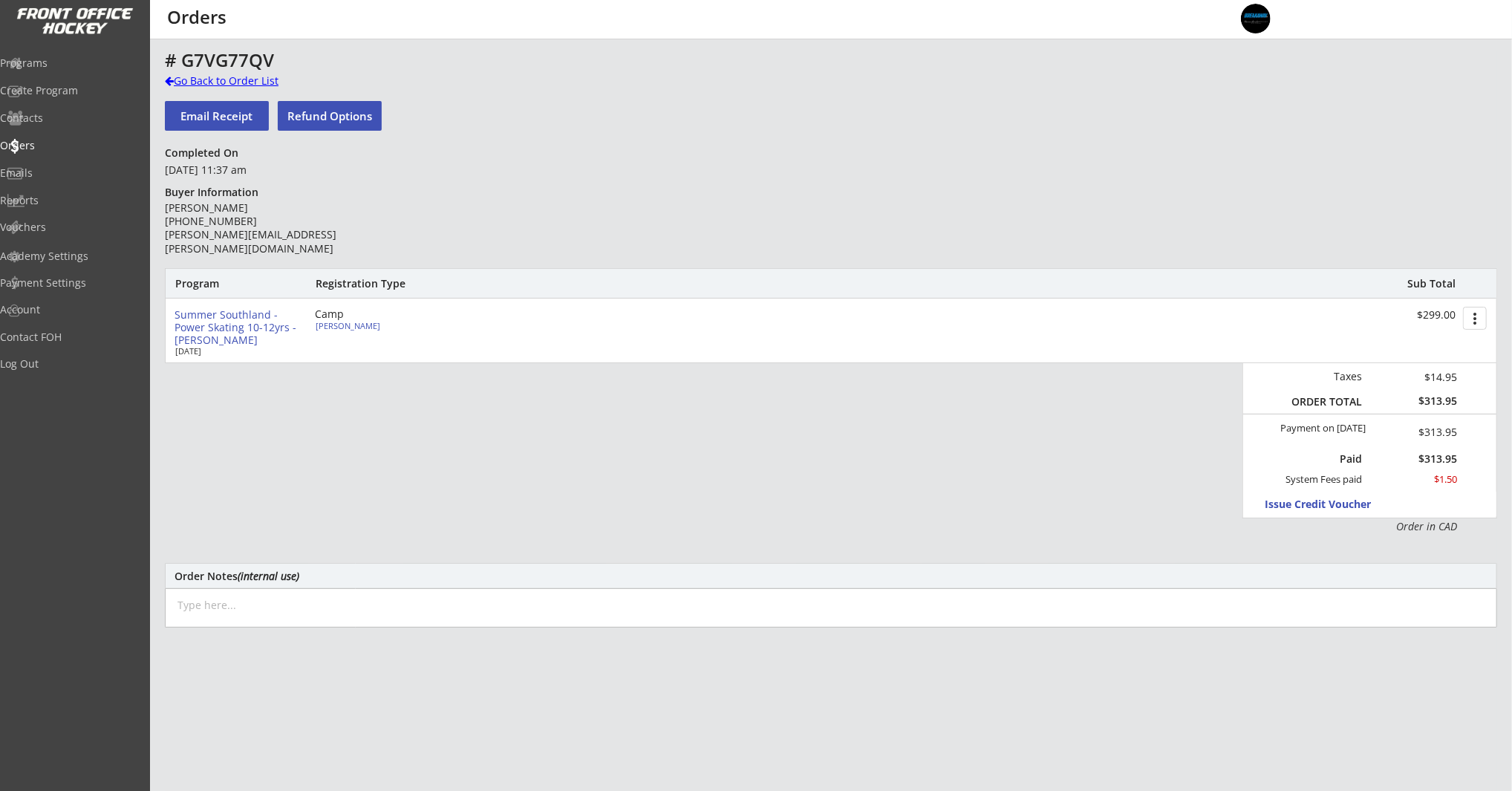
click at [238, 83] on div "Go Back to Order List" at bounding box center [242, 81] width 153 height 15
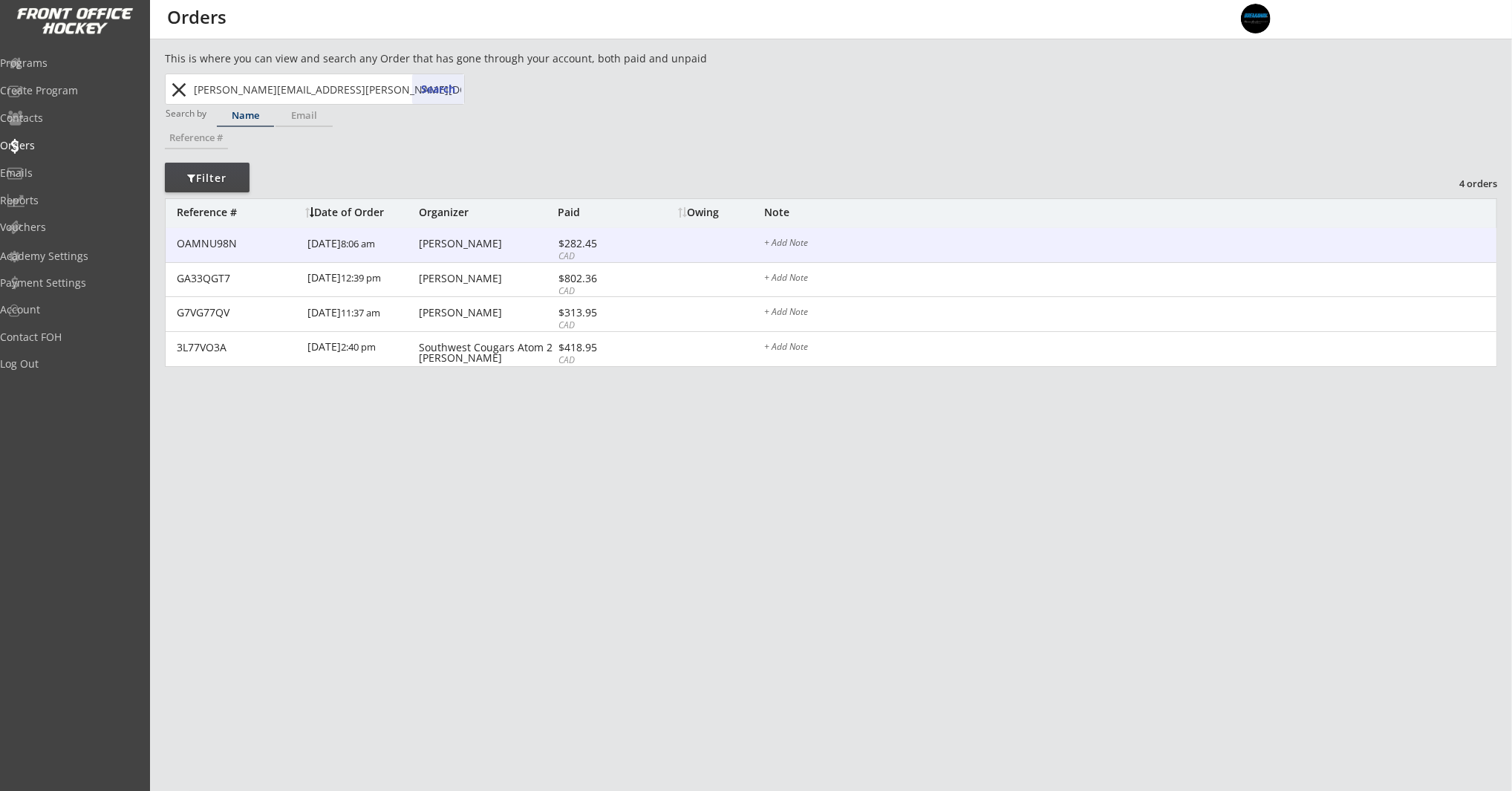
click at [426, 244] on div "Mick Olson" at bounding box center [487, 243] width 135 height 10
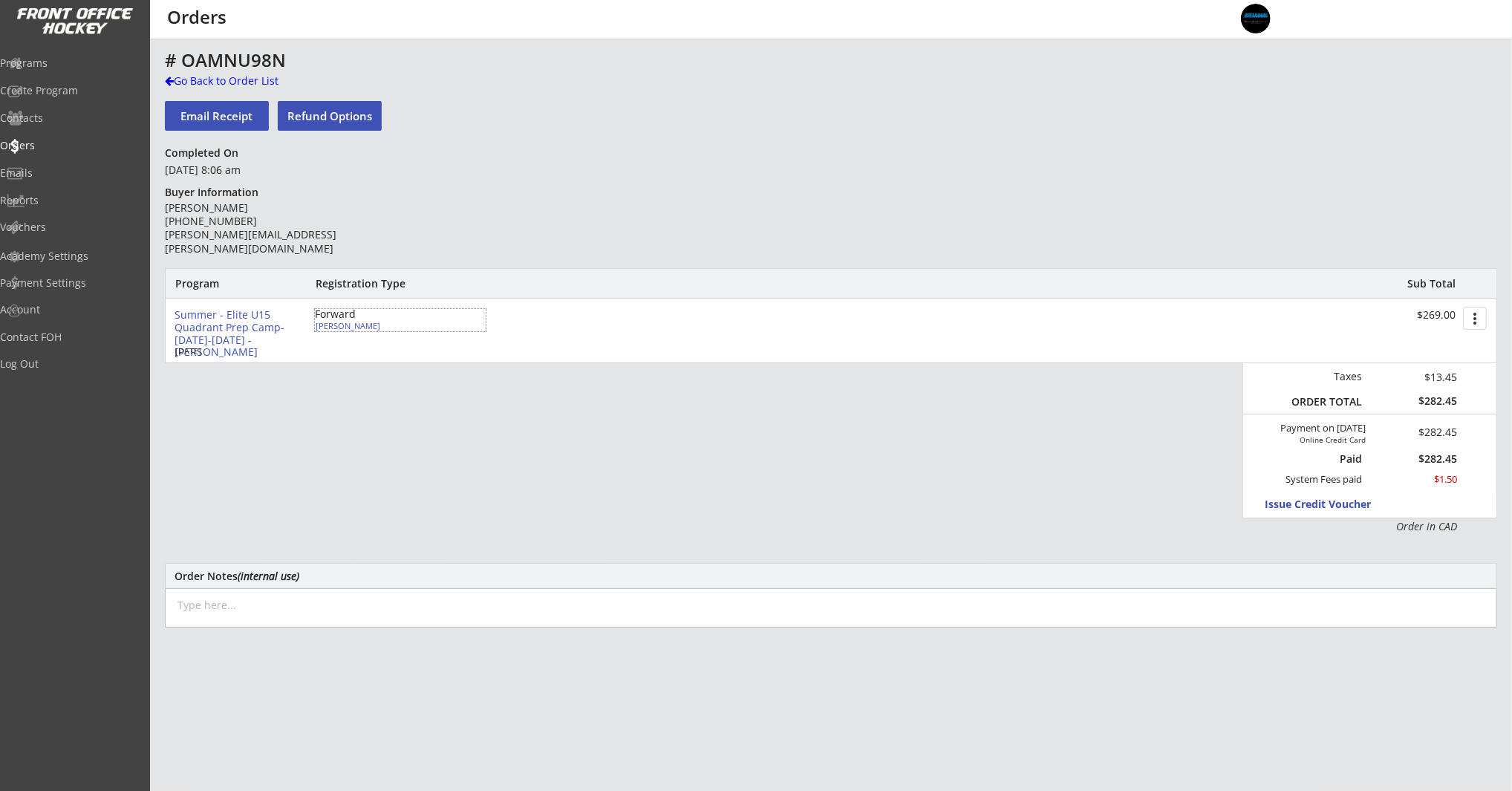
click at [349, 328] on div "Thomas Olson" at bounding box center [398, 326] width 166 height 8
select select ""Forward""
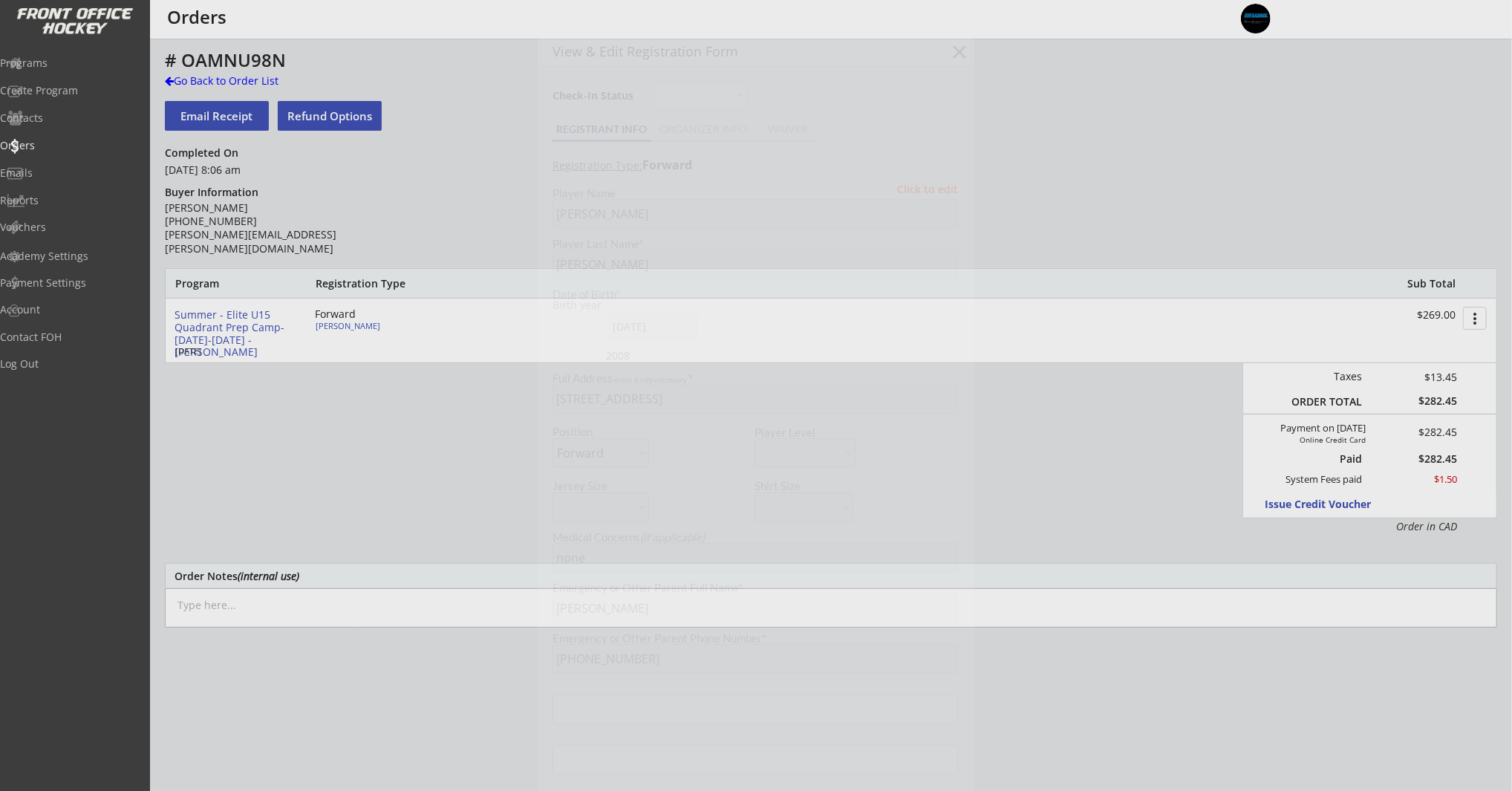
type input "Southwest Hockey Association"
type input "U15"
type input "Division 1"
select select ""Southwest Hockey Association ""
select select ""U15""
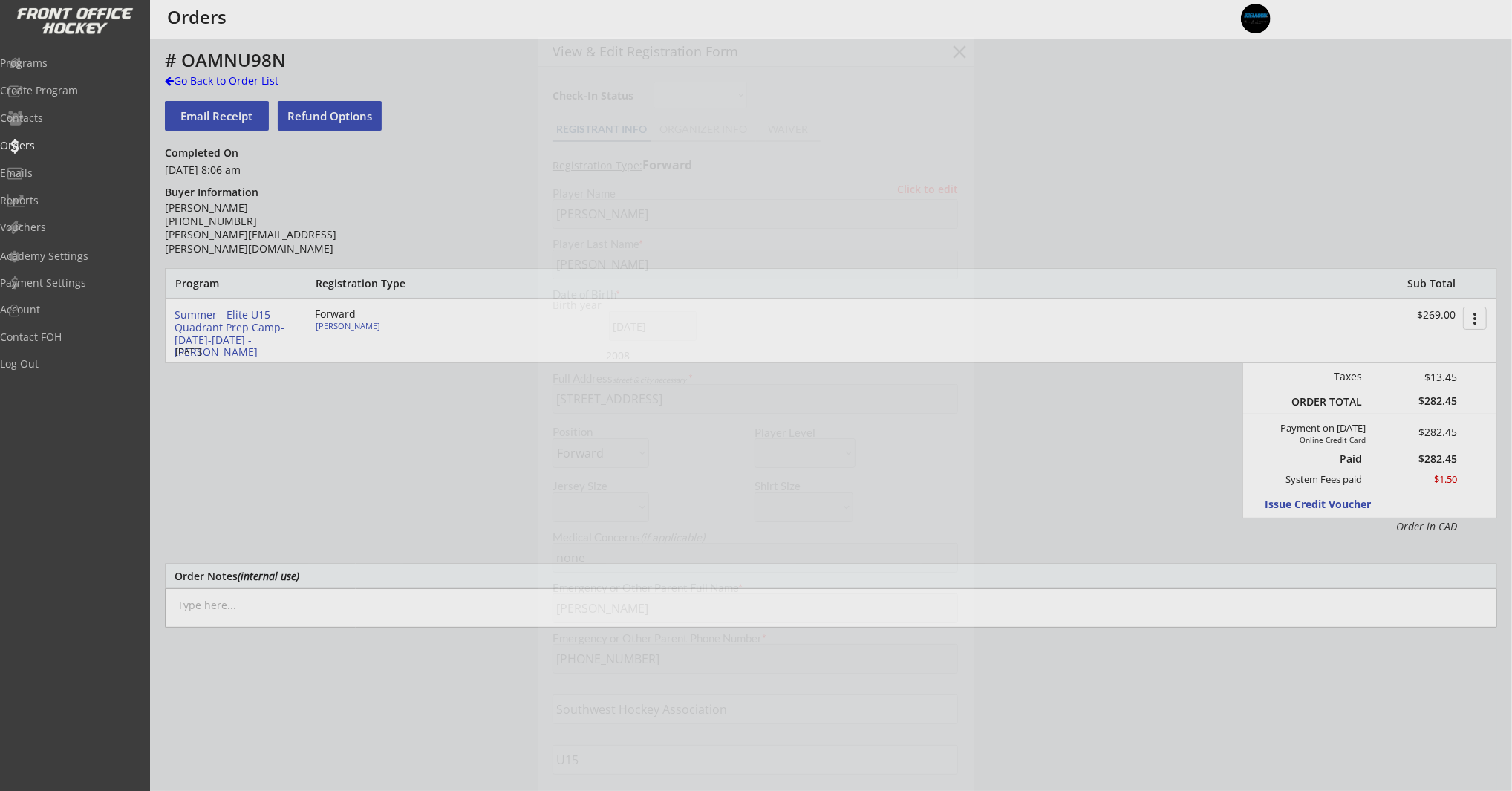
select select ""Division 1""
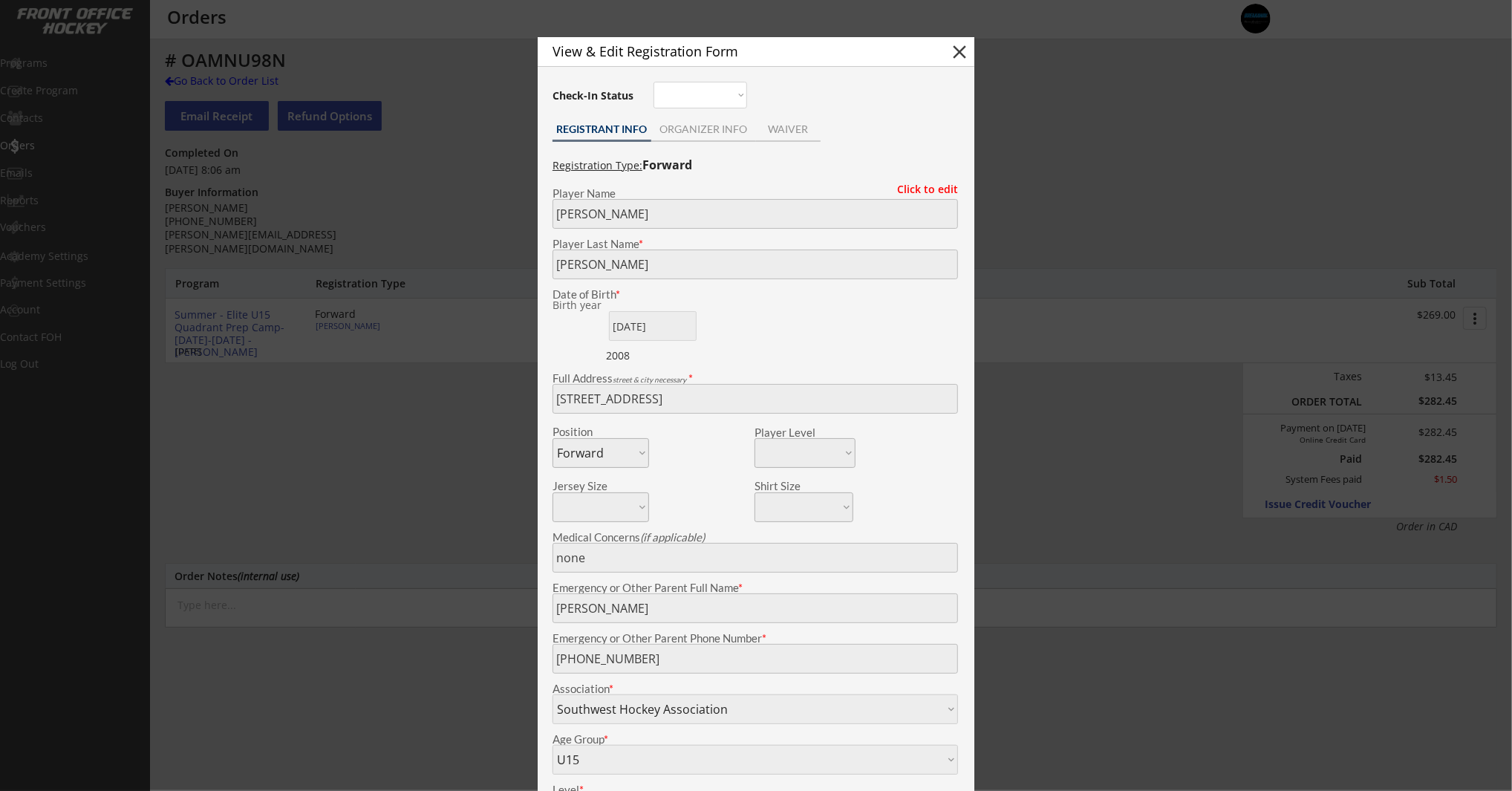
click at [960, 52] on button "close" at bounding box center [959, 52] width 22 height 23
select select ""PLACEHOLDER_1427118222253""
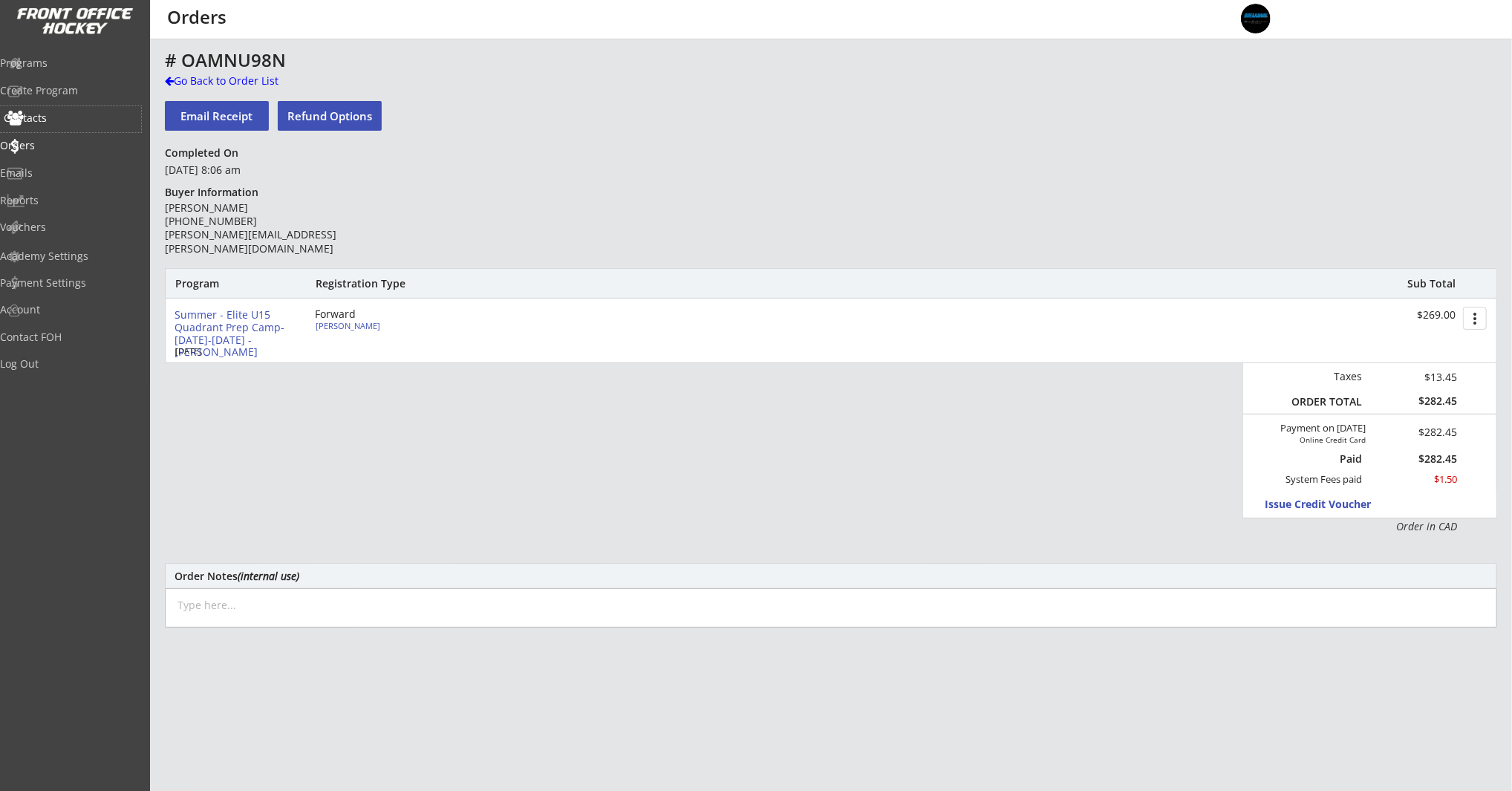
click at [75, 116] on div "Contacts" at bounding box center [70, 118] width 133 height 10
select select ""Players""
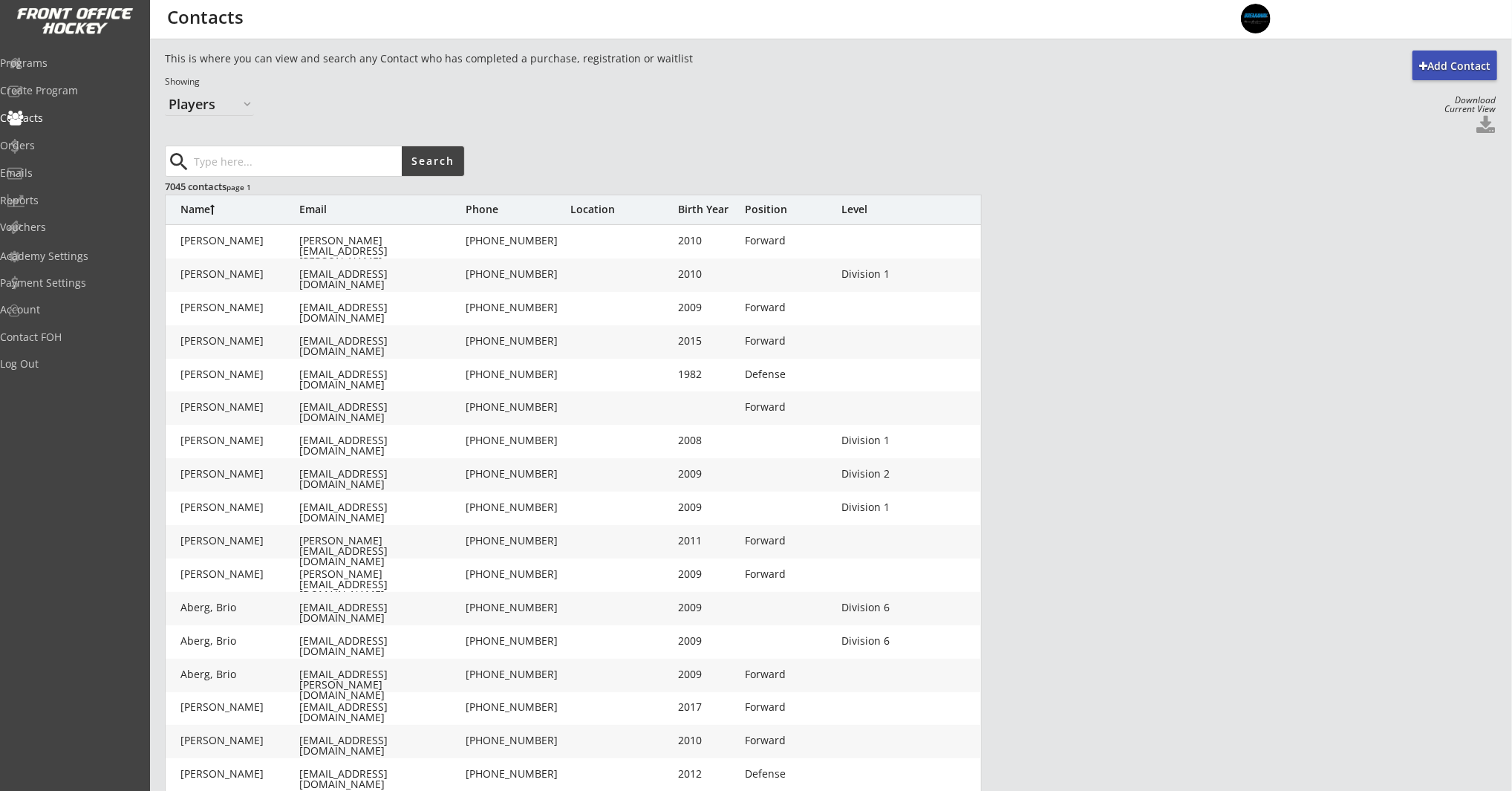
click at [264, 154] on input "input" at bounding box center [296, 162] width 211 height 30
paste input "mick.olson@watsongloves.com"
type input "mick.olson@watsongloves.com"
click at [230, 103] on select "Organizers Players" at bounding box center [209, 104] width 89 height 24
select select ""Organizers""
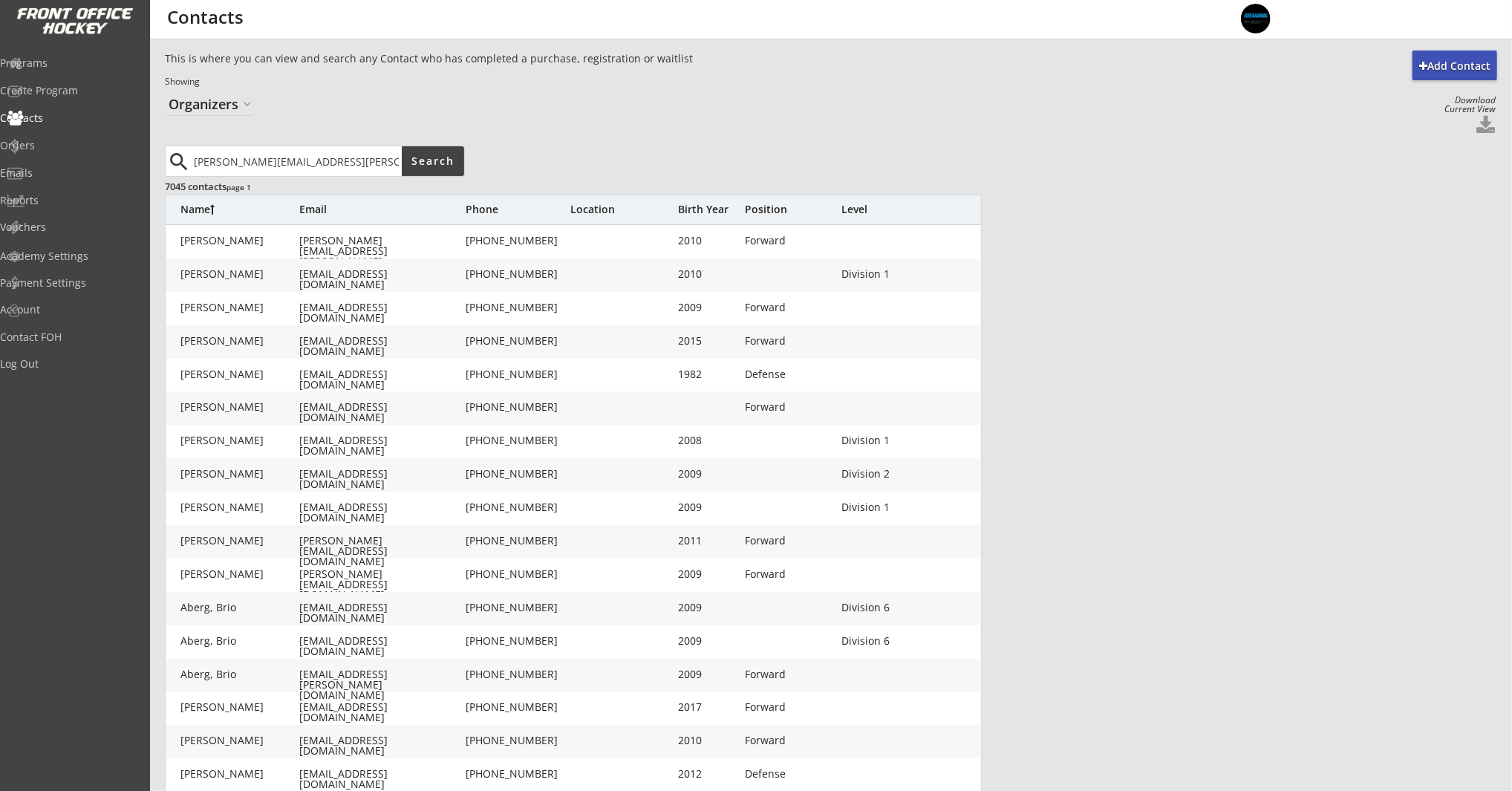
click at [165, 93] on select "Organizers Players" at bounding box center [209, 104] width 89 height 24
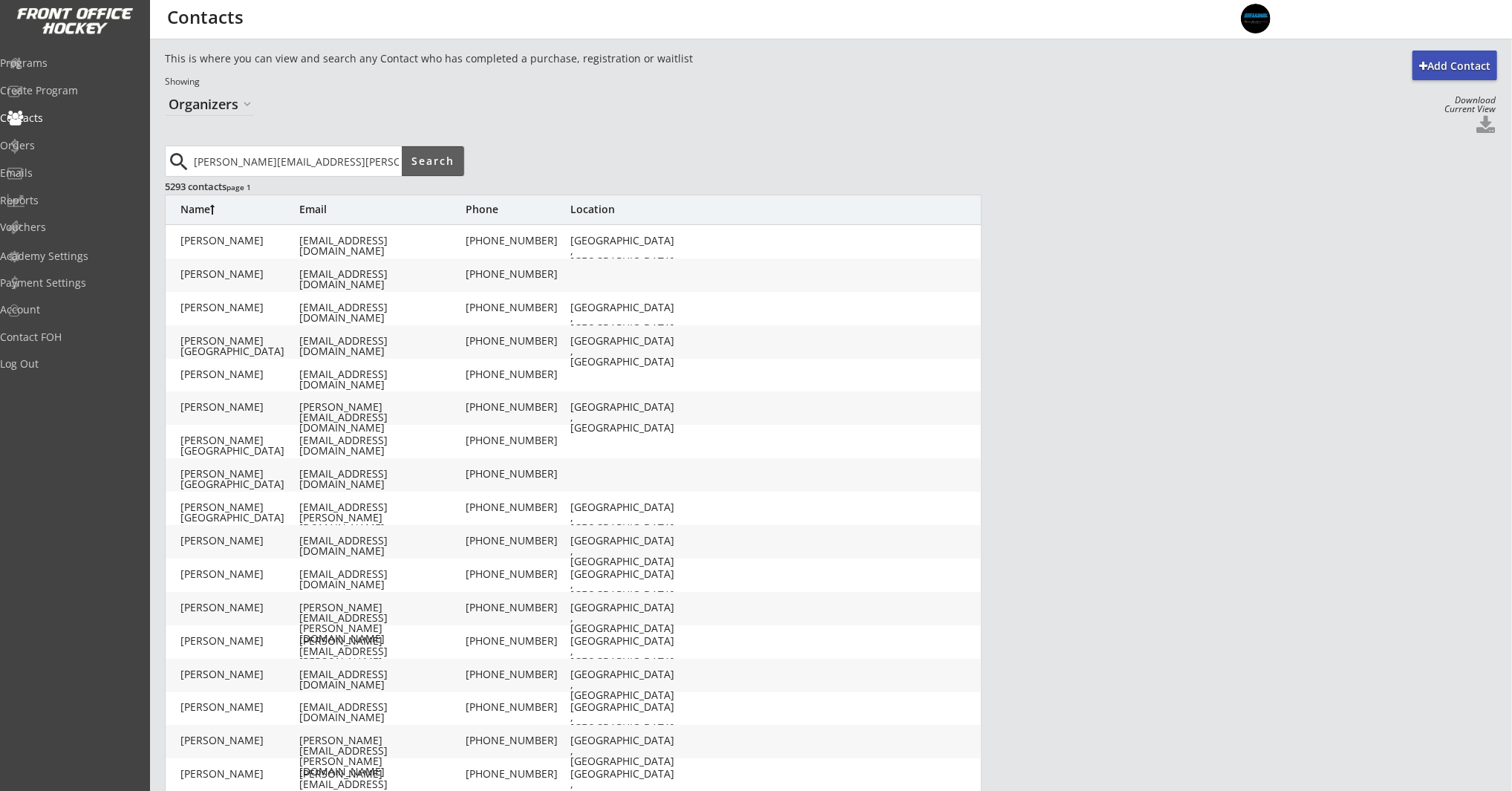
click at [418, 159] on button "Search" at bounding box center [432, 162] width 62 height 30
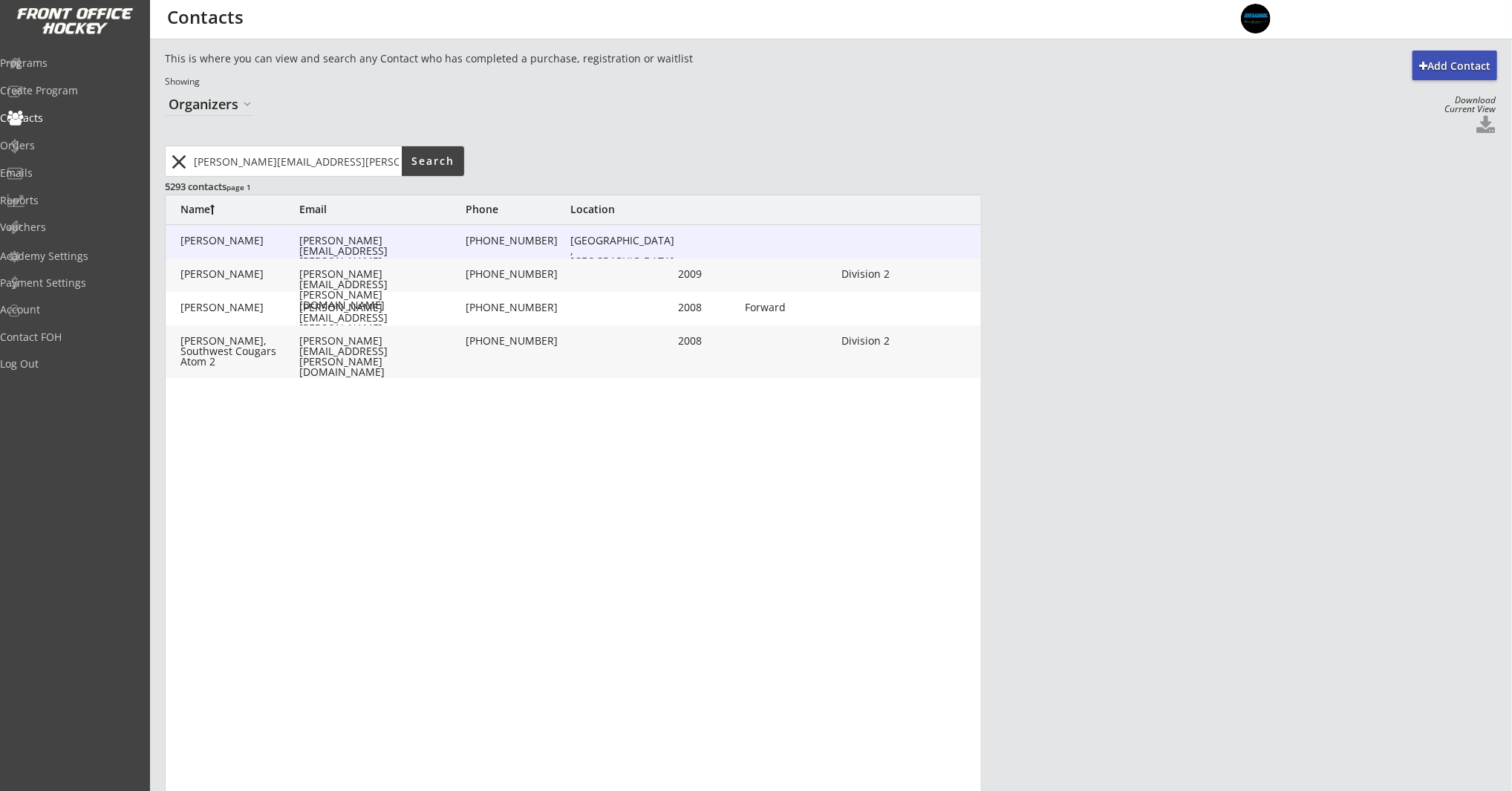
click at [616, 242] on div "Alberta, Canada" at bounding box center [622, 251] width 104 height 31
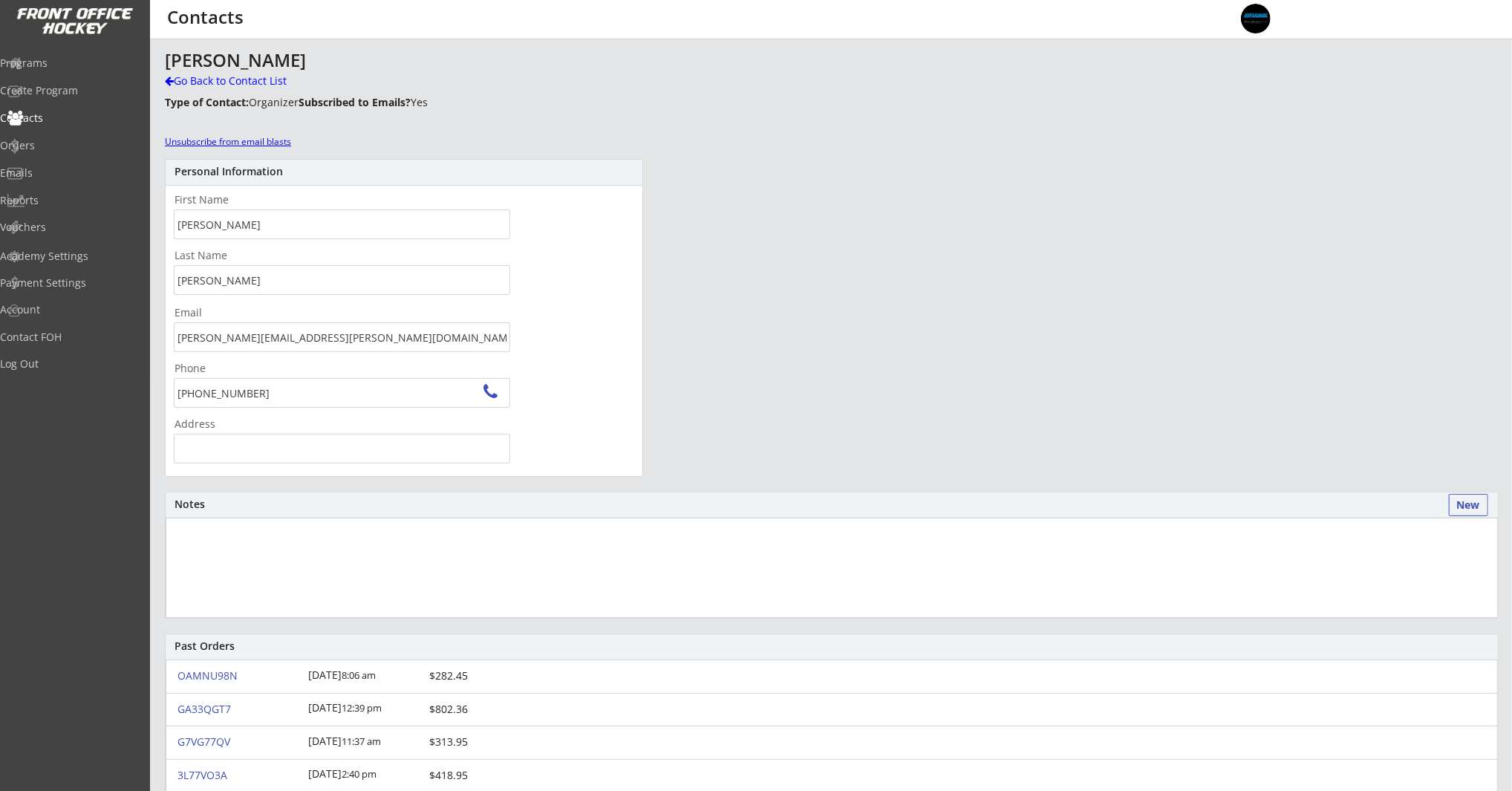
click at [212, 137] on div "Unsubscribe from email blasts" at bounding box center [232, 142] width 134 height 13
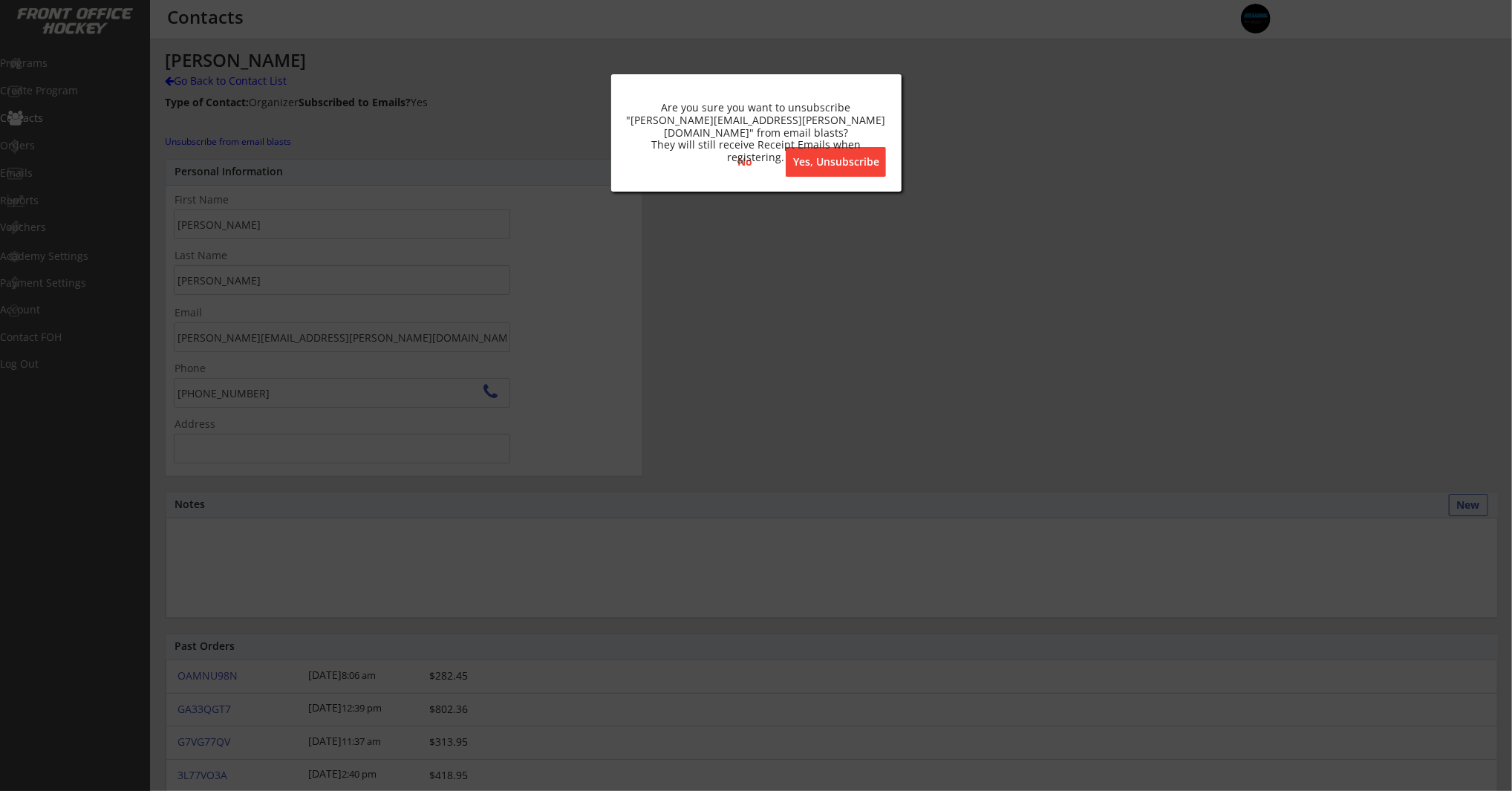
click at [807, 163] on button "Yes, Unsubscribe" at bounding box center [836, 162] width 100 height 30
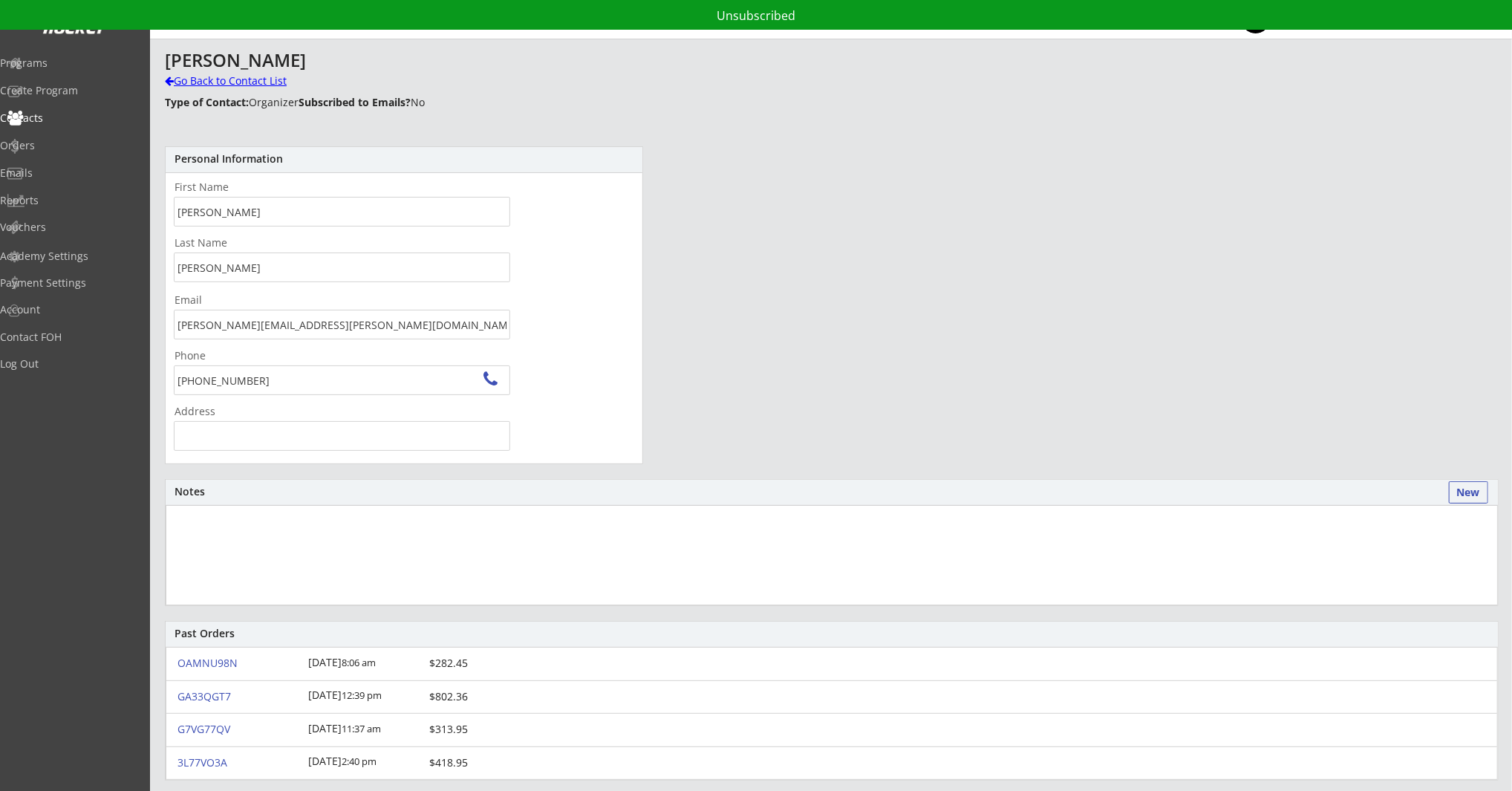
click at [271, 81] on div "Go Back to Contact List" at bounding box center [260, 81] width 191 height 15
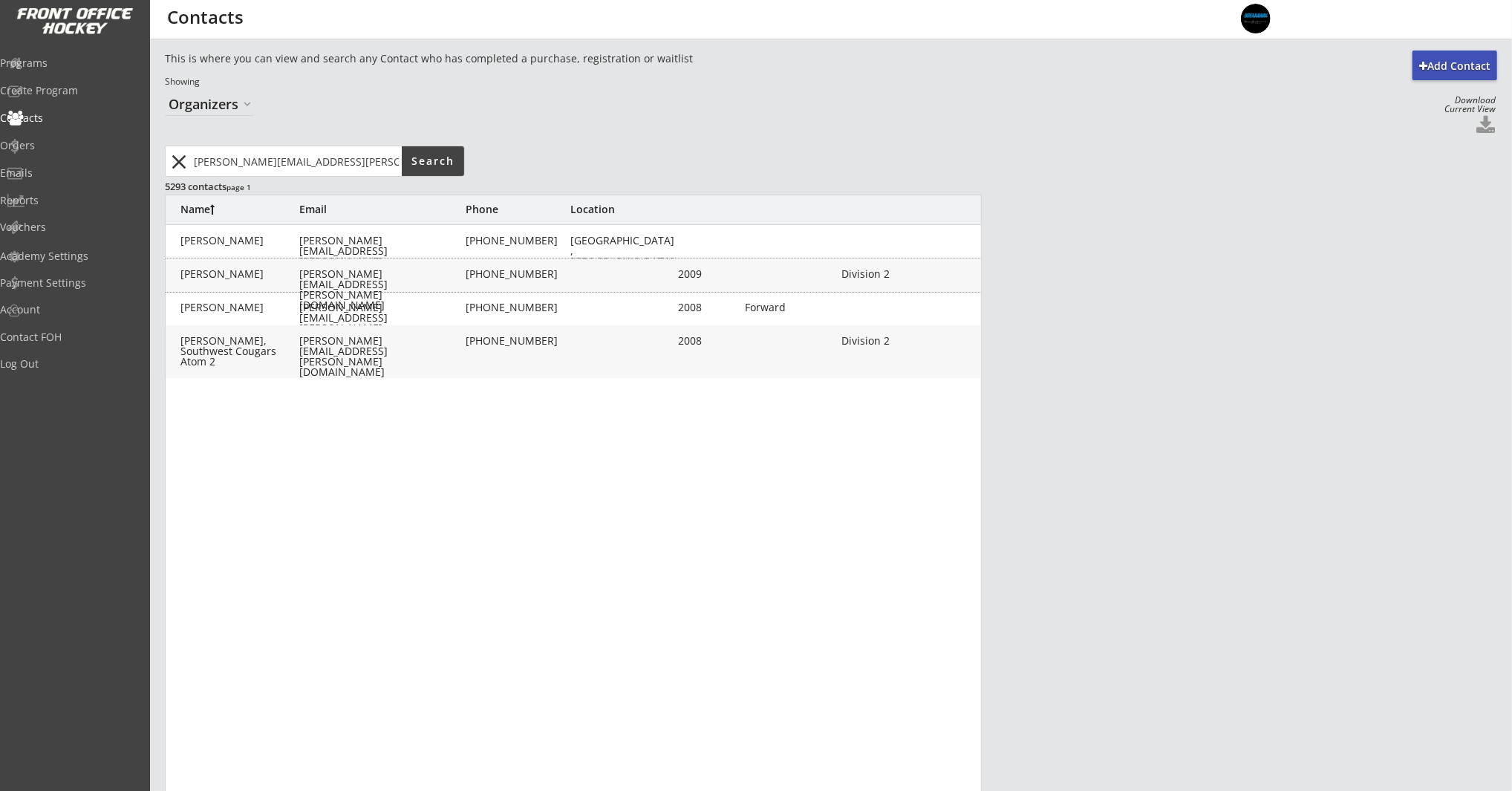
click at [448, 270] on div "mick.olson@watsongloves.com" at bounding box center [381, 290] width 163 height 42
type input "Thomas"
type input "Olson"
type input "mick.olson@watsongloves.com"
type input "(403) 919-3584"
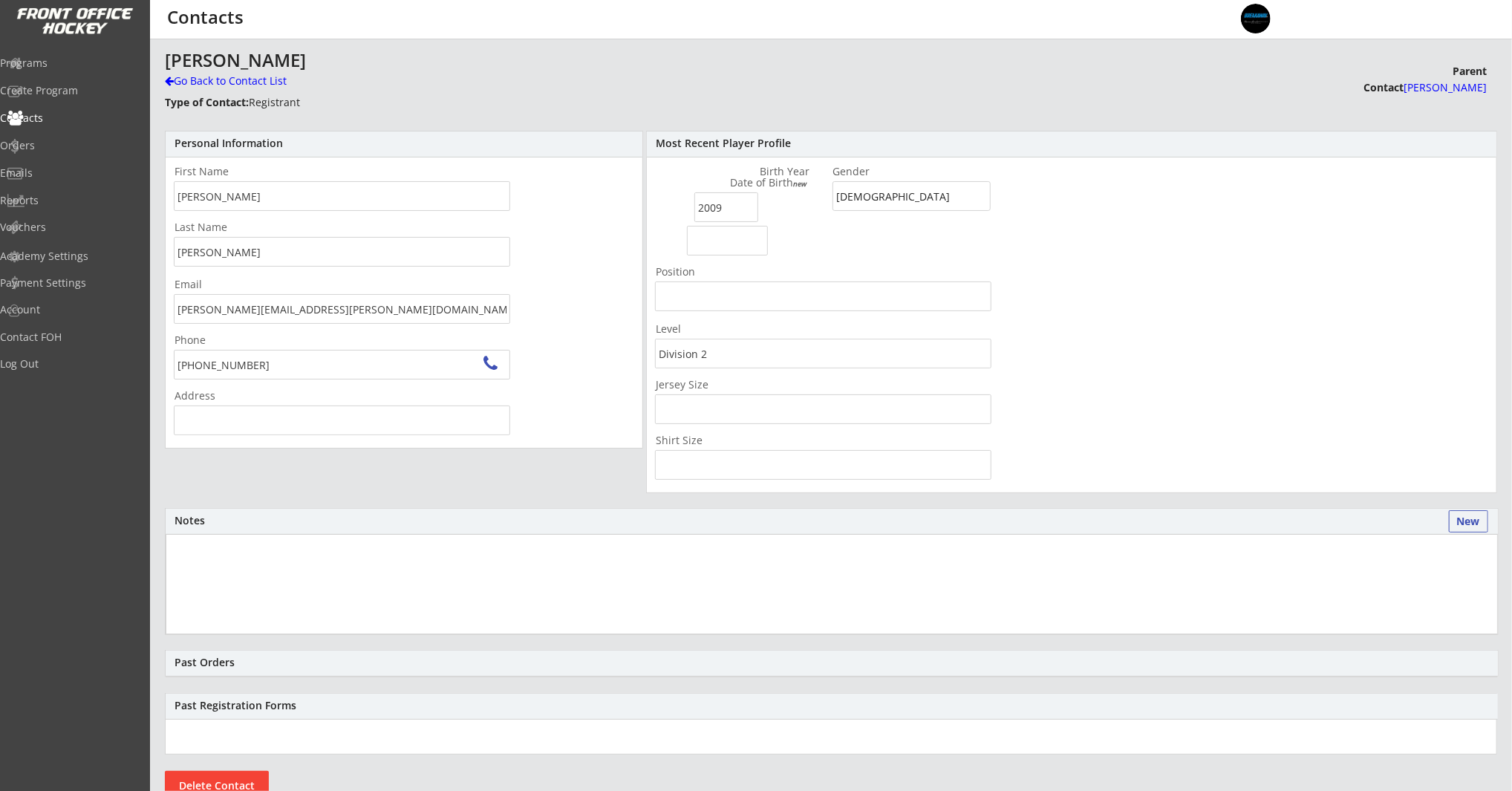
type input "260 Bridlemeadows Common SW, Calgary, AB T2Y 4V4, Canada"
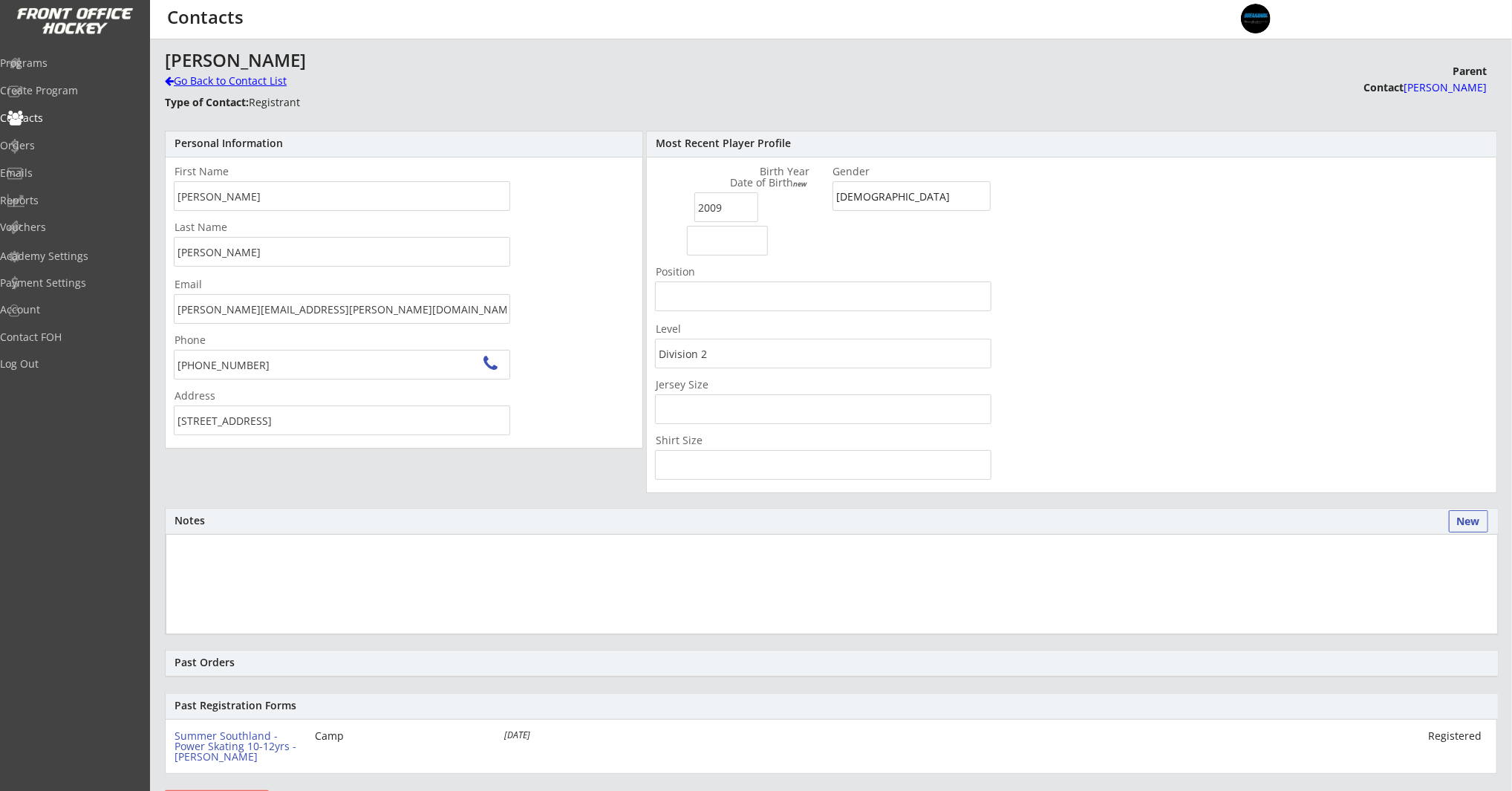
click at [242, 85] on div "Go Back to Contact List" at bounding box center [260, 81] width 191 height 15
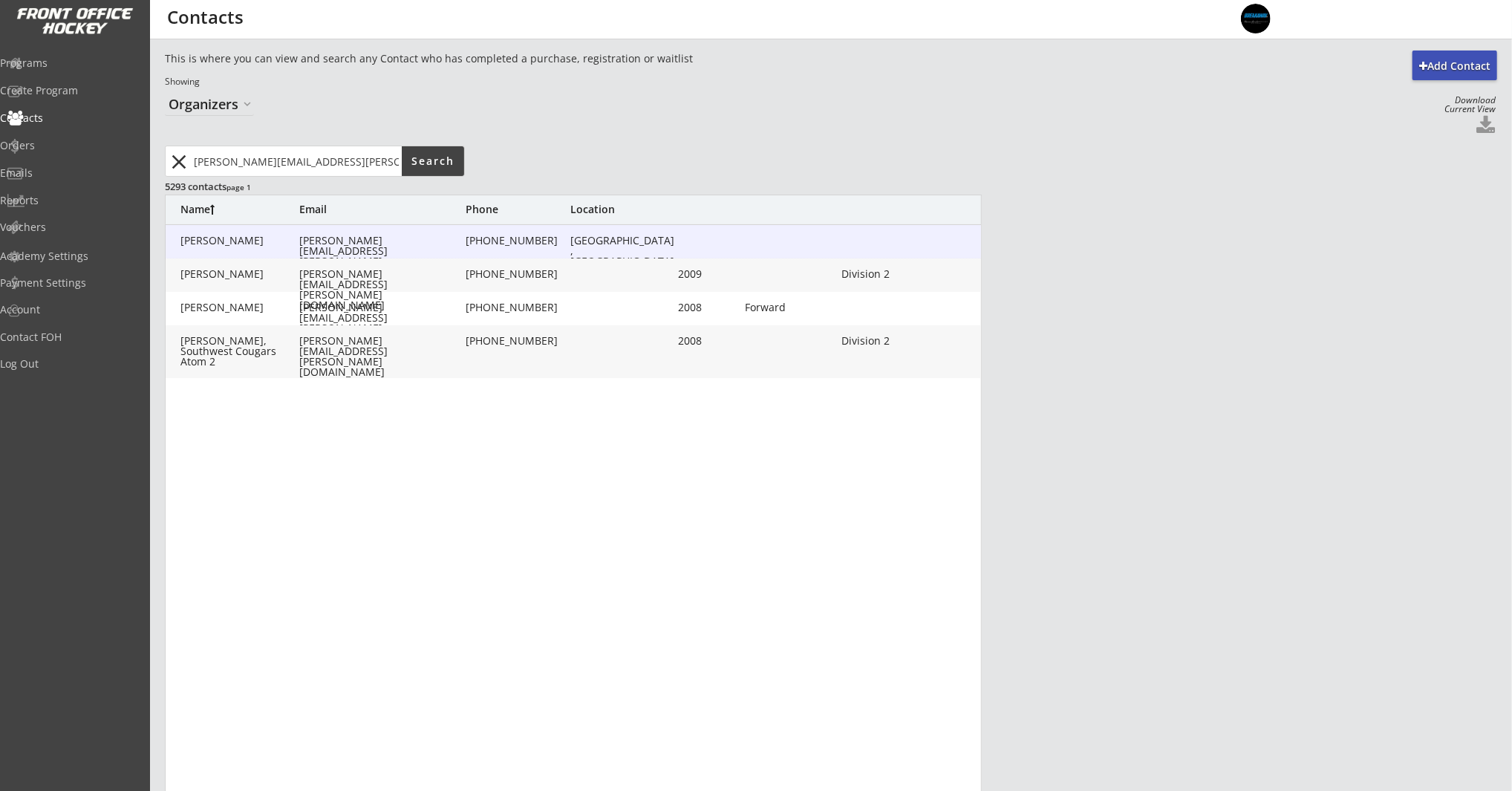
click at [306, 239] on div "mick.olson@watsongloves.com" at bounding box center [381, 257] width 163 height 42
type input "Mick"
type input "Olson"
type input "mick.olson@watsongloves.com"
type input "(403) 919-3584"
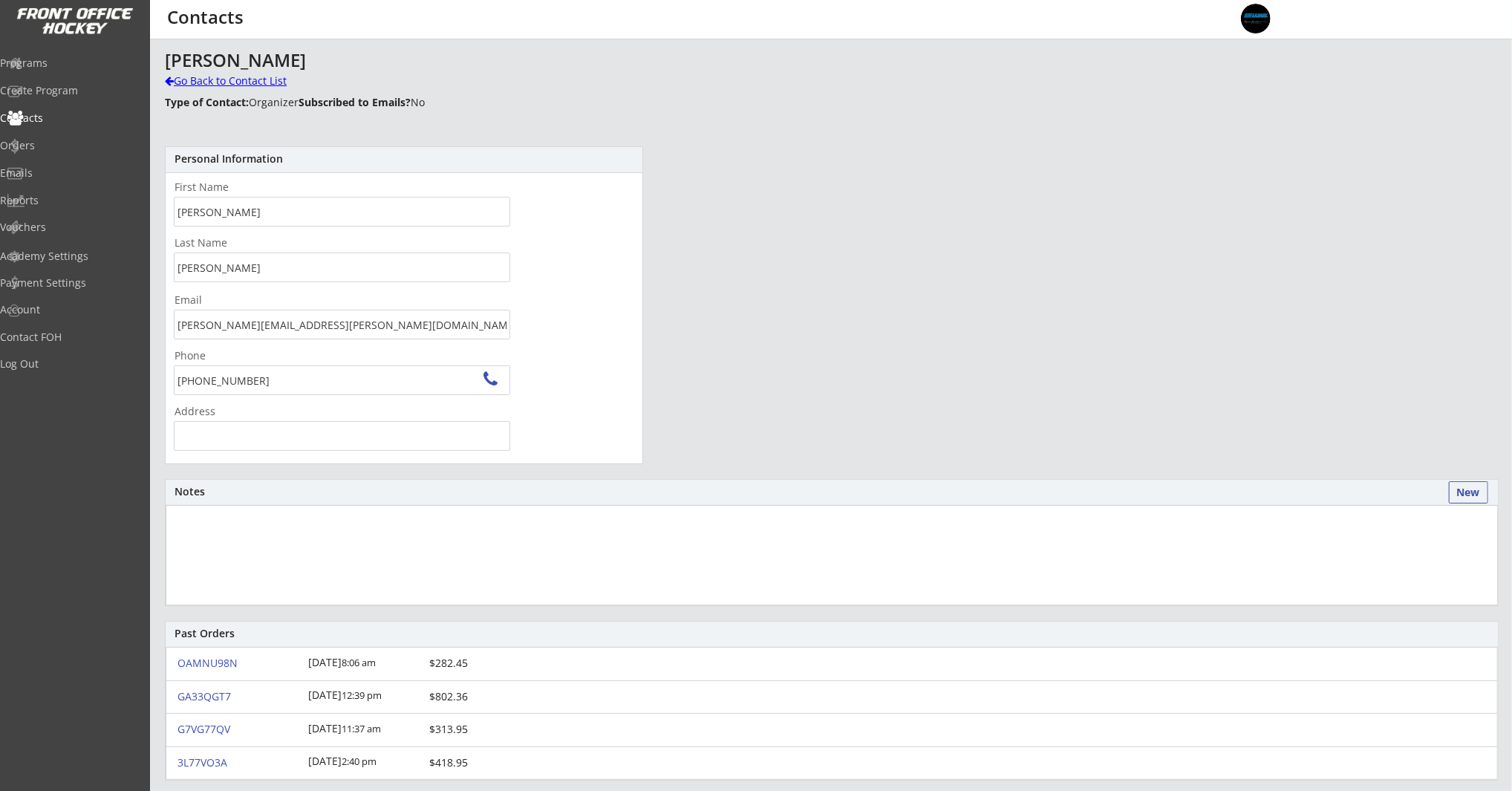
click at [211, 77] on div "Go Back to Contact List" at bounding box center [260, 81] width 191 height 15
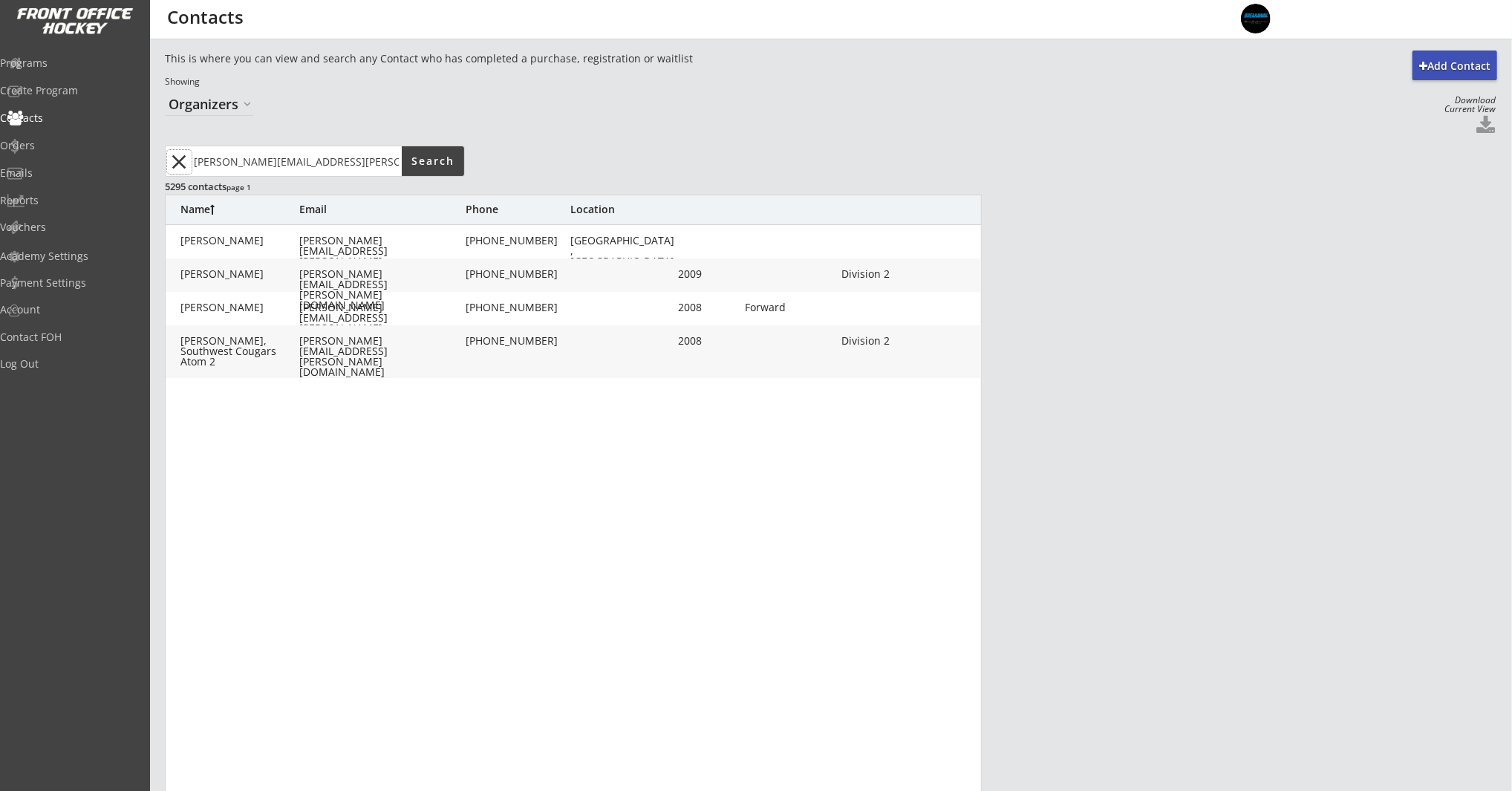
drag, startPoint x: 187, startPoint y: 160, endPoint x: 143, endPoint y: 104, distance: 71.2
click at [184, 158] on button "close" at bounding box center [179, 162] width 24 height 24
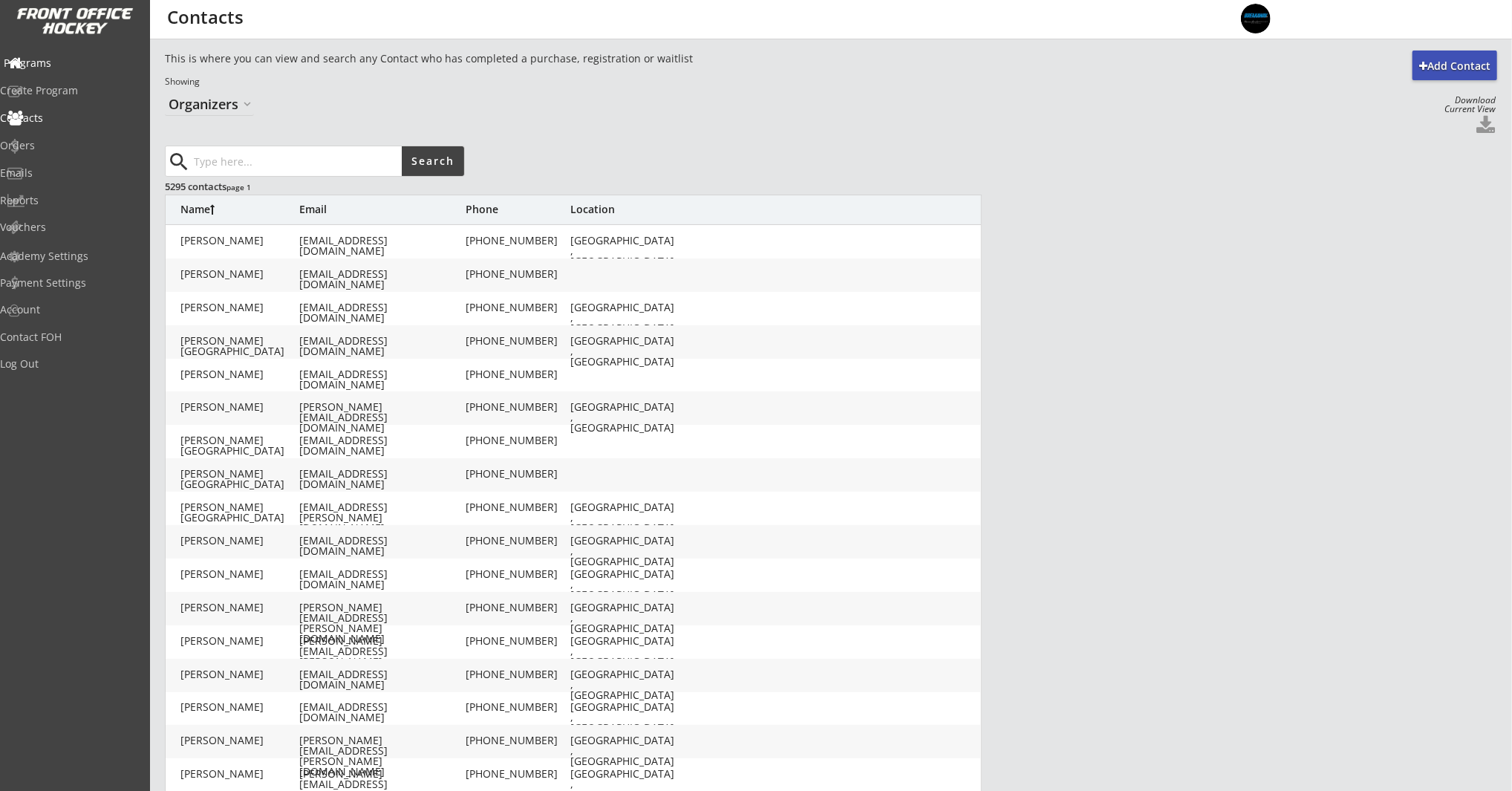
click at [85, 58] on div "Programs" at bounding box center [70, 63] width 133 height 10
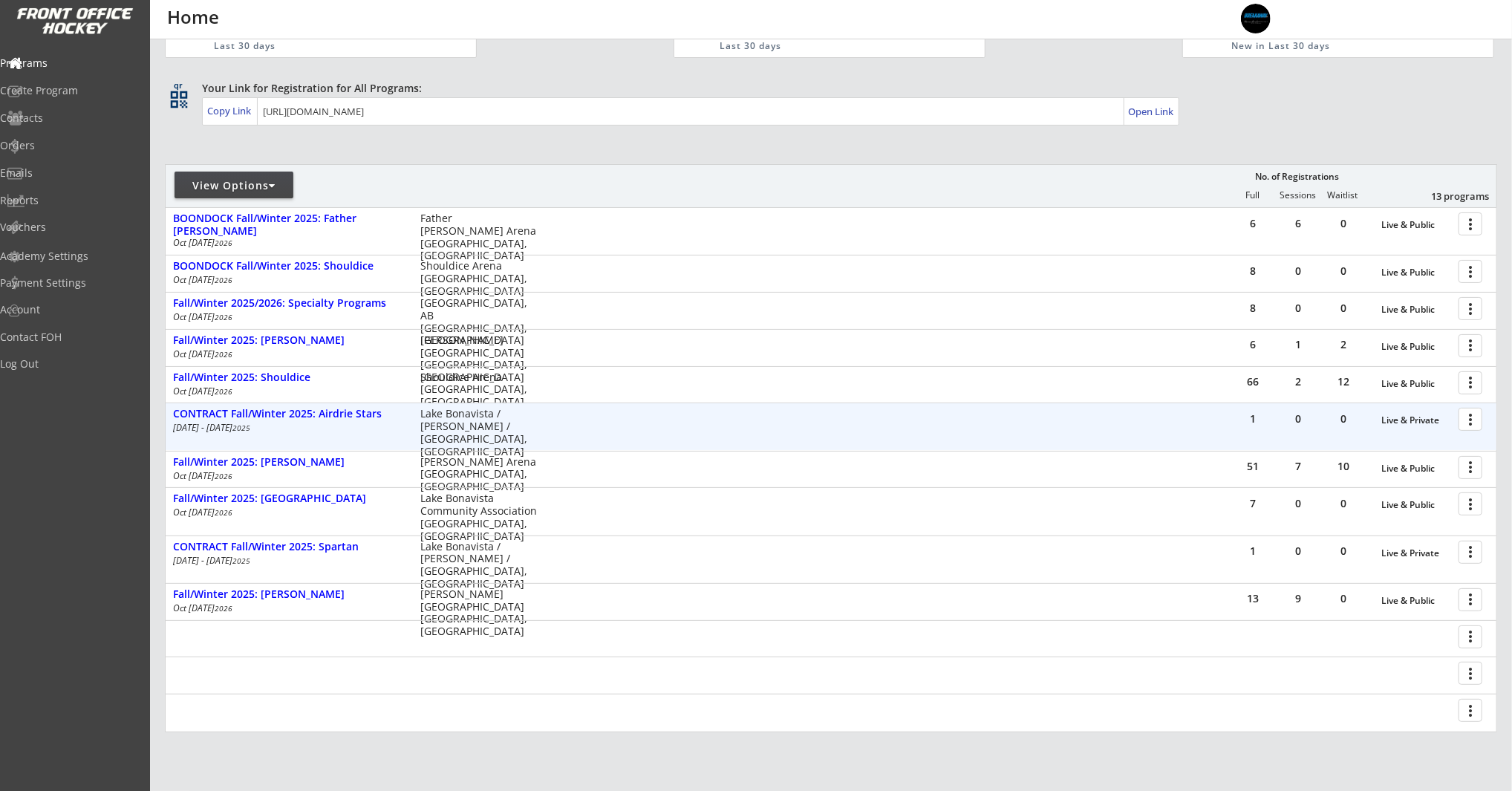
scroll to position [193, 0]
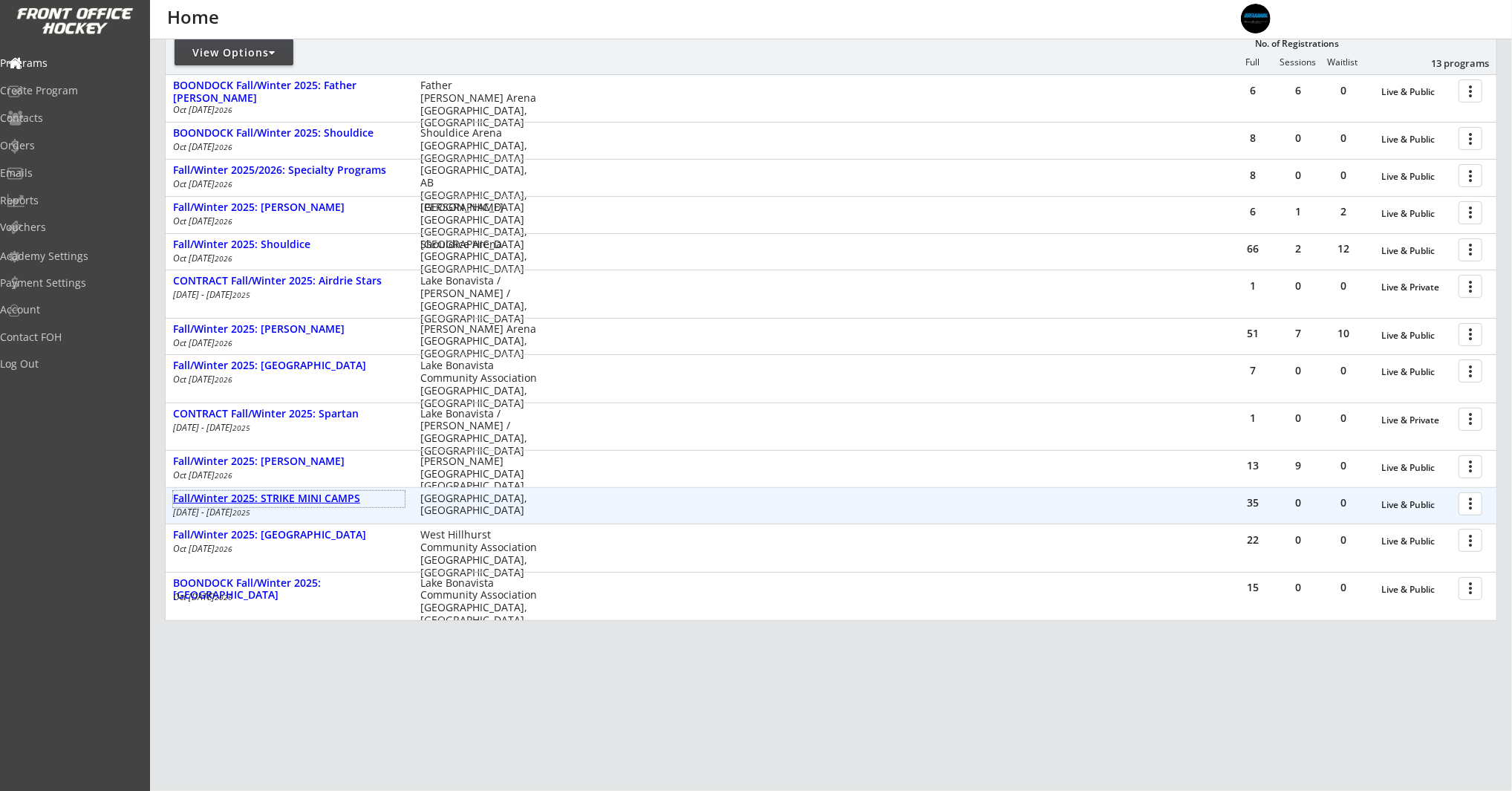
drag, startPoint x: 323, startPoint y: 493, endPoint x: 338, endPoint y: 493, distance: 15.0
click at [323, 493] on div "Fall/Winter 2025: STRIKE MINI CAMPS" at bounding box center [289, 498] width 232 height 13
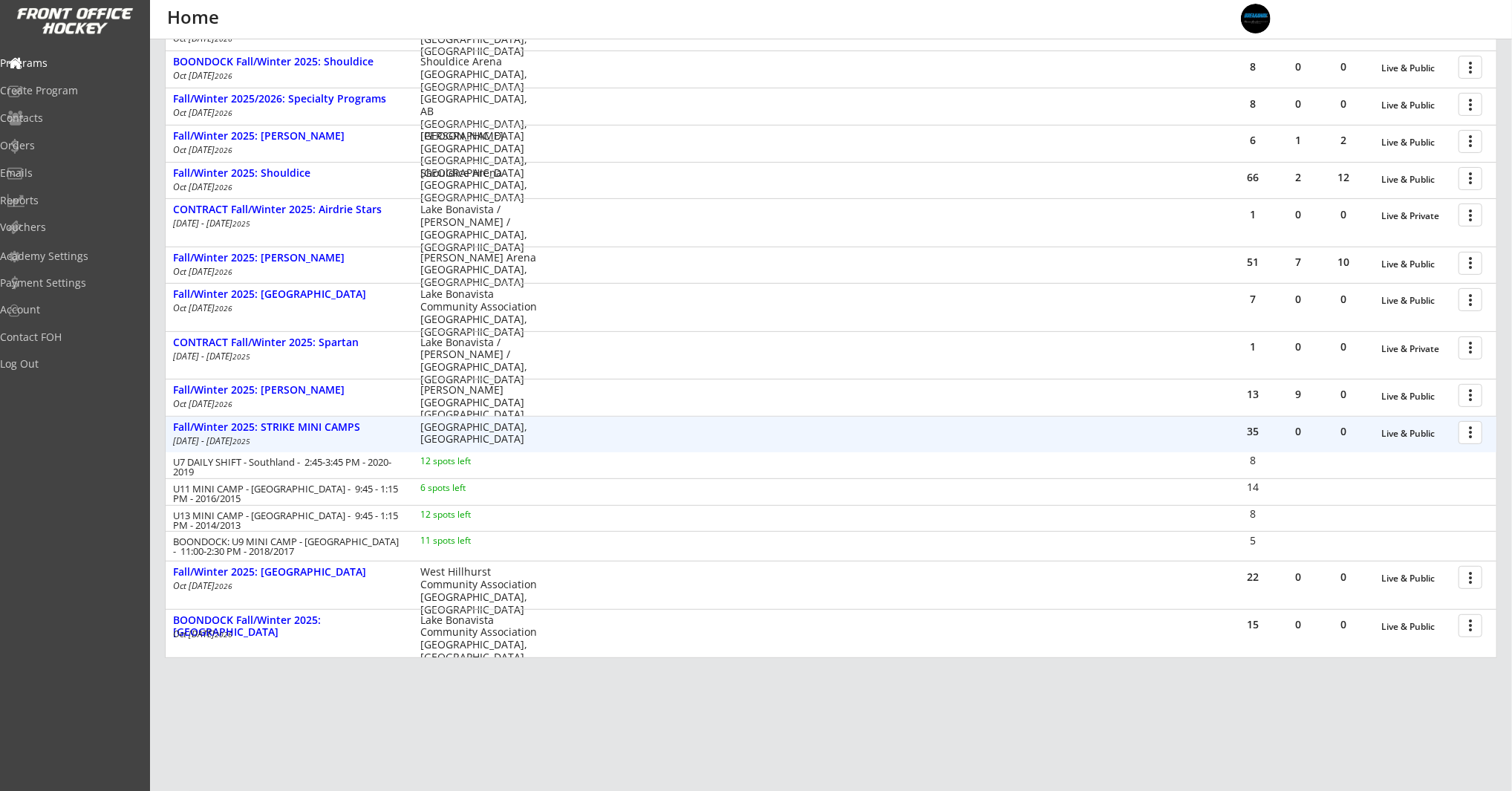
scroll to position [266, 0]
drag, startPoint x: 68, startPoint y: 201, endPoint x: 79, endPoint y: 201, distance: 11.0
click at [67, 201] on div "Reports" at bounding box center [70, 200] width 133 height 10
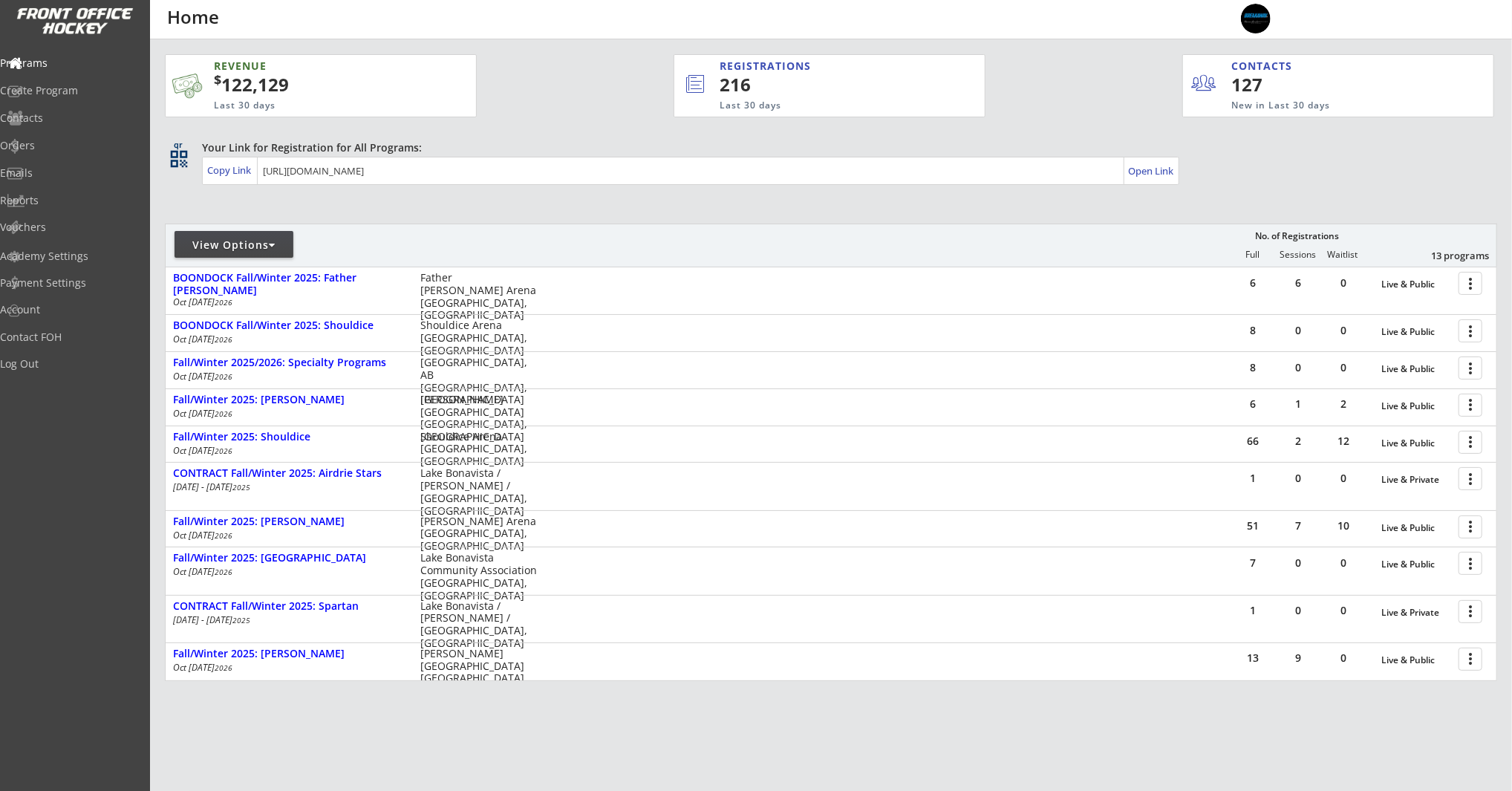
click at [413, 203] on div "REVENUE $ 122,129 Last 30 days REGISTRATIONS 216 Last 30 days CONTACTS 127 New …" at bounding box center [831, 438] width 1332 height 797
click at [54, 148] on div "Orders" at bounding box center [70, 145] width 133 height 10
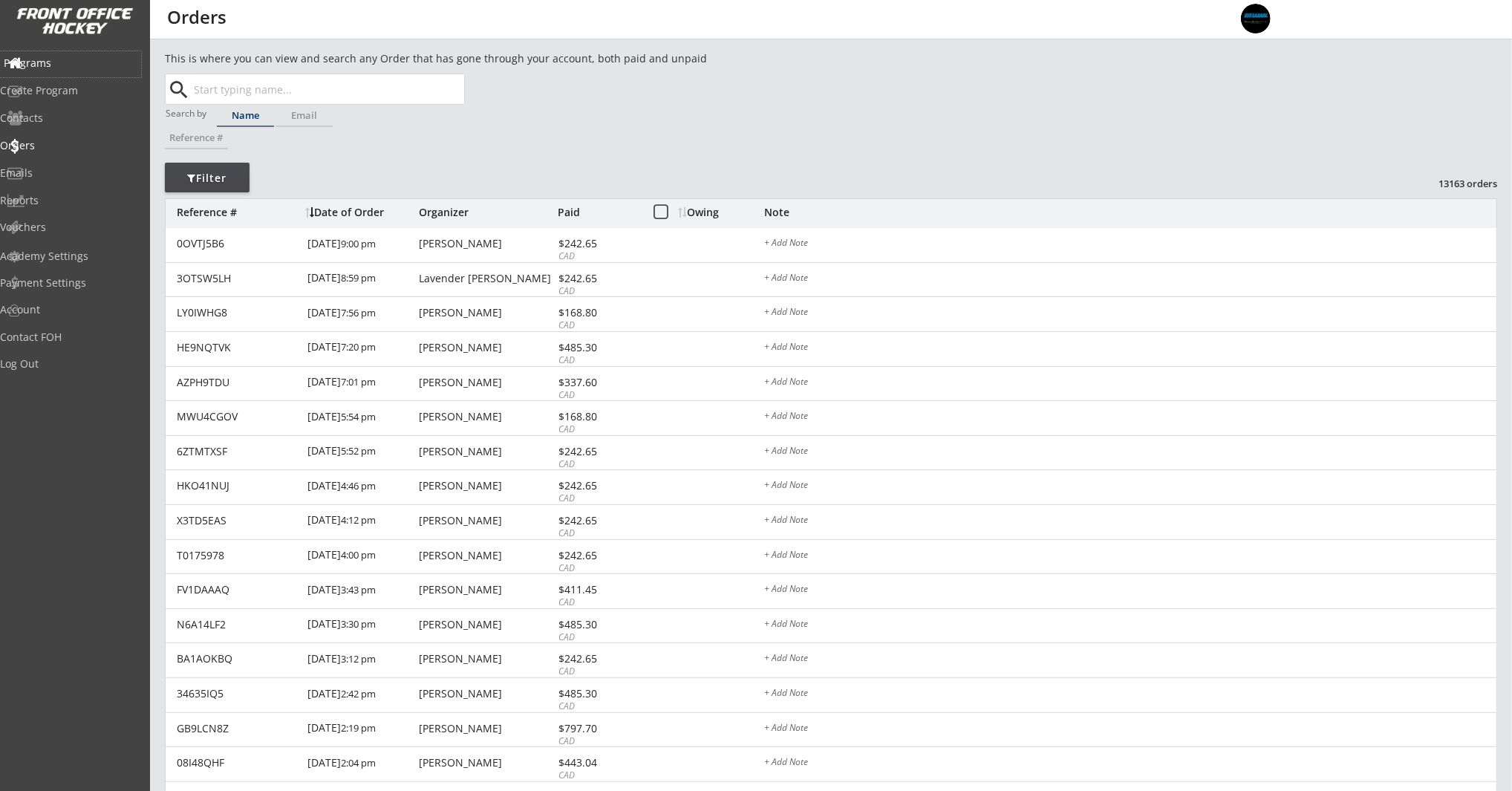
click at [63, 64] on div "Programs" at bounding box center [70, 63] width 133 height 10
